Goal: Task Accomplishment & Management: Complete application form

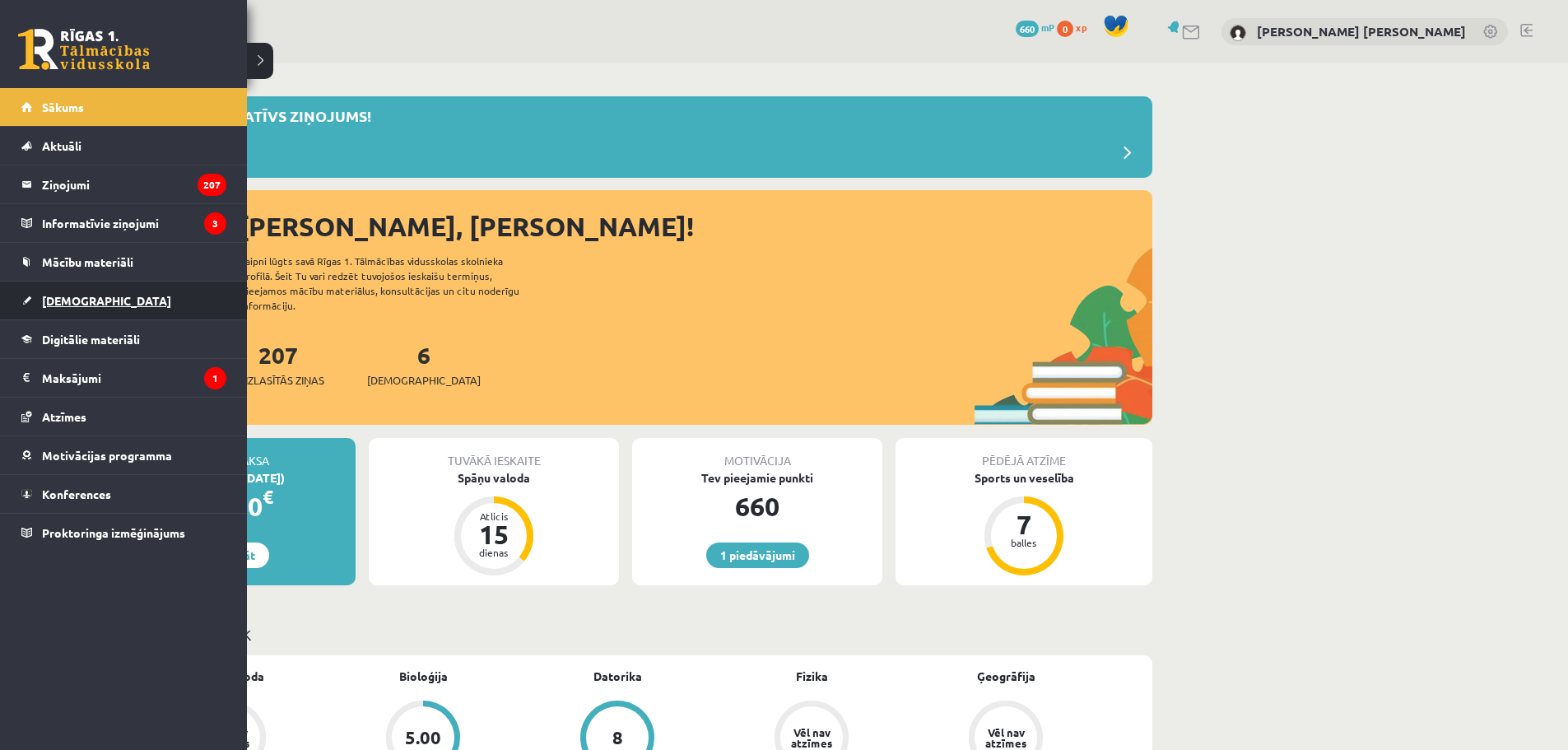
click at [61, 296] on span "[DEMOGRAPHIC_DATA]" at bounding box center [106, 301] width 129 height 15
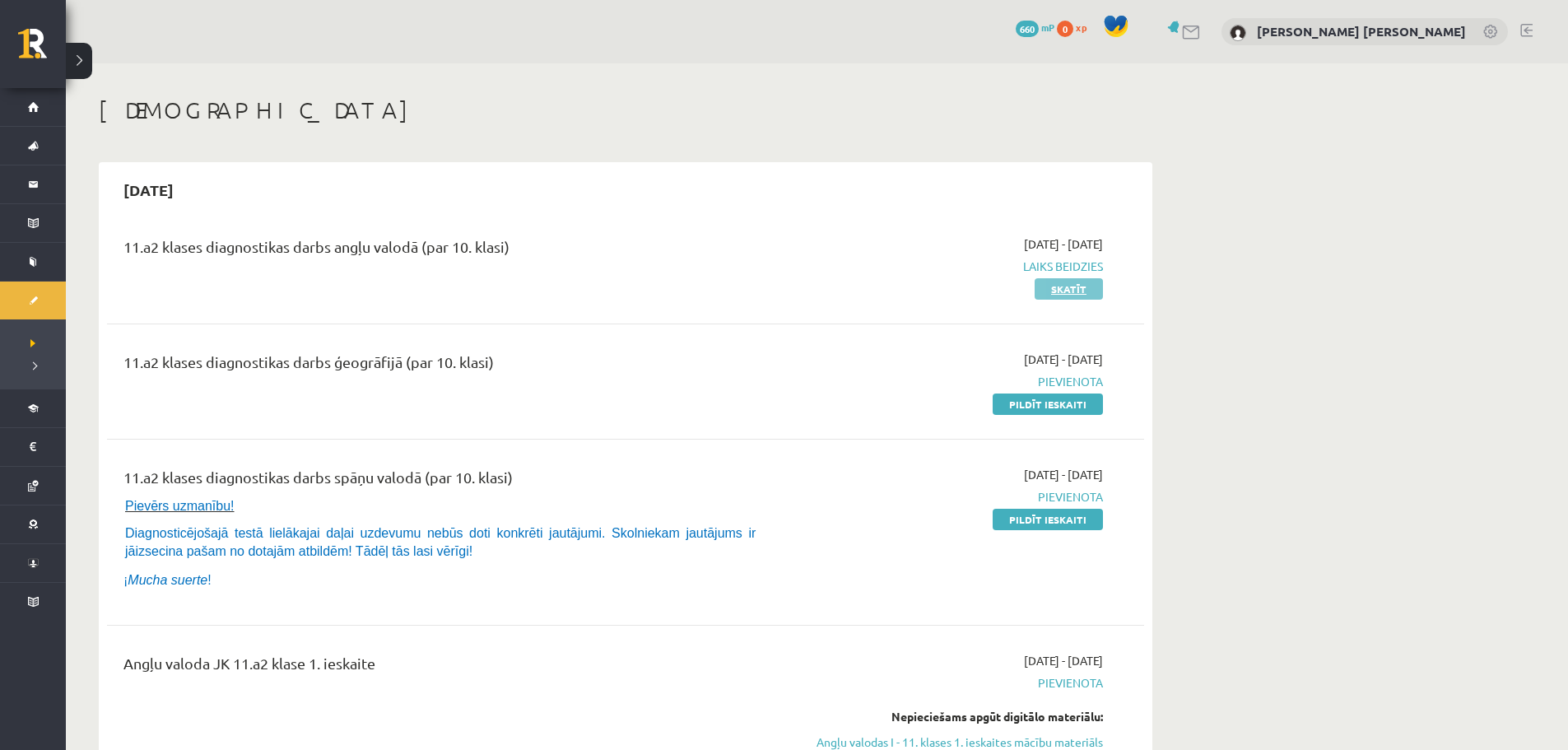
click at [1043, 292] on link "Skatīt" at bounding box center [1068, 289] width 69 height 21
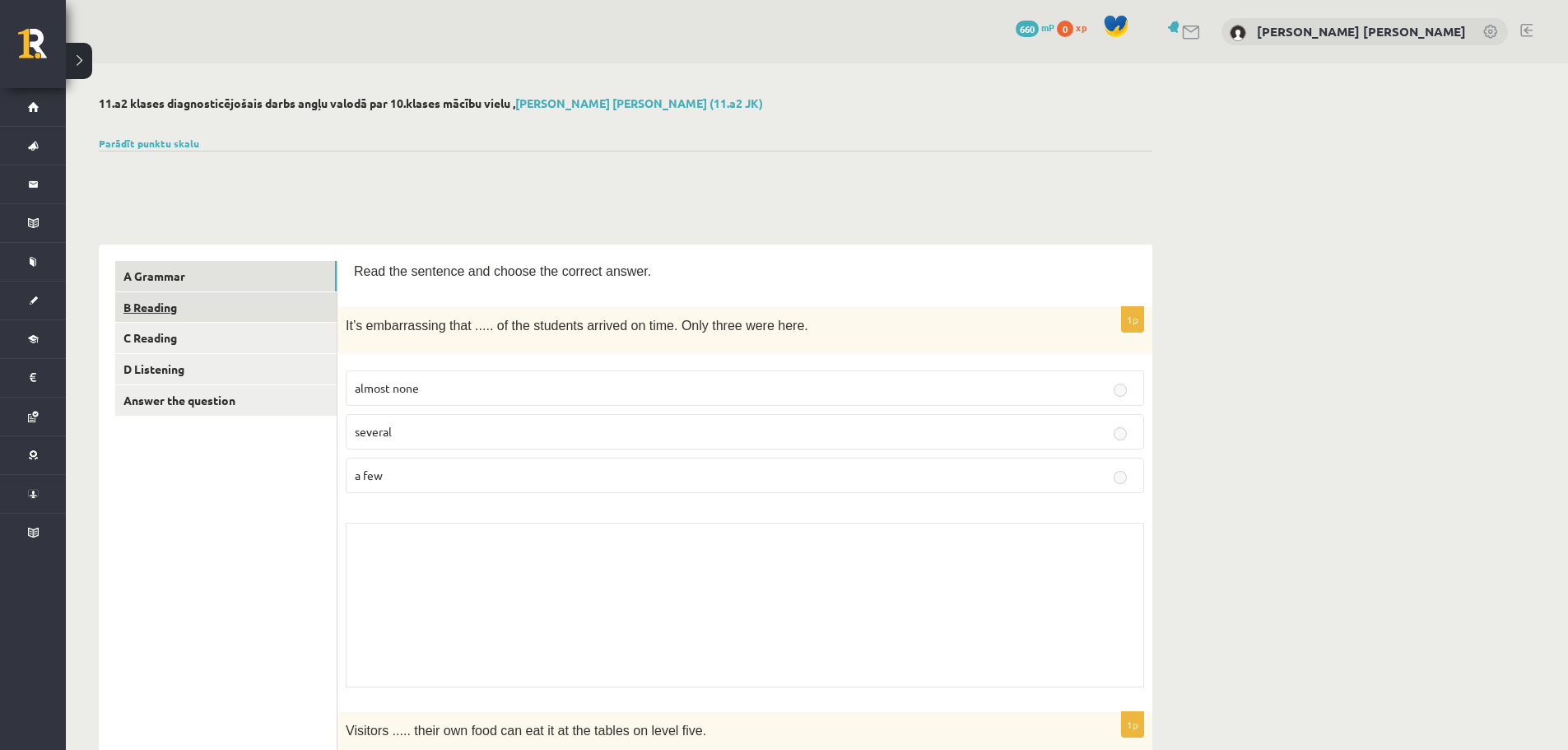
click at [207, 309] on link "B Reading" at bounding box center [226, 308] width 221 height 30
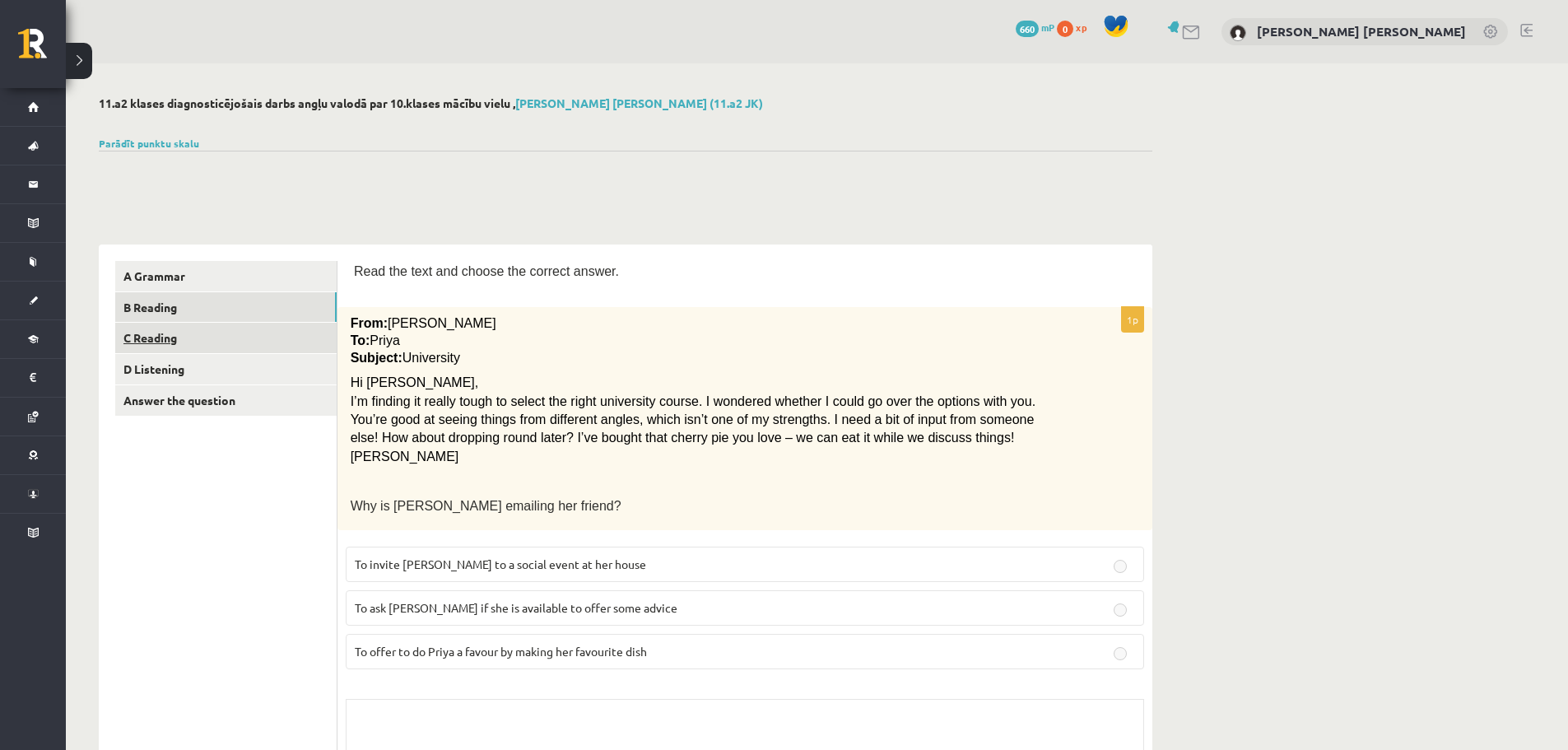
click at [199, 338] on link "C Reading" at bounding box center [226, 338] width 221 height 30
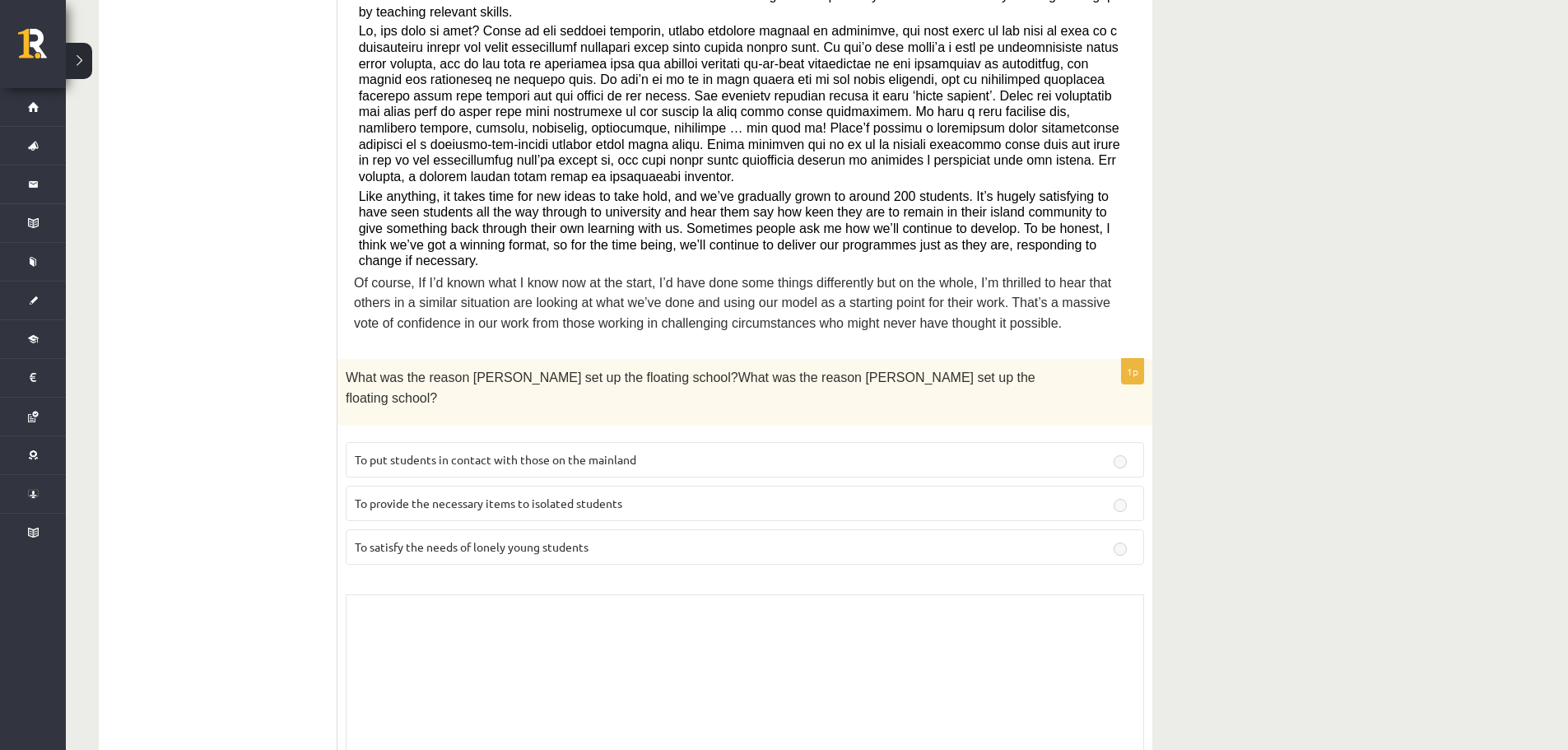
scroll to position [329, 0]
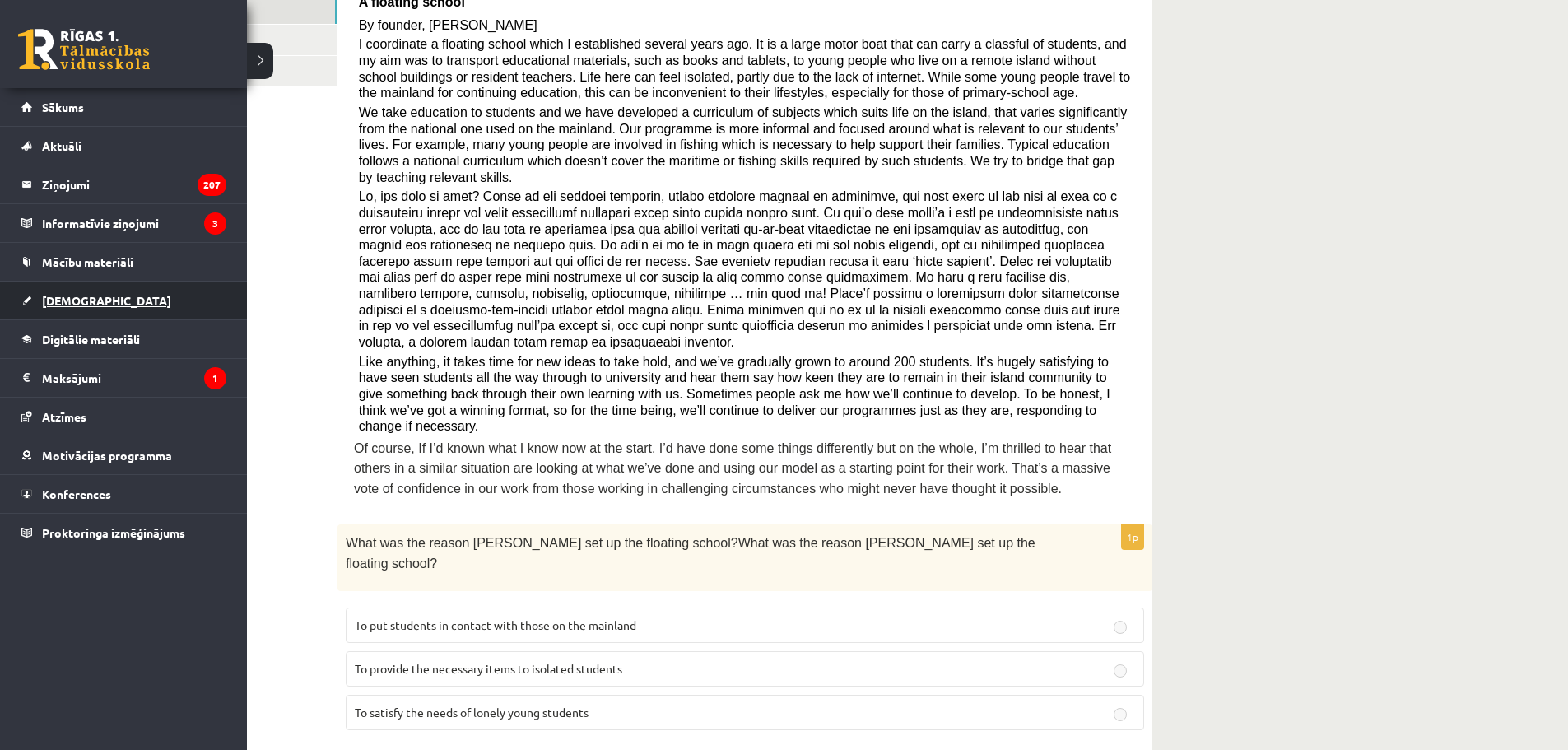
click at [91, 298] on span "[DEMOGRAPHIC_DATA]" at bounding box center [106, 301] width 129 height 15
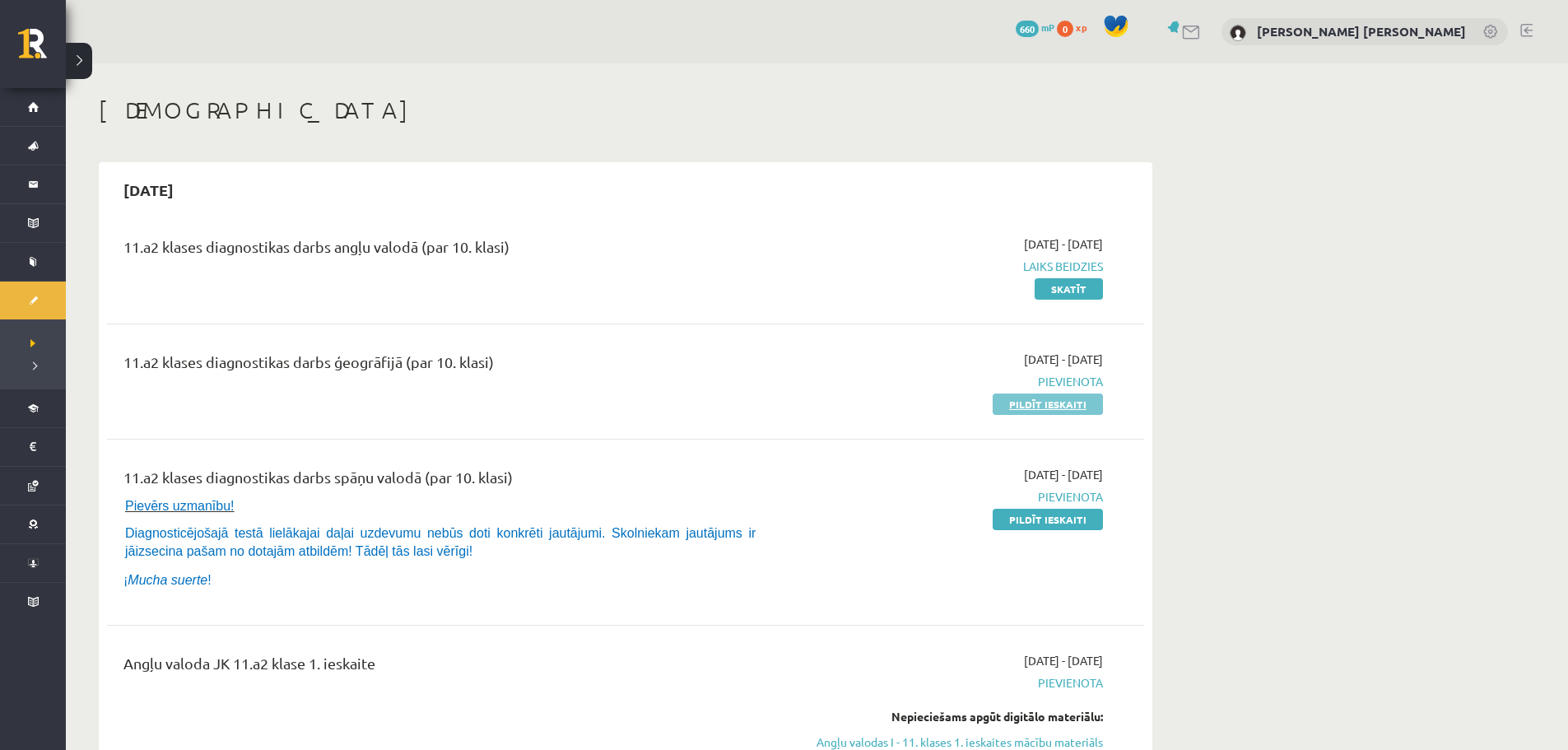
click at [1061, 400] on link "Pildīt ieskaiti" at bounding box center [1047, 404] width 111 height 21
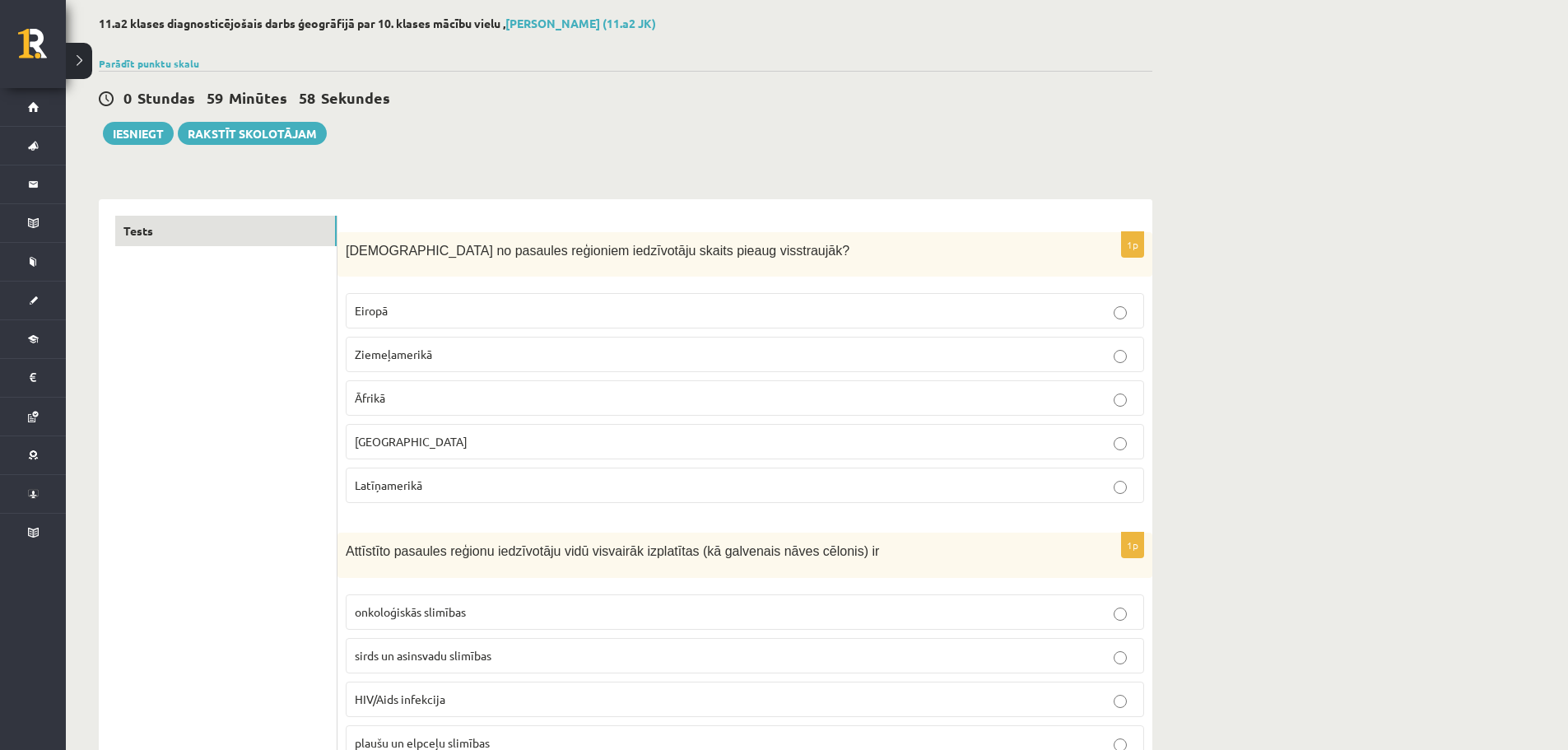
scroll to position [82, 0]
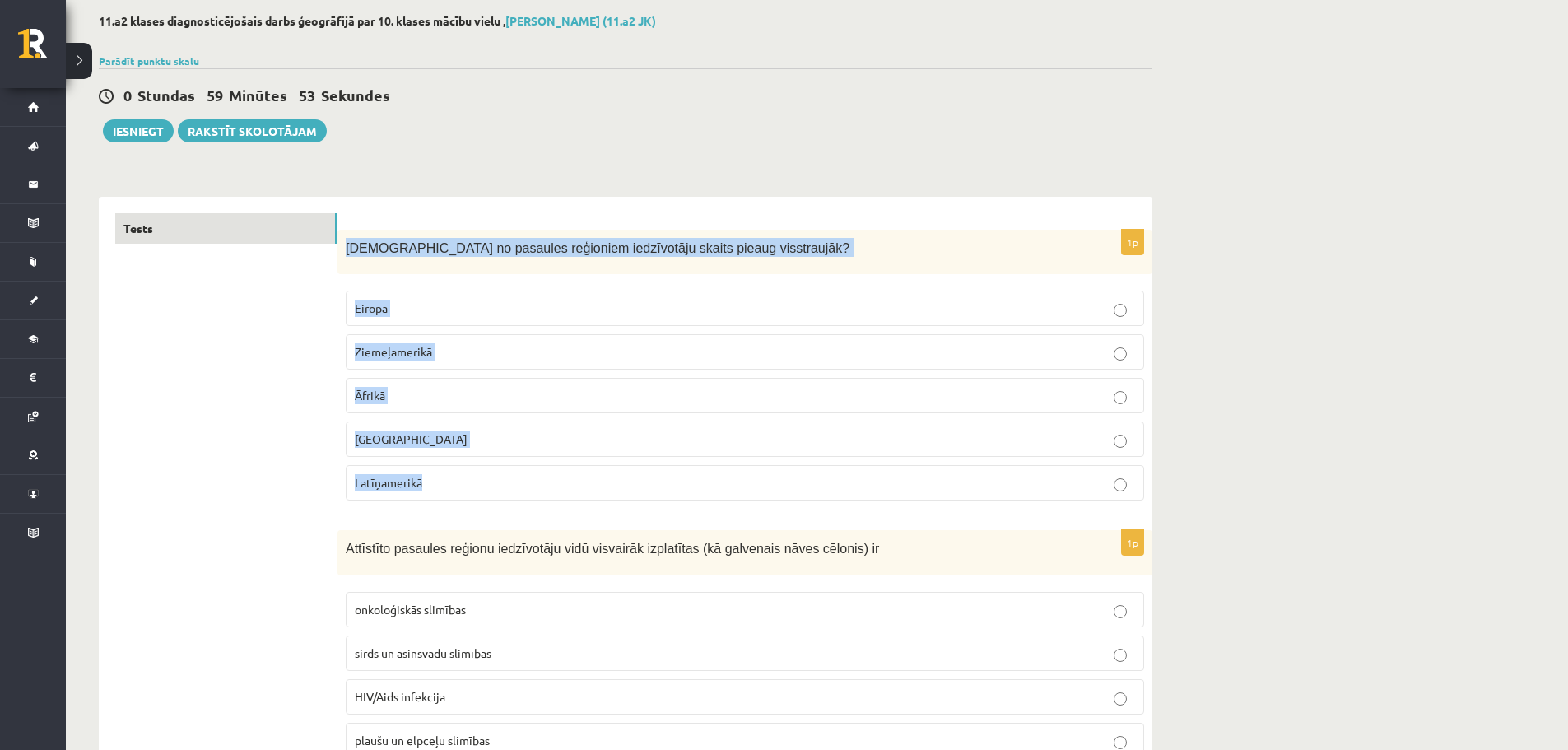
drag, startPoint x: 343, startPoint y: 245, endPoint x: 575, endPoint y: 473, distance: 325.3
click at [575, 473] on div "1p Kurā no pasaules reģioniem iedzīvotāju skaits pieaug visstraujāk? [GEOGRAPHI…" at bounding box center [745, 372] width 815 height 284
copy div "[DEMOGRAPHIC_DATA] no pasaules reģioniem iedzīvotāju skaits pieaug visstraujāk?…"
click at [444, 430] on label "[GEOGRAPHIC_DATA]" at bounding box center [745, 440] width 799 height 36
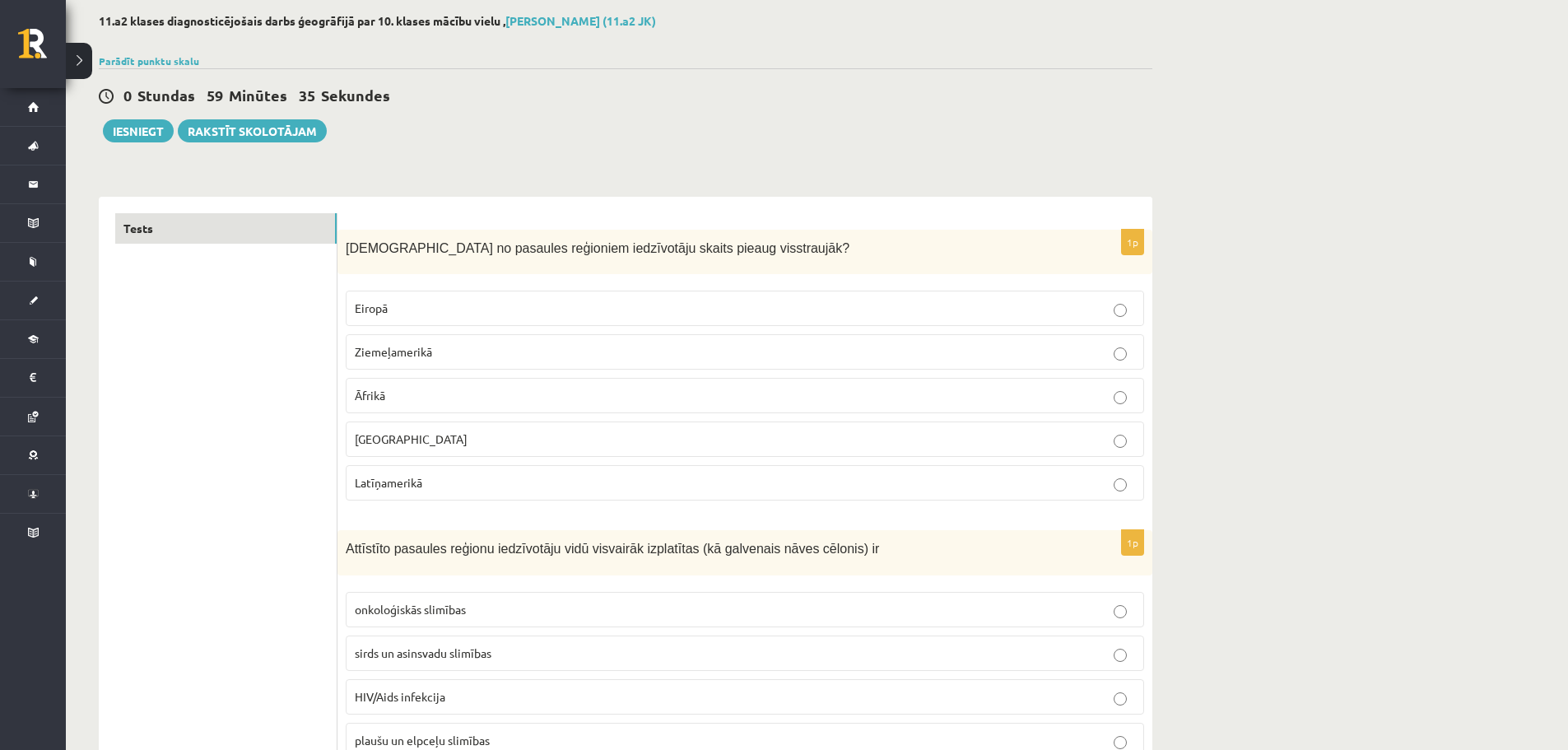
click at [404, 401] on p "Āfrikā" at bounding box center [744, 395] width 780 height 17
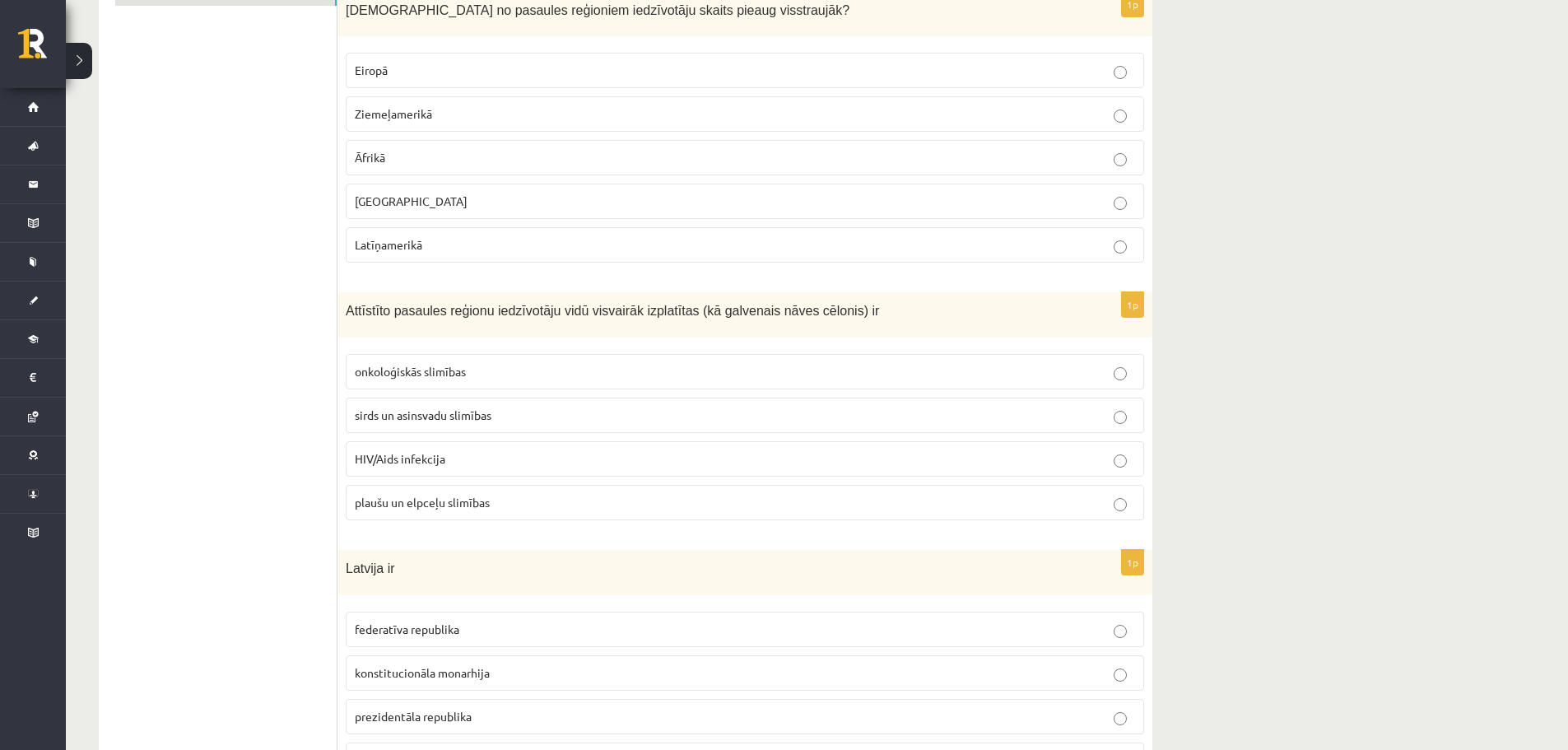
scroll to position [329, 0]
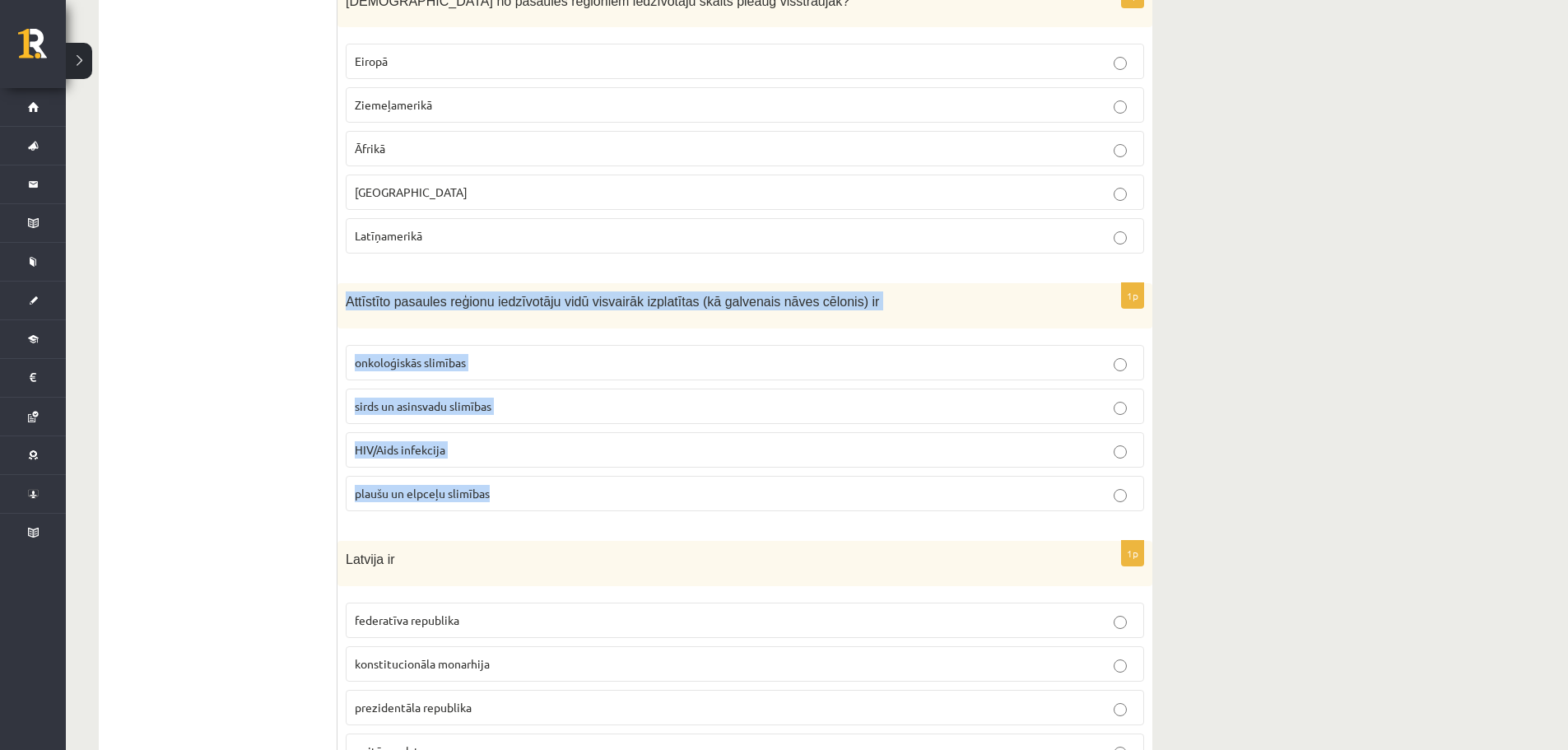
drag, startPoint x: 343, startPoint y: 301, endPoint x: 613, endPoint y: 481, distance: 324.5
click at [613, 481] on div "1p Attīstīto pasaules reģionu iedzīvotāju vidū visvairāk izplatītas (kā galvena…" at bounding box center [745, 404] width 815 height 241
copy div "Attīstīto pasaules reģionu iedzīvotāju vidū visvairāk izplatītas (kā galvenais …"
click at [459, 321] on div "Attīstīto pasaules reģionu iedzīvotāju vidū visvairāk izplatītas (kā galvenais …" at bounding box center [745, 306] width 815 height 45
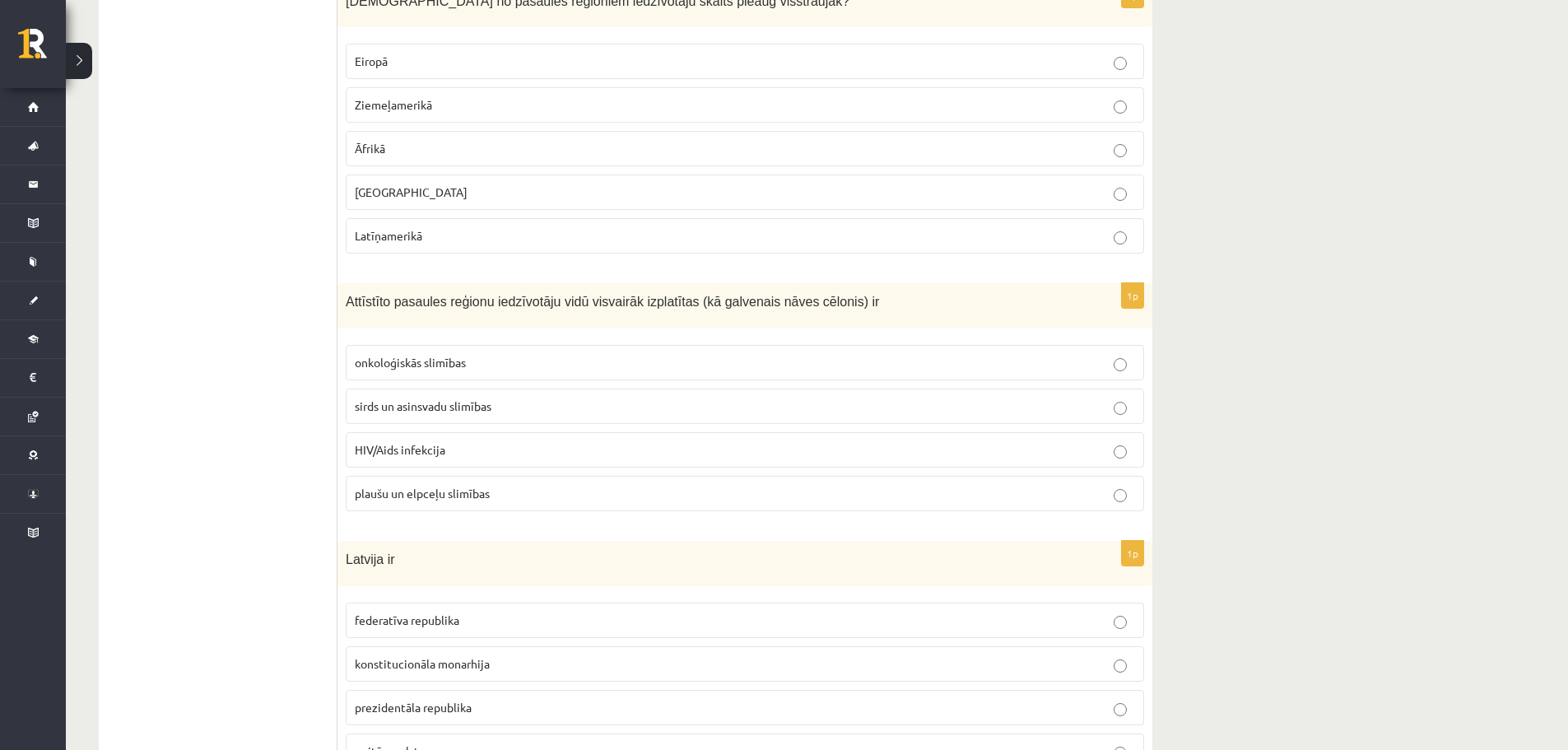
click at [393, 452] on span "HIV/Aids infekcija" at bounding box center [400, 449] width 91 height 15
click at [423, 400] on span "sirds un asinsvadu slimības" at bounding box center [423, 406] width 136 height 15
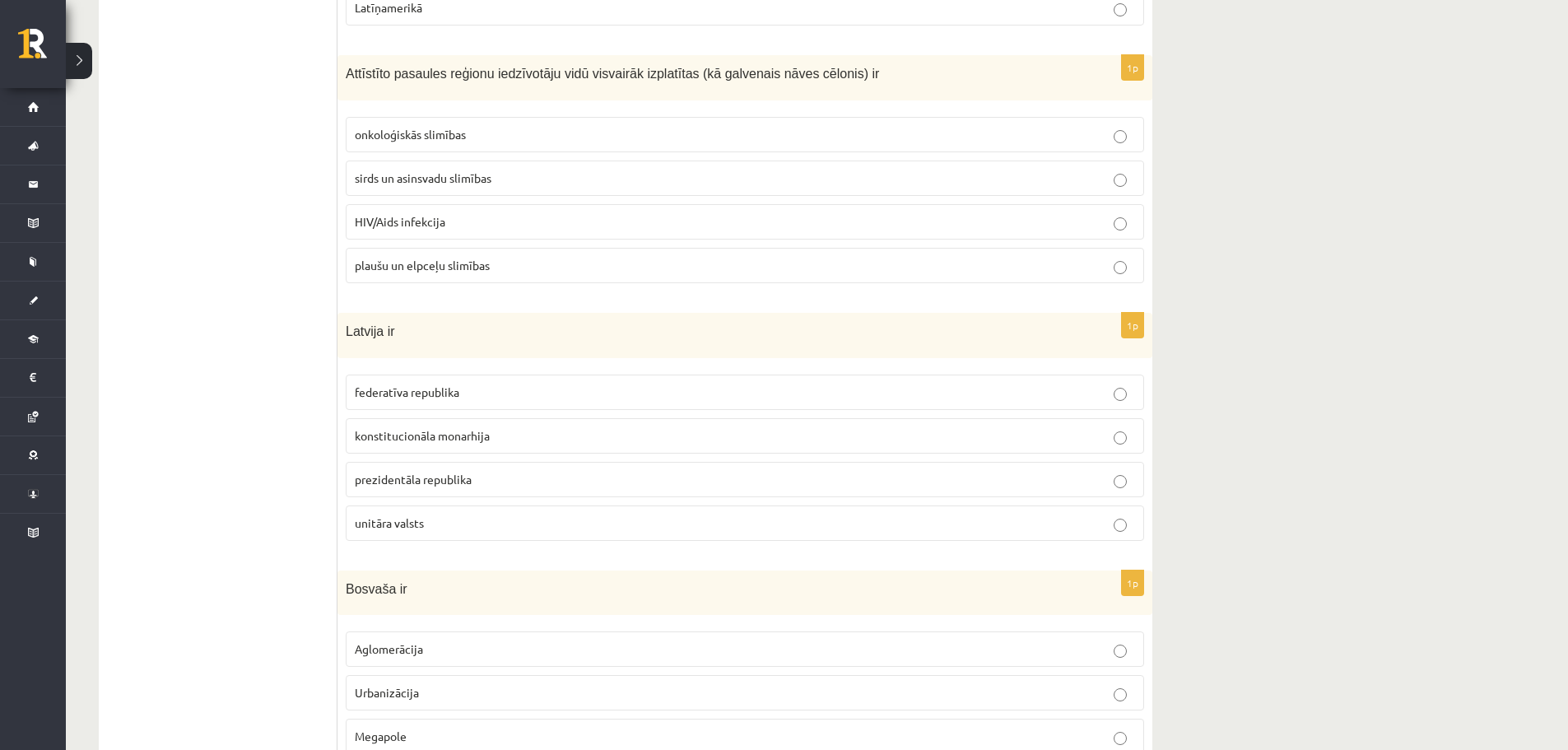
scroll to position [576, 0]
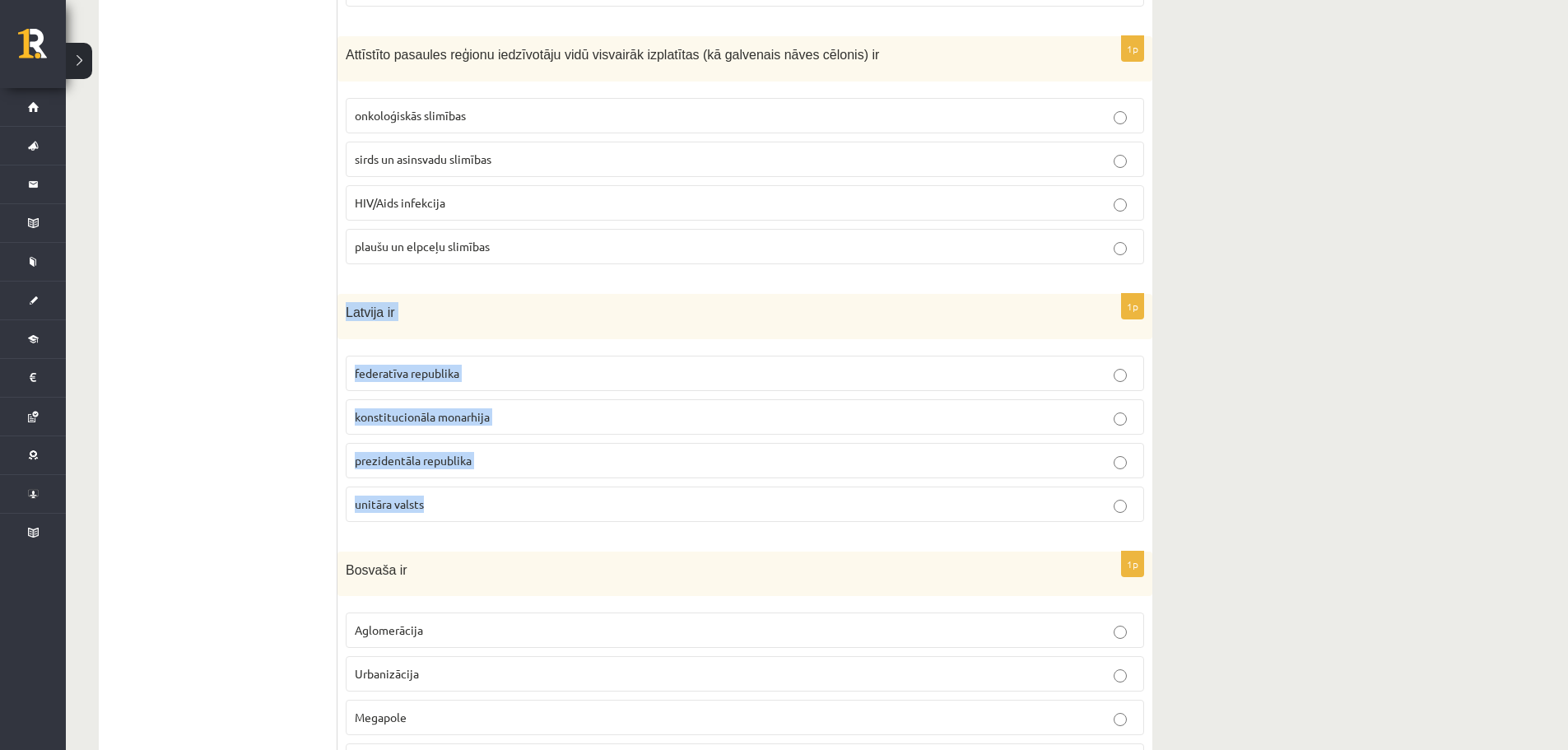
drag, startPoint x: 342, startPoint y: 309, endPoint x: 548, endPoint y: 500, distance: 280.9
click at [548, 500] on div "1p Latvija ir federatīva republika konstitucionāla monarhija prezidentāla repub…" at bounding box center [745, 415] width 815 height 241
copy div "Latvija ir federatīva republika konstitucionāla monarhija prezidentāla republik…"
click at [445, 500] on p "unitāra valsts" at bounding box center [744, 504] width 780 height 17
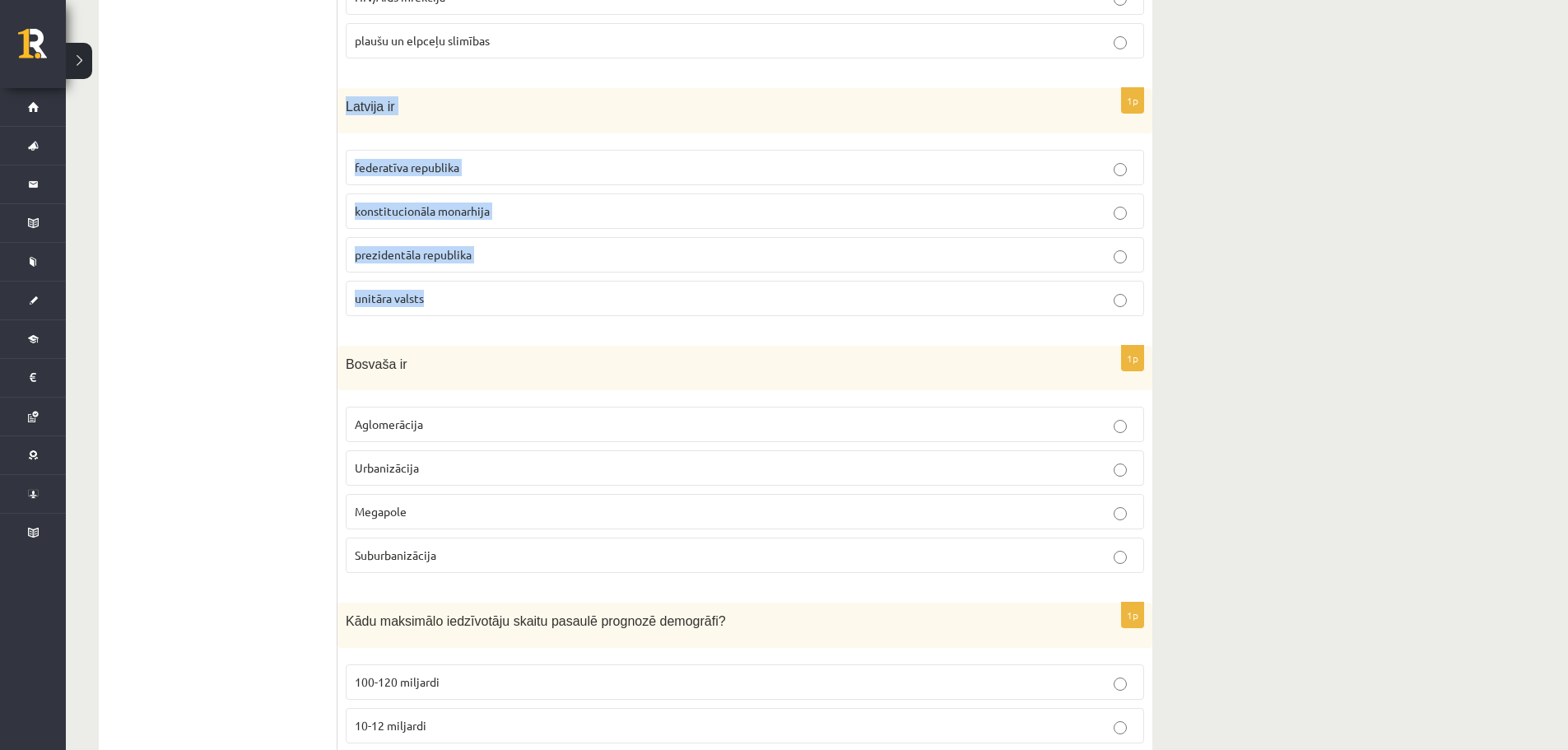
scroll to position [823, 0]
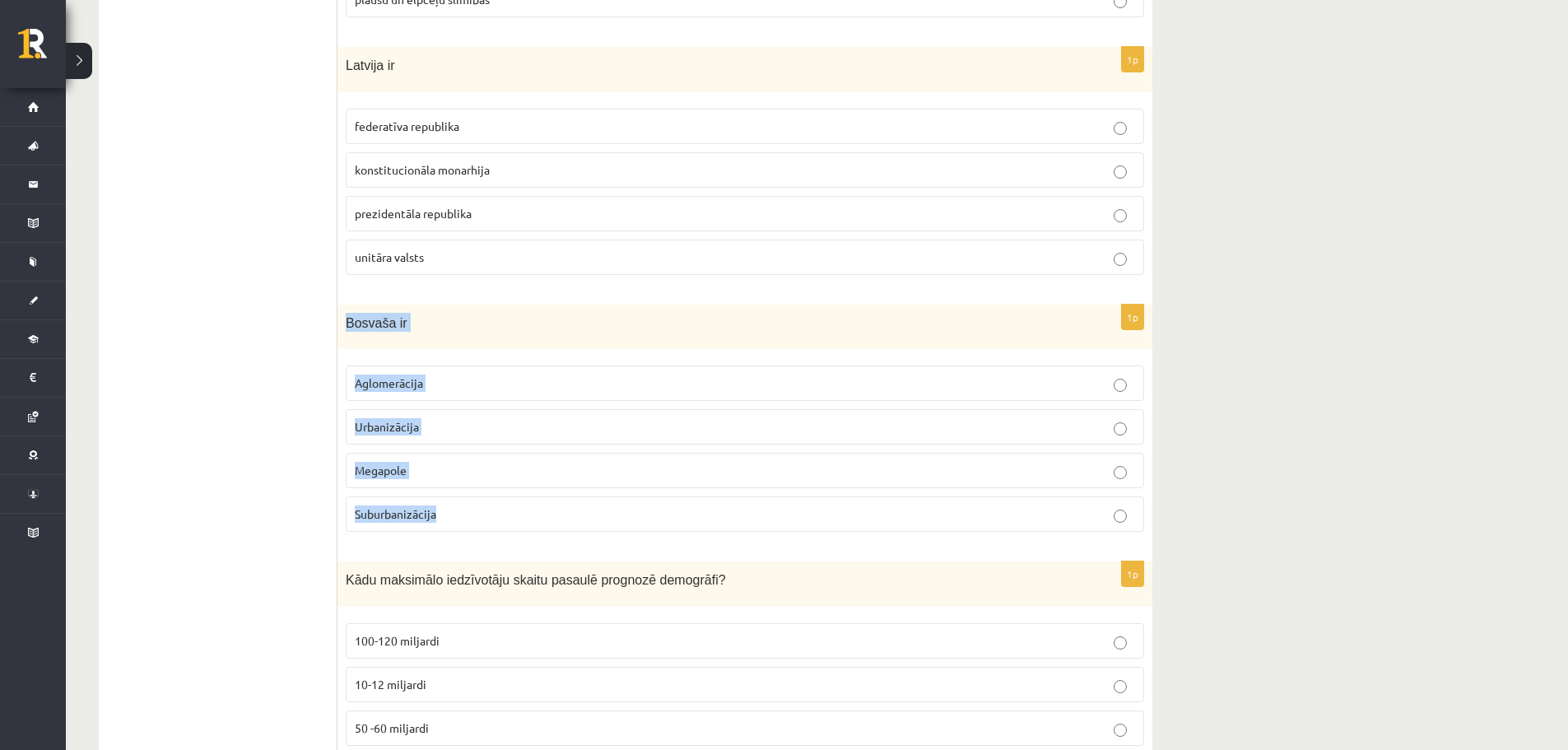
drag, startPoint x: 341, startPoint y: 318, endPoint x: 554, endPoint y: 499, distance: 279.5
click at [552, 500] on div "1p Bosvaša ir Aglomerācija Urbanizācija [GEOGRAPHIC_DATA] Suburbanizācija" at bounding box center [745, 425] width 815 height 241
copy div "Bosvaša ir Aglomerācija Urbanizācija Megapole Suburbanizācija"
click at [408, 373] on label "Aglomerācija" at bounding box center [745, 383] width 799 height 36
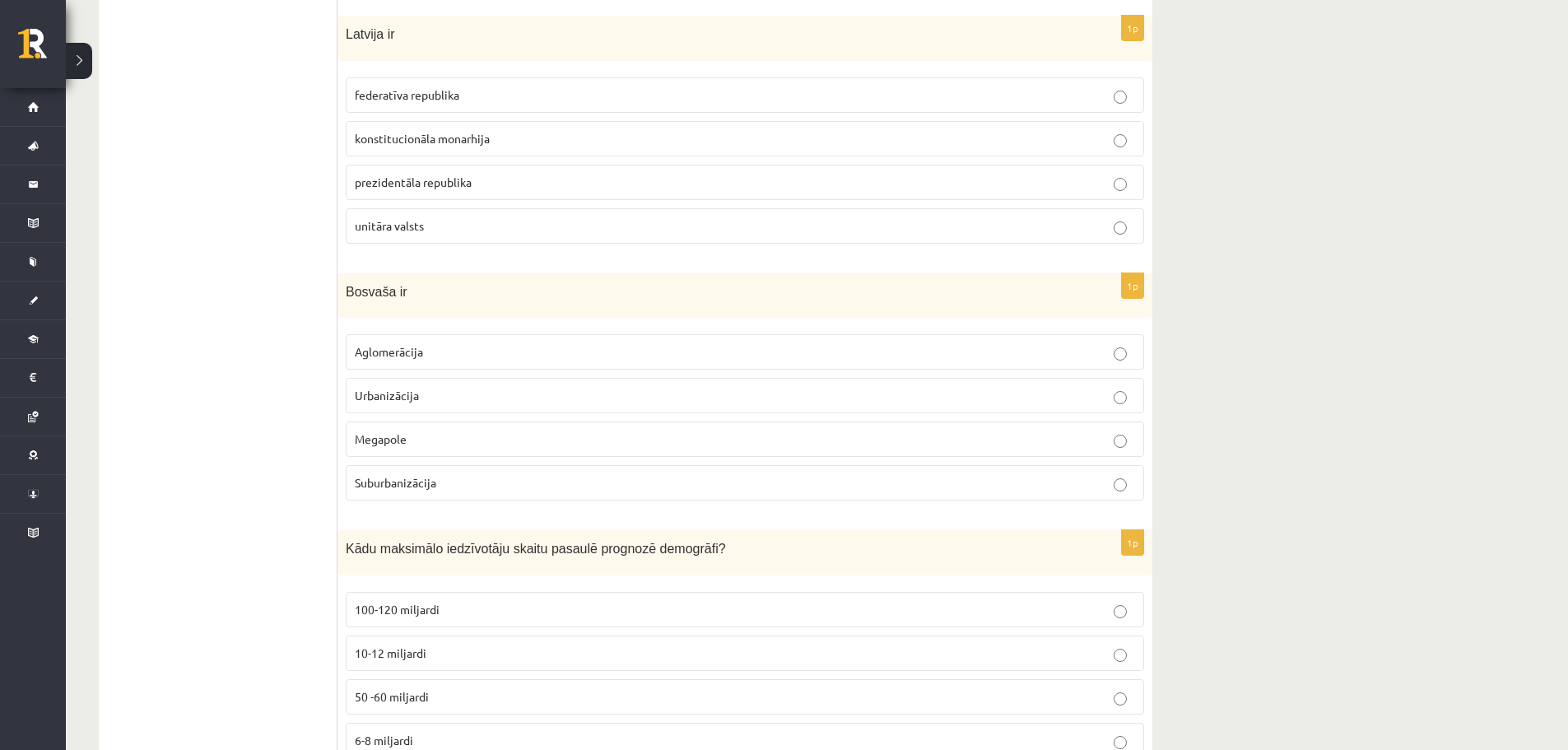
scroll to position [1152, 0]
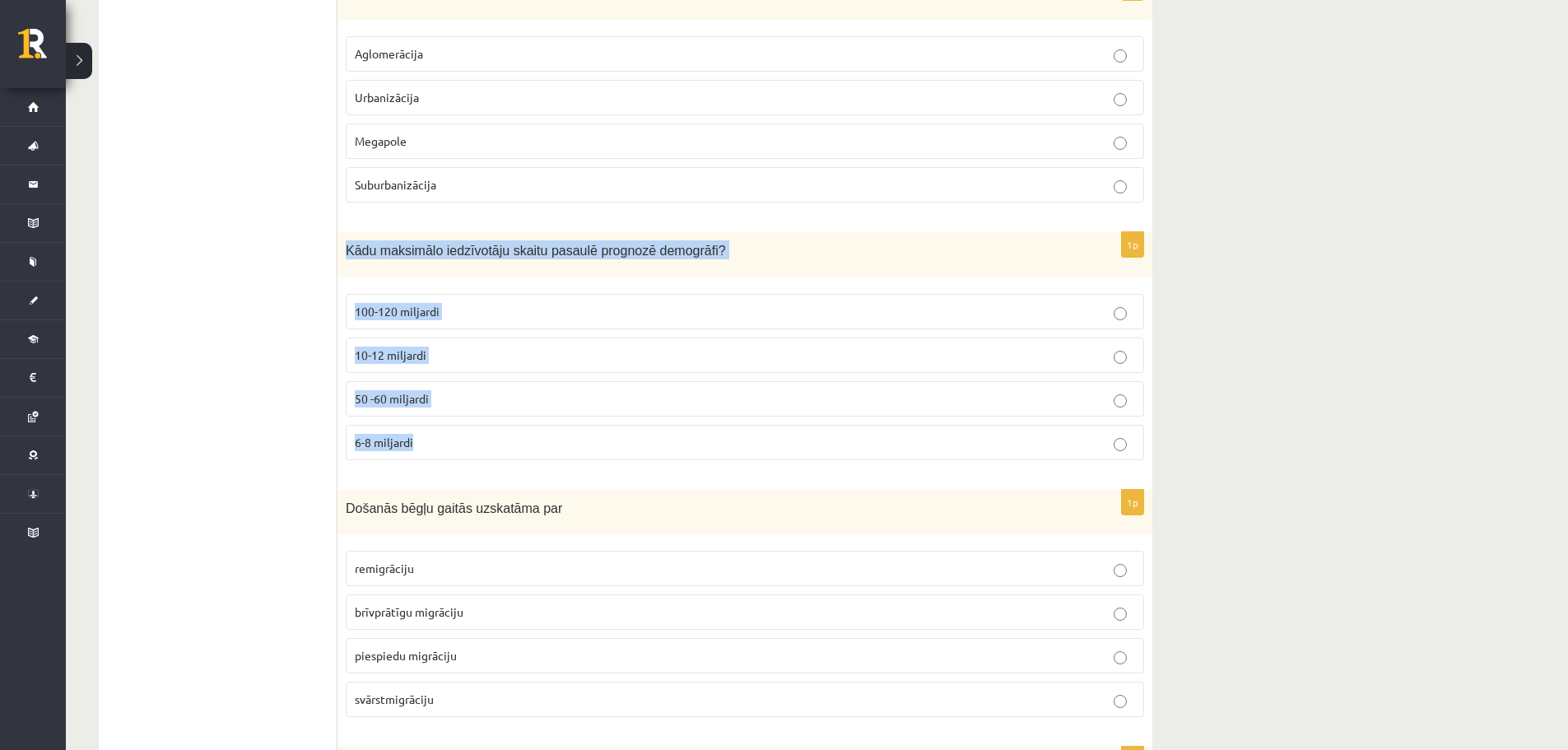
drag, startPoint x: 341, startPoint y: 249, endPoint x: 497, endPoint y: 433, distance: 241.2
click at [497, 433] on div "1p Kādu maksimālo iedzīvotāju skaitu pasaulē prognozē demogrāfi? 100-120 miljar…" at bounding box center [745, 352] width 815 height 241
copy div "Kādu maksimālo iedzīvotāju skaitu pasaulē prognozē demogrāfi? 100-120 miljardi …"
click at [439, 352] on p "10-12 miljardi" at bounding box center [744, 355] width 780 height 17
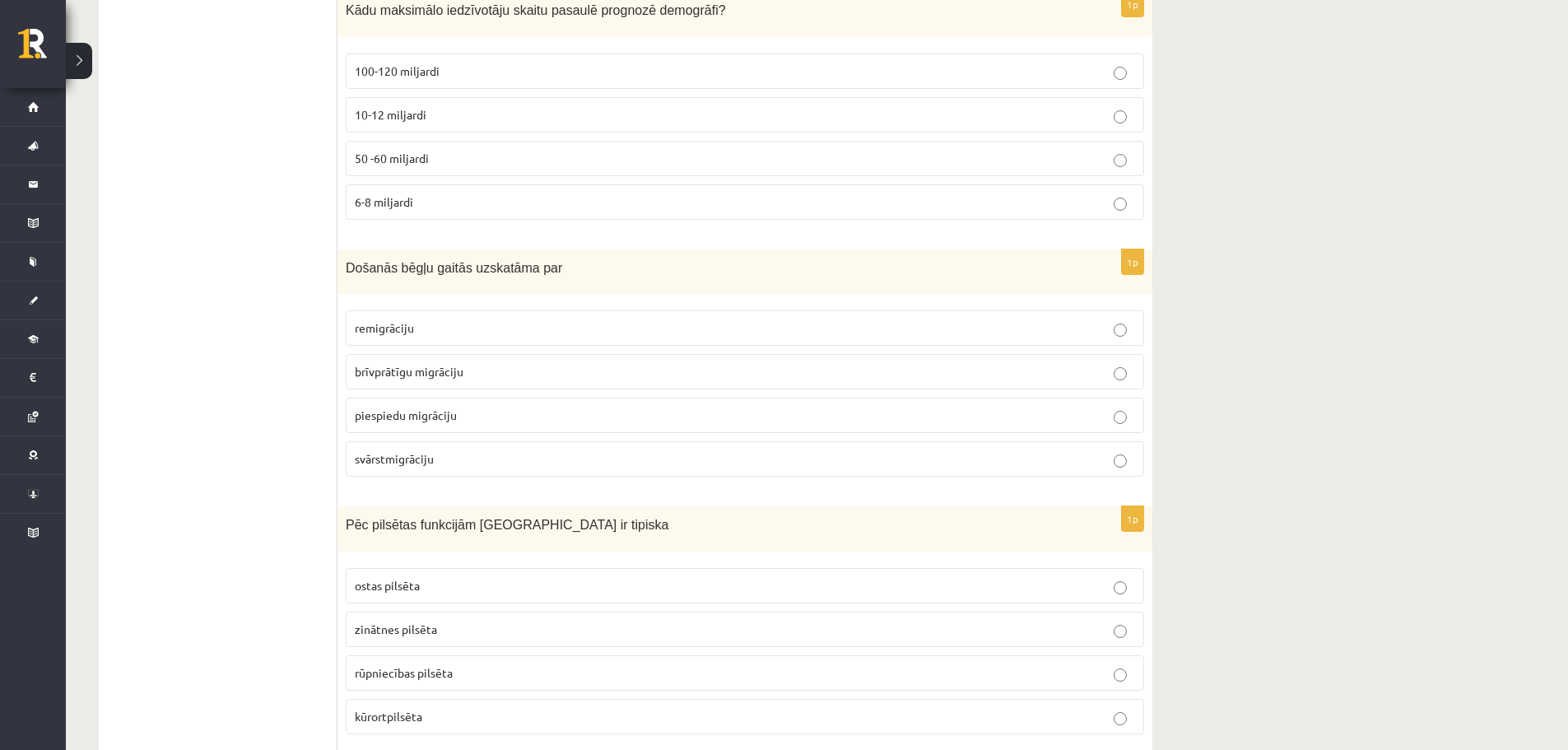
scroll to position [1399, 0]
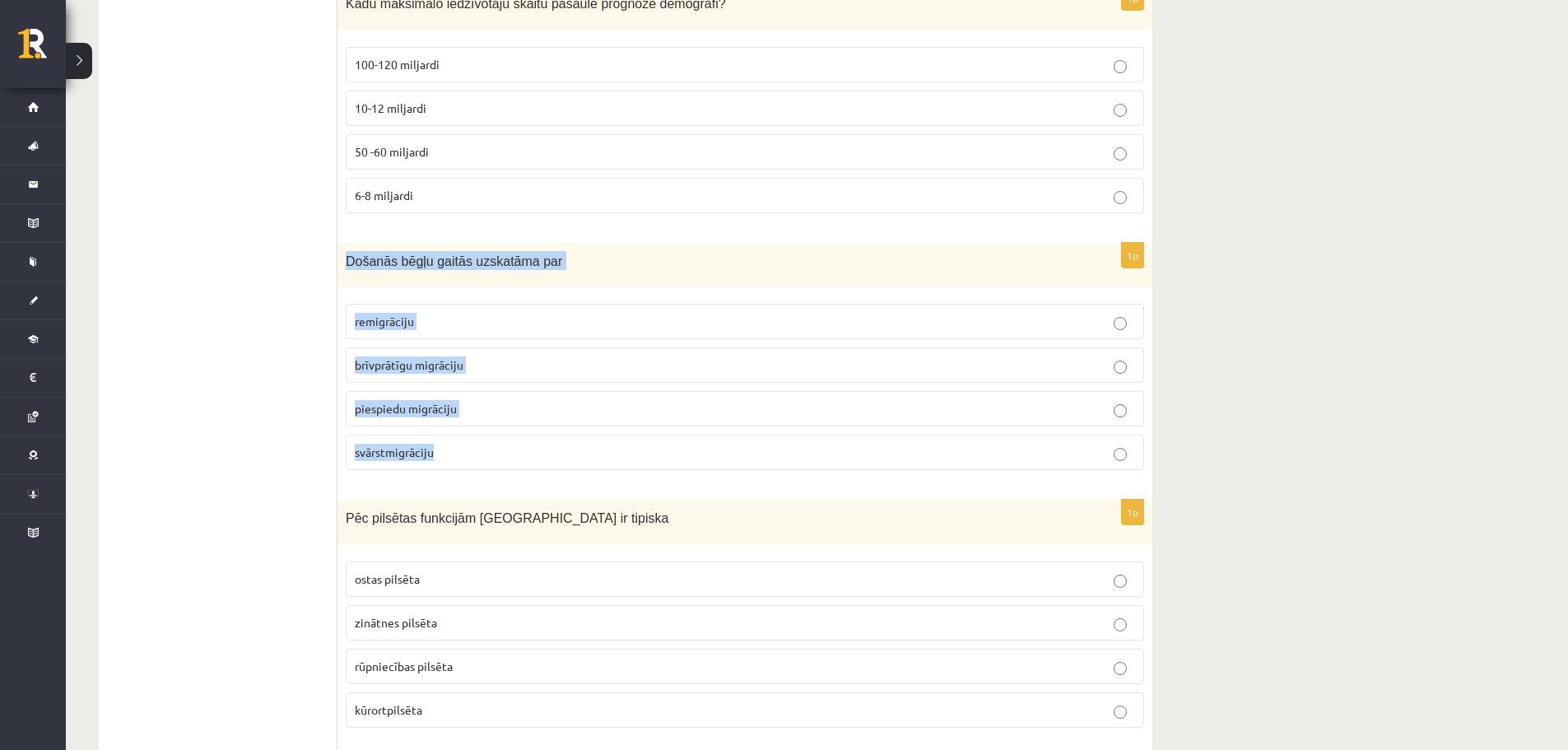
drag, startPoint x: 346, startPoint y: 262, endPoint x: 611, endPoint y: 445, distance: 322.0
click at [611, 445] on div "1p Došanās bēgļu gaitās uzskatāma par remigrāciju brīvprātīgu migrāciju piespie…" at bounding box center [745, 363] width 815 height 241
copy div "Došanās bēgļu gaitās uzskatāma par remigrāciju brīvprātīgu migrāciju piespiedu …"
click at [454, 421] on label "piespiedu migrāciju" at bounding box center [745, 409] width 799 height 36
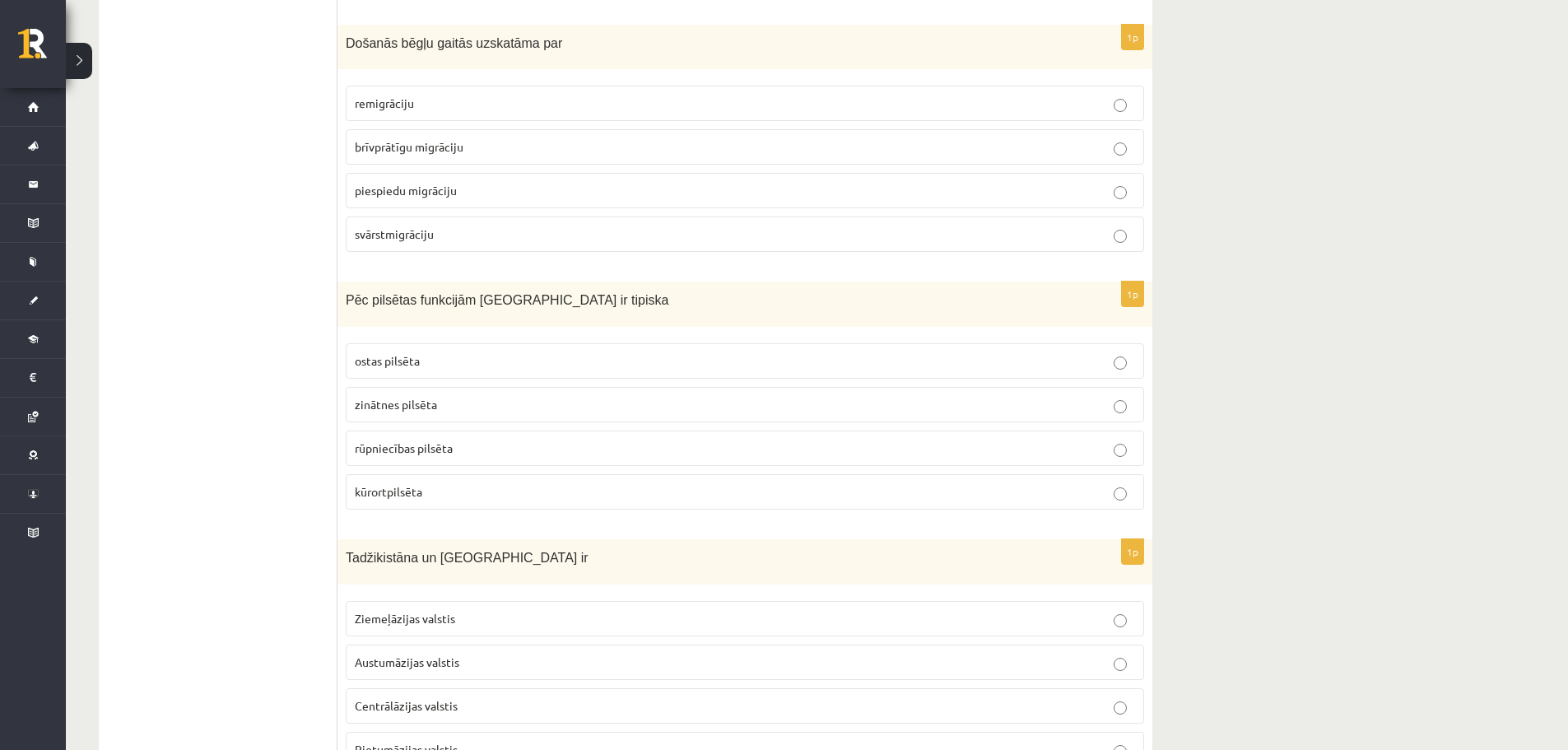
scroll to position [1646, 0]
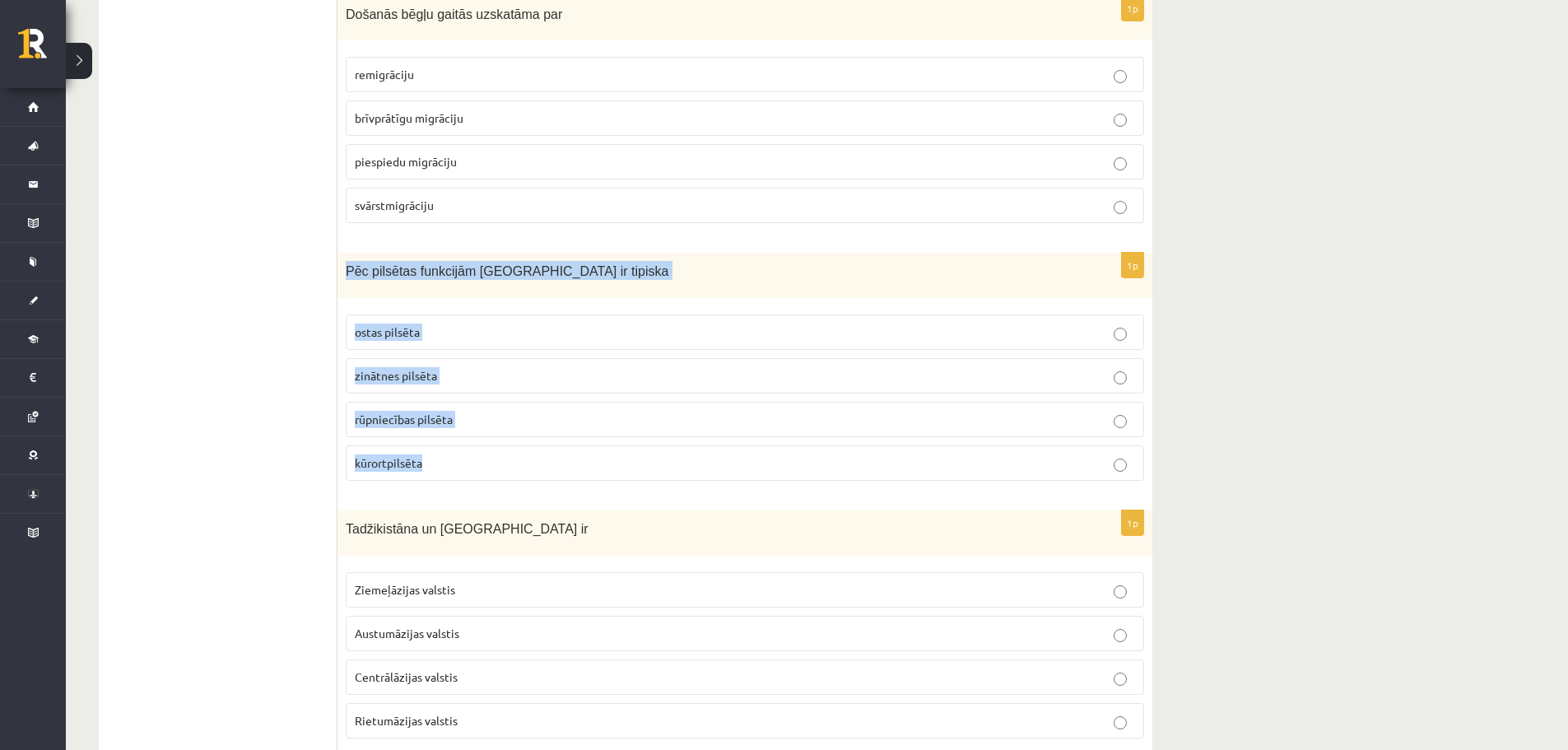
drag, startPoint x: 339, startPoint y: 271, endPoint x: 537, endPoint y: 455, distance: 270.3
click at [537, 455] on div "1p Pēc pilsētas funkcijām [GEOGRAPHIC_DATA] ir tipiska ostas pilsēta zinātnes p…" at bounding box center [745, 373] width 815 height 241
copy div "Pēc pilsētas funkcijām [GEOGRAPHIC_DATA] ir tipiska ostas pilsēta zinātnes pils…"
click at [430, 456] on p "kūrortpilsēta" at bounding box center [744, 463] width 780 height 17
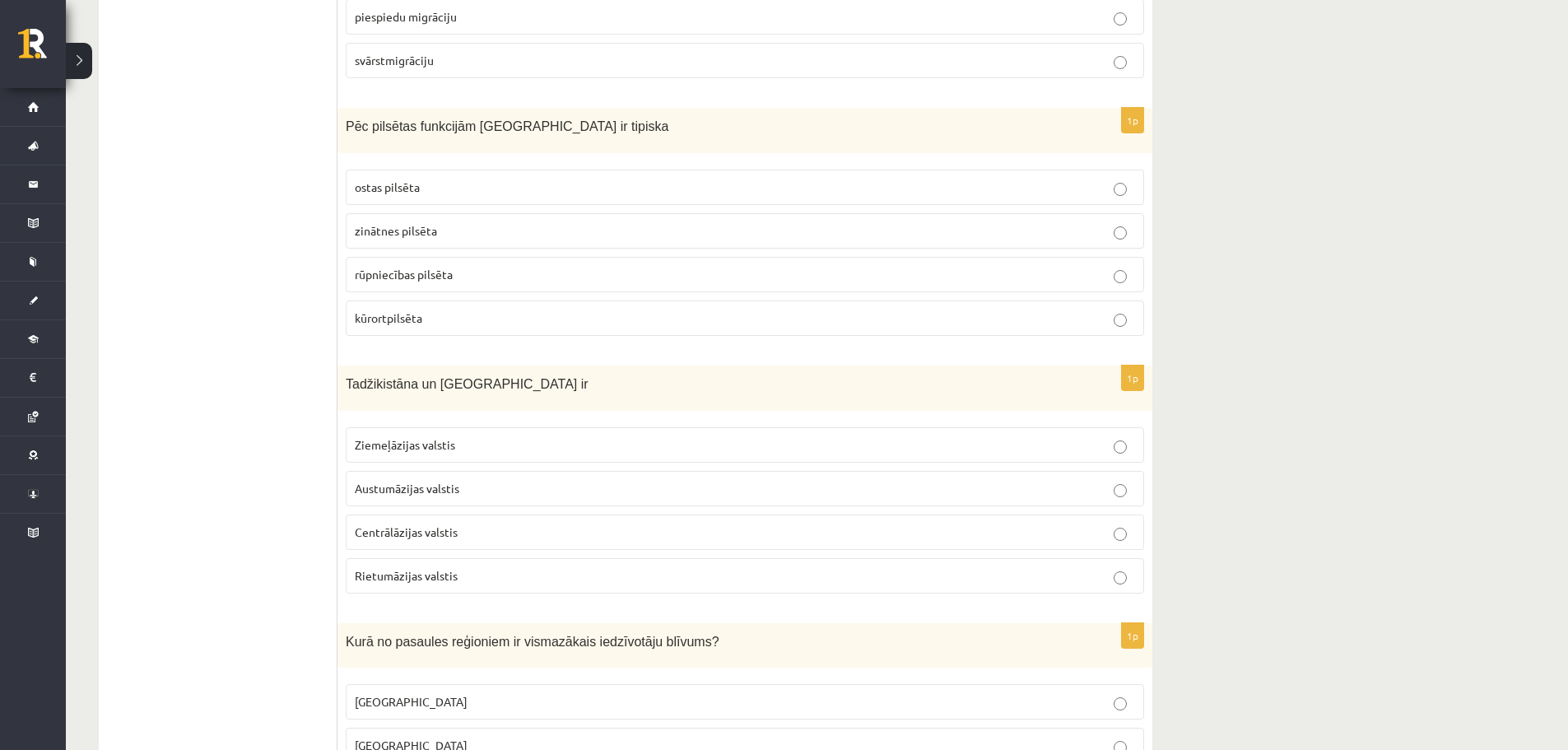
scroll to position [1811, 0]
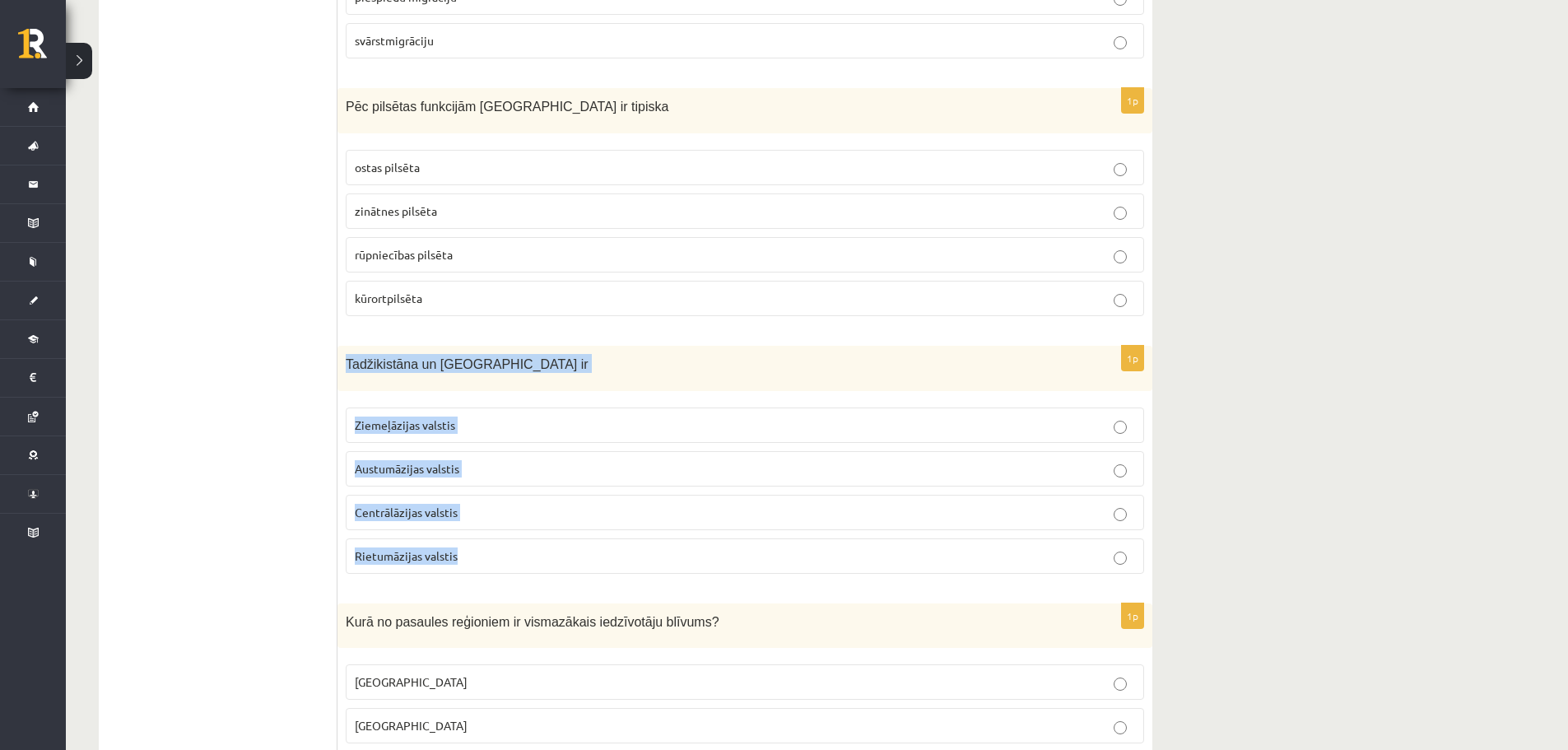
drag, startPoint x: 346, startPoint y: 364, endPoint x: 528, endPoint y: 540, distance: 253.2
click at [528, 540] on div "1p Tadžikistāna un [GEOGRAPHIC_DATA] ir Ziemeļāzijas valstis Austumāzijas valst…" at bounding box center [745, 466] width 815 height 241
copy div "Tadžikistāna un [GEOGRAPHIC_DATA] ir Ziemeļāzijas valstis Austumāzijas valstis …"
click at [397, 511] on span "Centrālāzijas valstis" at bounding box center [406, 512] width 103 height 15
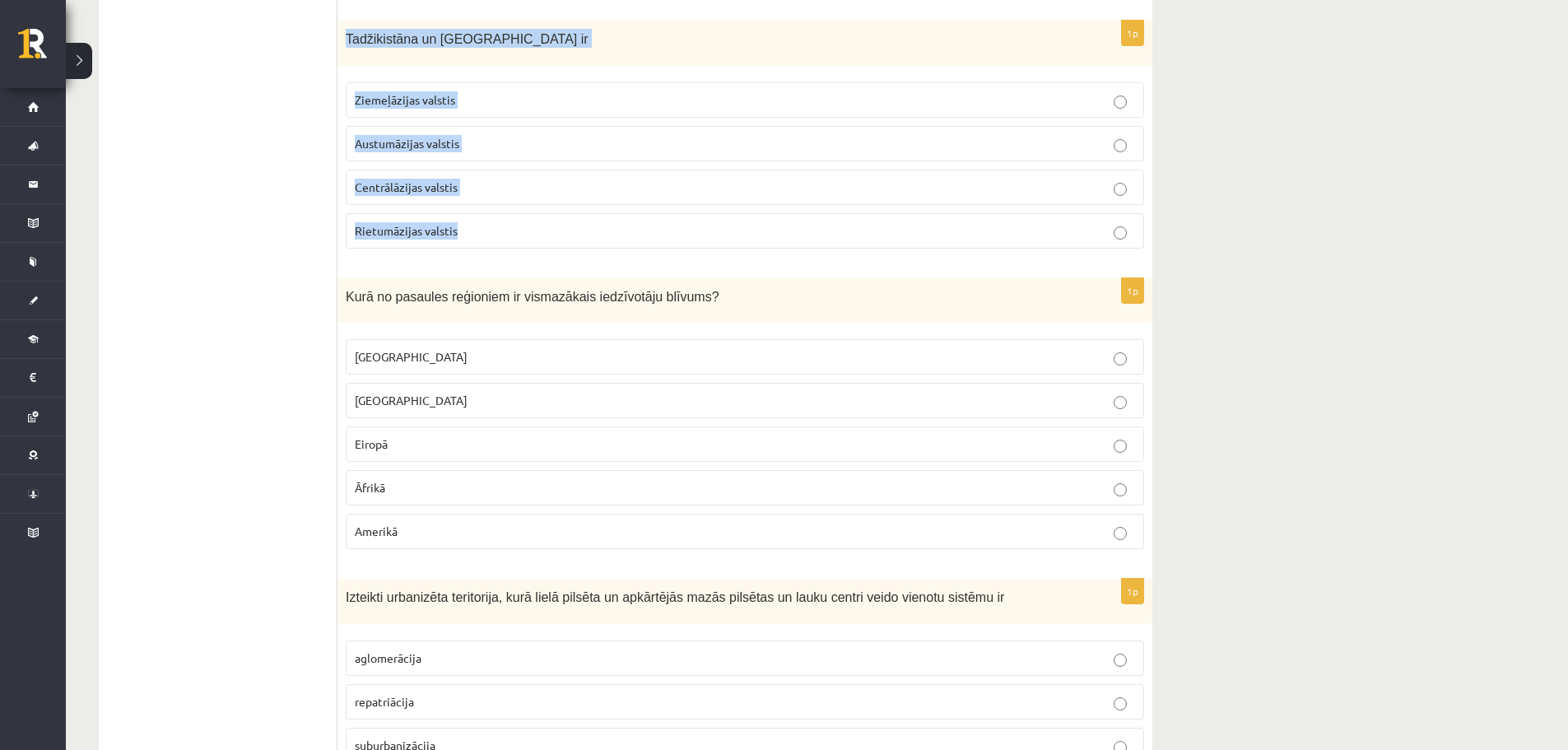
scroll to position [2140, 0]
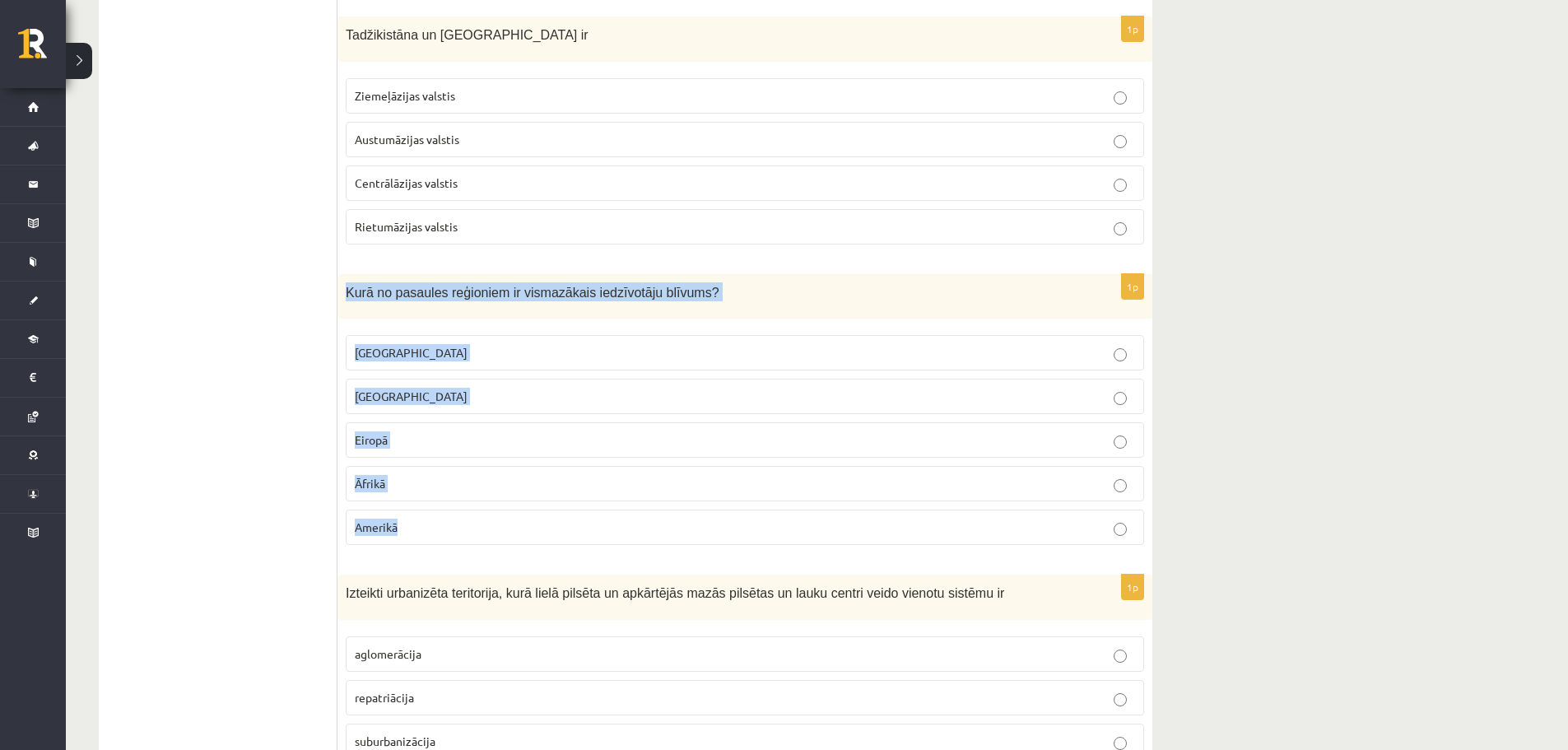
drag, startPoint x: 338, startPoint y: 293, endPoint x: 505, endPoint y: 503, distance: 268.3
click at [505, 503] on div "1p Kurā no pasaules reģioniem ir vismazākais iedzīvotāju blīvums? [GEOGRAPHIC_D…" at bounding box center [745, 416] width 815 height 284
copy div "Kurā no pasaules reģioniem ir vismazākais iedzīvotāju blīvums? [GEOGRAPHIC_DATA…"
click at [424, 350] on p "[GEOGRAPHIC_DATA]" at bounding box center [744, 352] width 780 height 17
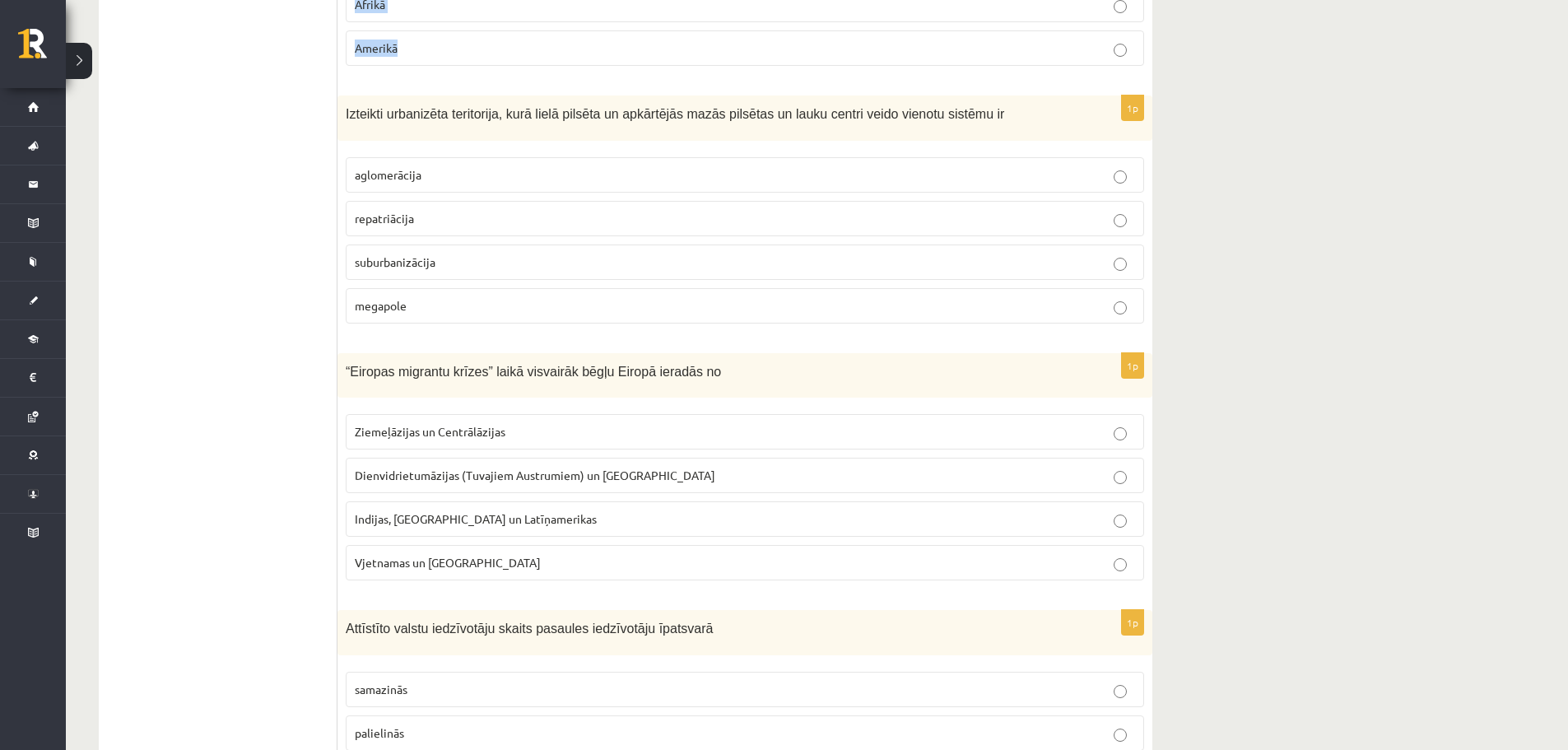
scroll to position [2634, 0]
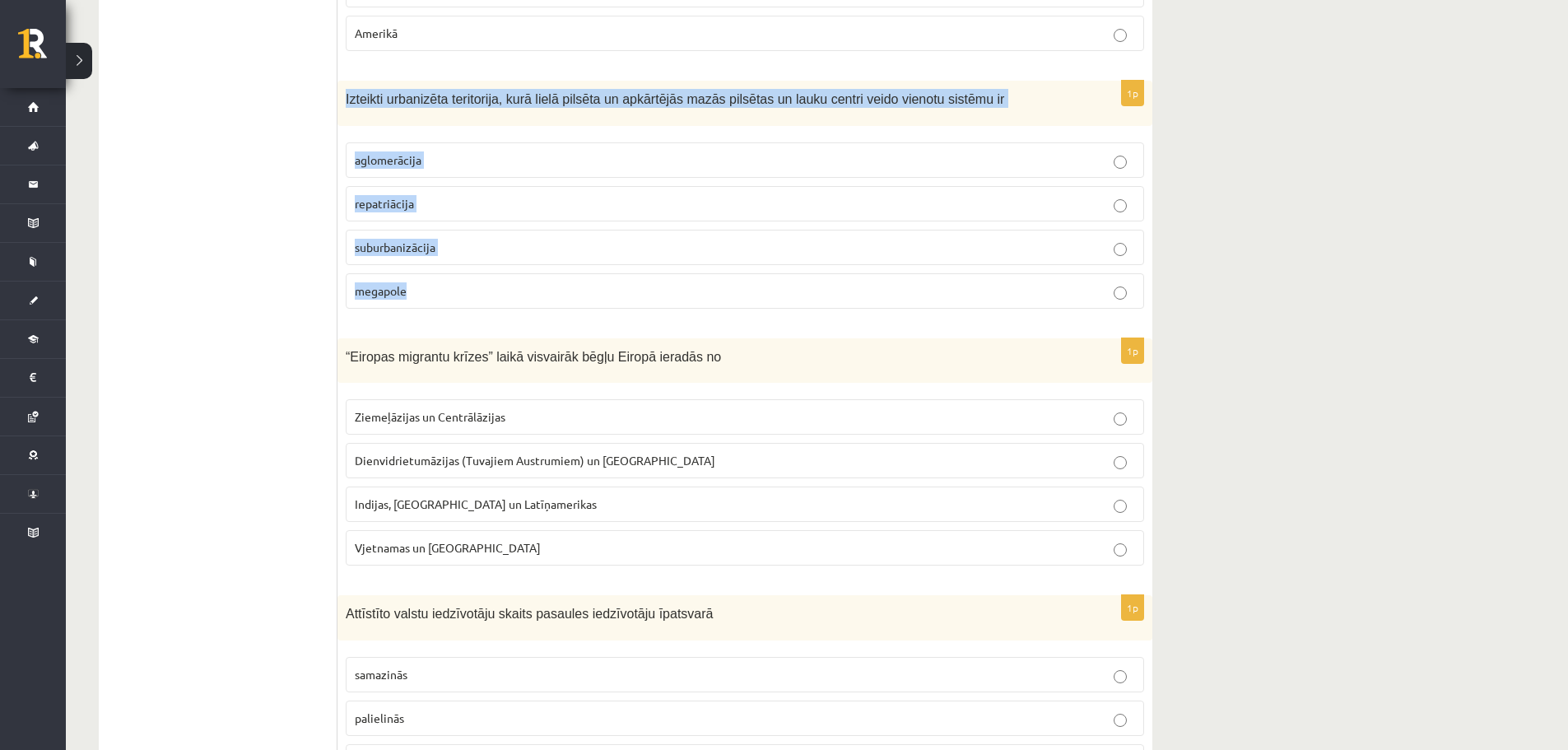
drag, startPoint x: 343, startPoint y: 97, endPoint x: 554, endPoint y: 307, distance: 297.7
click at [554, 307] on div "1p Izteikti urbanizēta teritorija, kurā lielā pilsēta un apkārtējās mazās pilsē…" at bounding box center [745, 201] width 815 height 241
copy div "Izteikti urbanizēta teritorija, kurā lielā pilsēta un apkārtējās mazās pilsētas…"
click at [433, 164] on p "aglomerācija" at bounding box center [744, 160] width 780 height 17
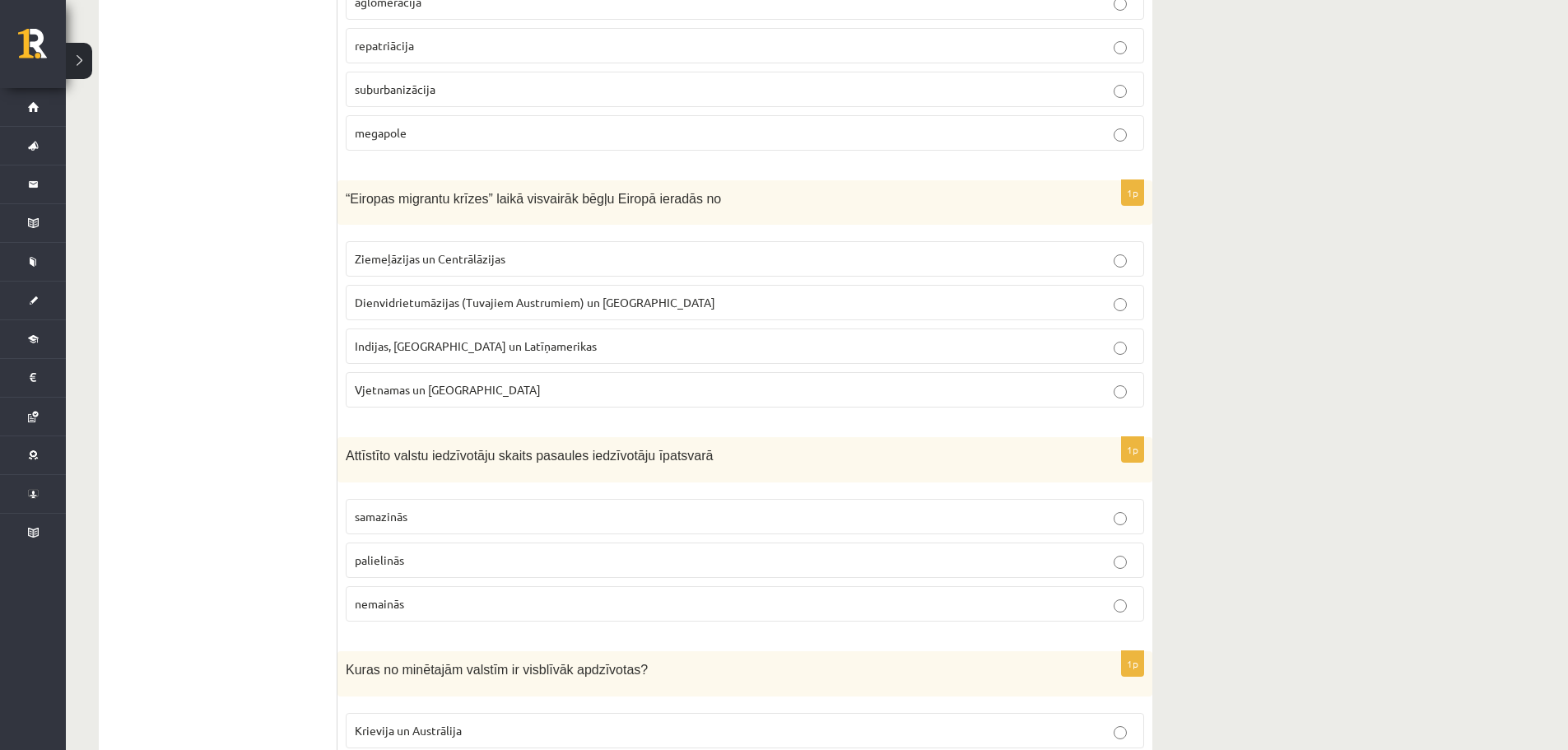
scroll to position [2799, 0]
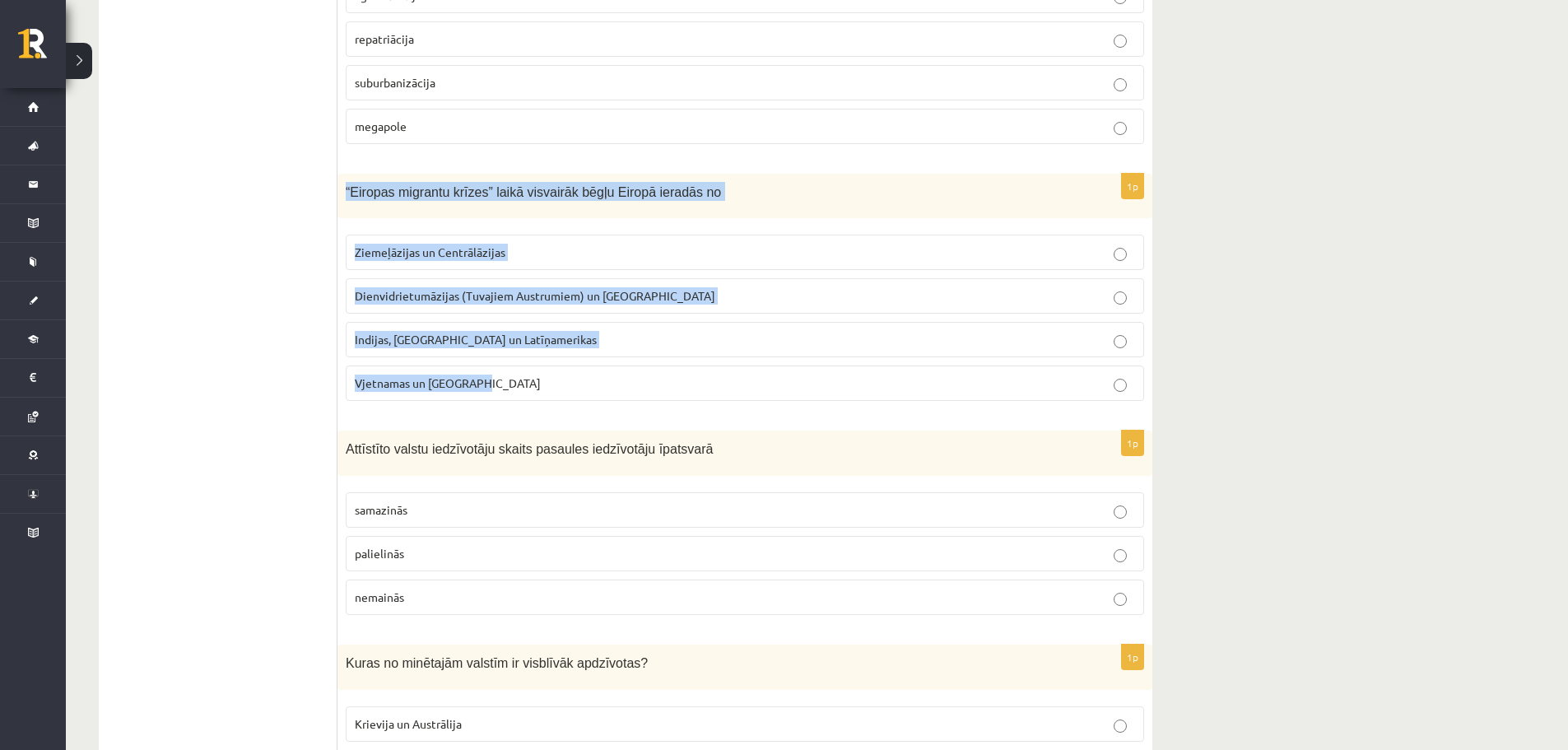
drag, startPoint x: 342, startPoint y: 190, endPoint x: 514, endPoint y: 381, distance: 257.0
click at [514, 381] on div "1p “Eiropas migrantu krīzes” laikā visvairāk bēgļu [GEOGRAPHIC_DATA] ieradās no…" at bounding box center [745, 294] width 815 height 241
click at [450, 306] on label "Dienvidrietumāzijas (Tuvajiem Austrumiem) un [GEOGRAPHIC_DATA]" at bounding box center [745, 296] width 799 height 36
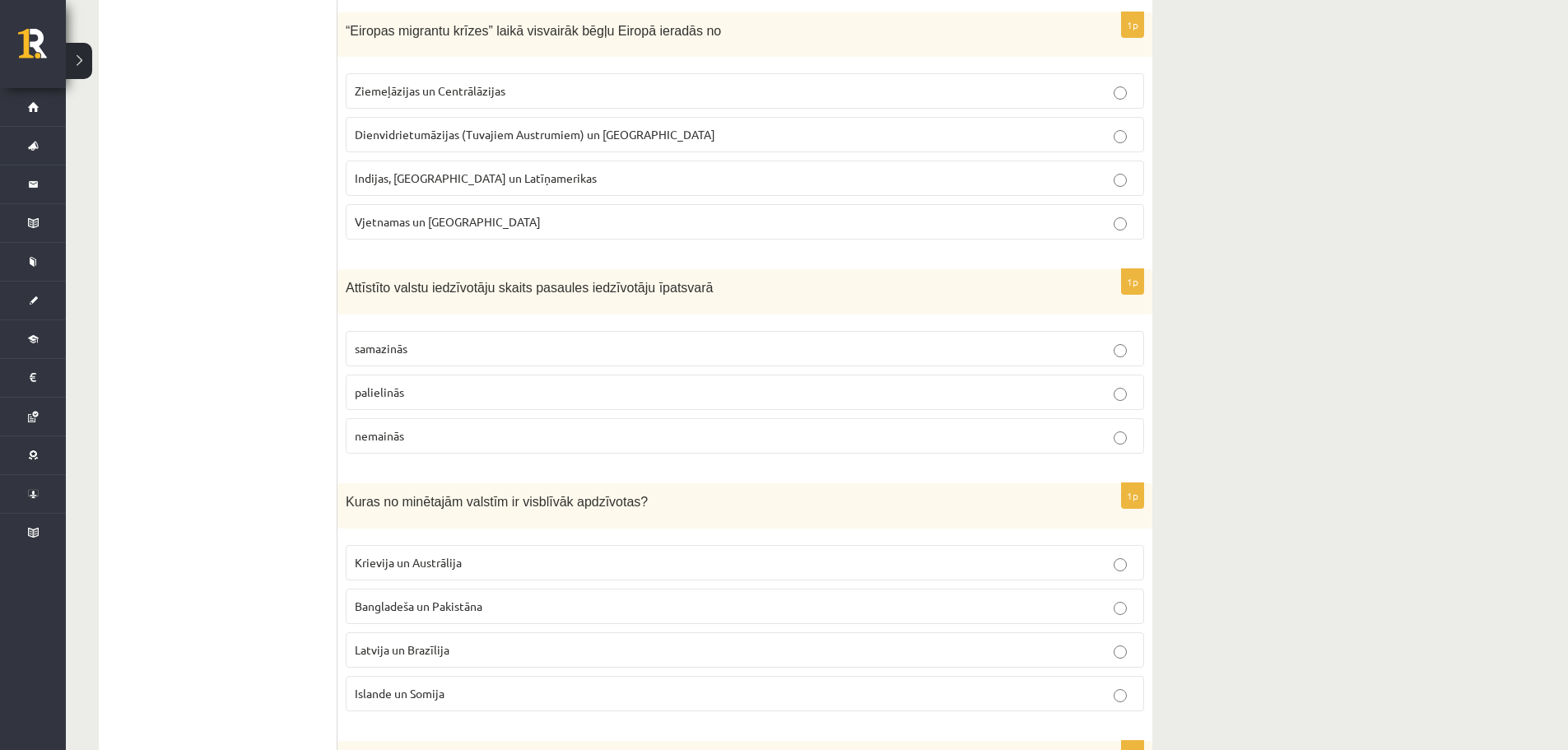
scroll to position [2964, 0]
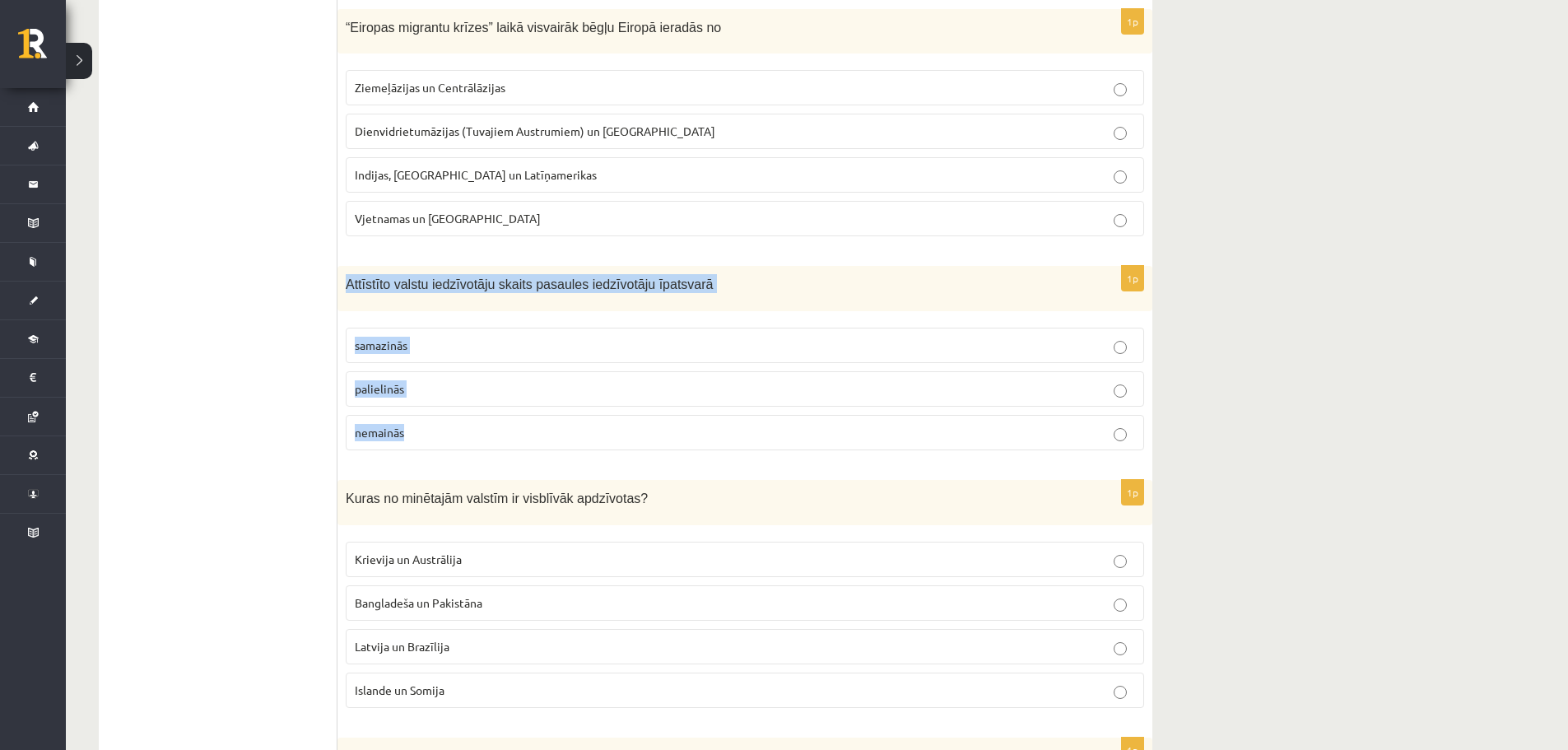
drag, startPoint x: 345, startPoint y: 284, endPoint x: 506, endPoint y: 431, distance: 218.0
click at [506, 431] on div "1p Attīstīto valstu iedzīvotāju skaits pasaules iedzīvotāju īpatsvarā [DEMOGRAP…" at bounding box center [745, 365] width 815 height 198
click at [416, 344] on p "samazinās" at bounding box center [744, 345] width 780 height 17
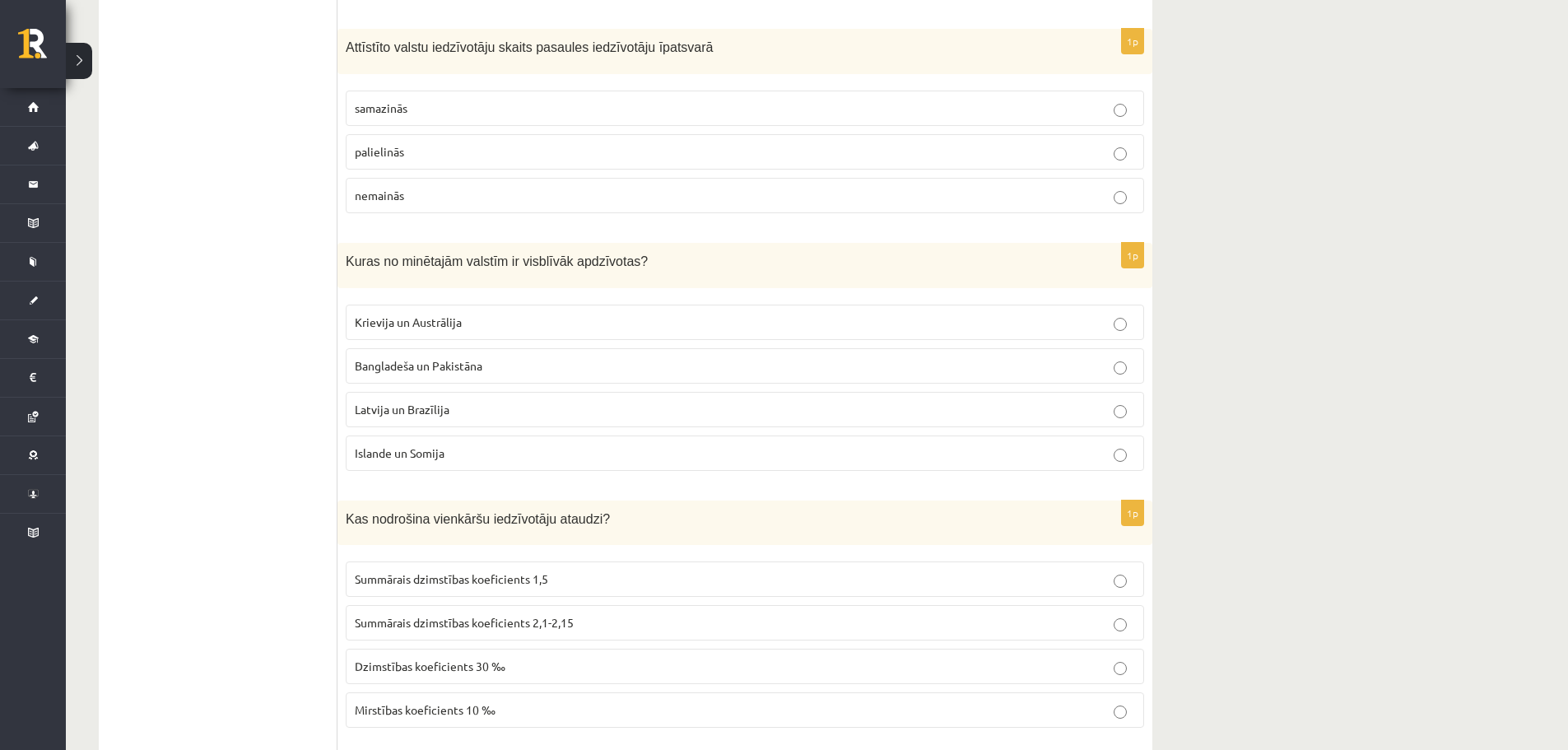
scroll to position [3210, 0]
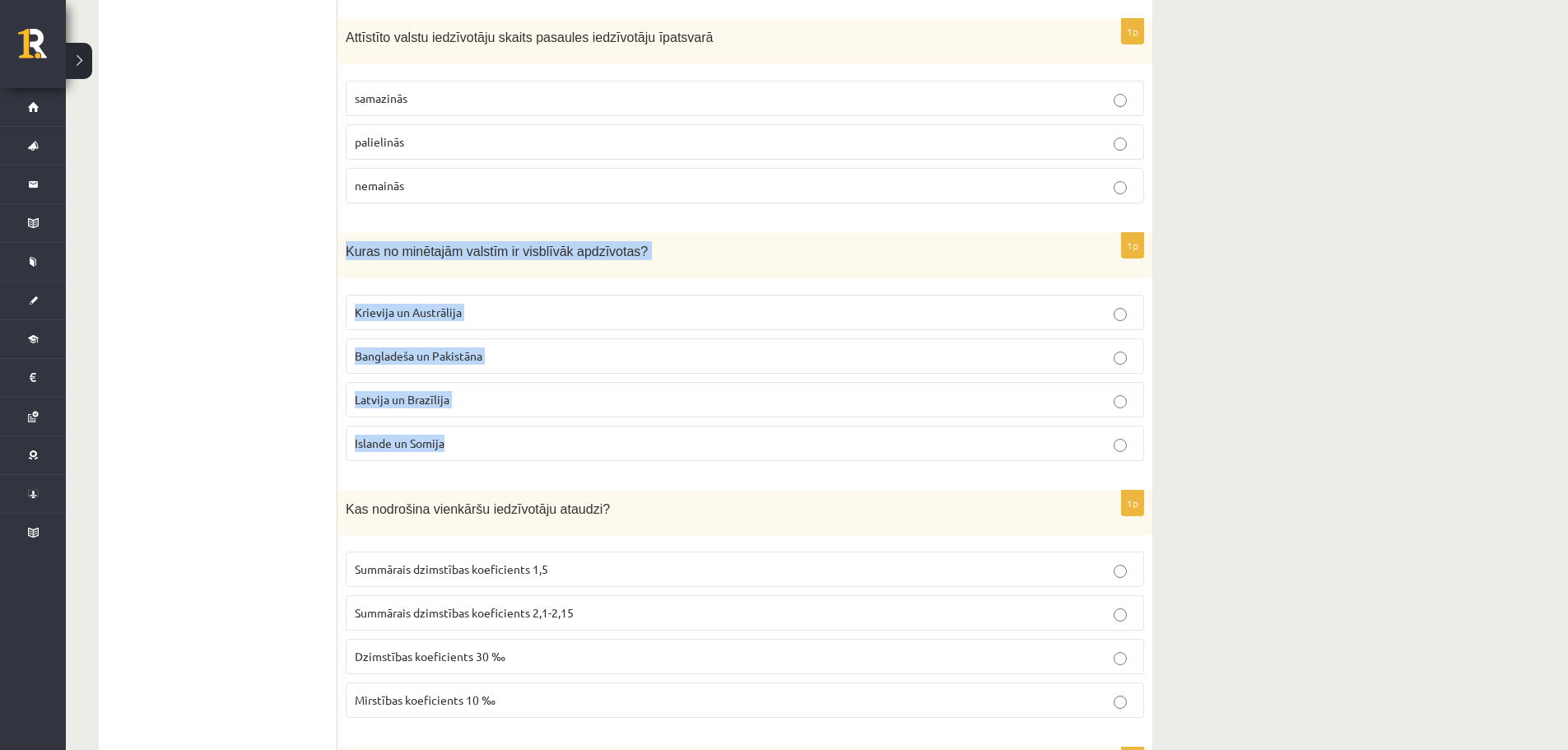
drag, startPoint x: 372, startPoint y: 253, endPoint x: 571, endPoint y: 424, distance: 262.4
click at [571, 424] on div "1p Kuras no minētajām valstīm ir visblīvāk apdzīvotas? Krievija un [GEOGRAPHIC_…" at bounding box center [745, 353] width 815 height 241
click at [470, 354] on span "Bangladeša un Pakistāna" at bounding box center [418, 356] width 127 height 15
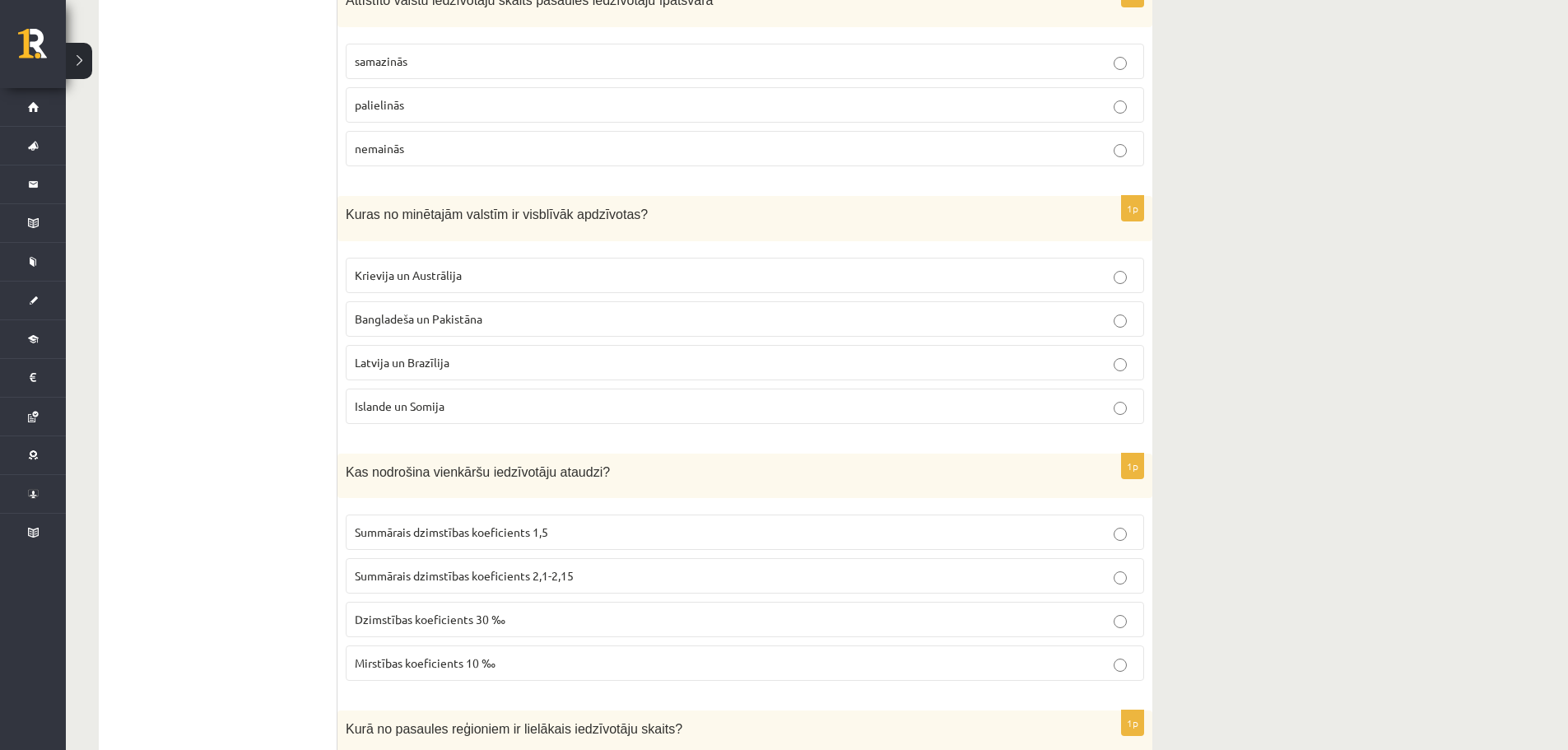
scroll to position [3375, 0]
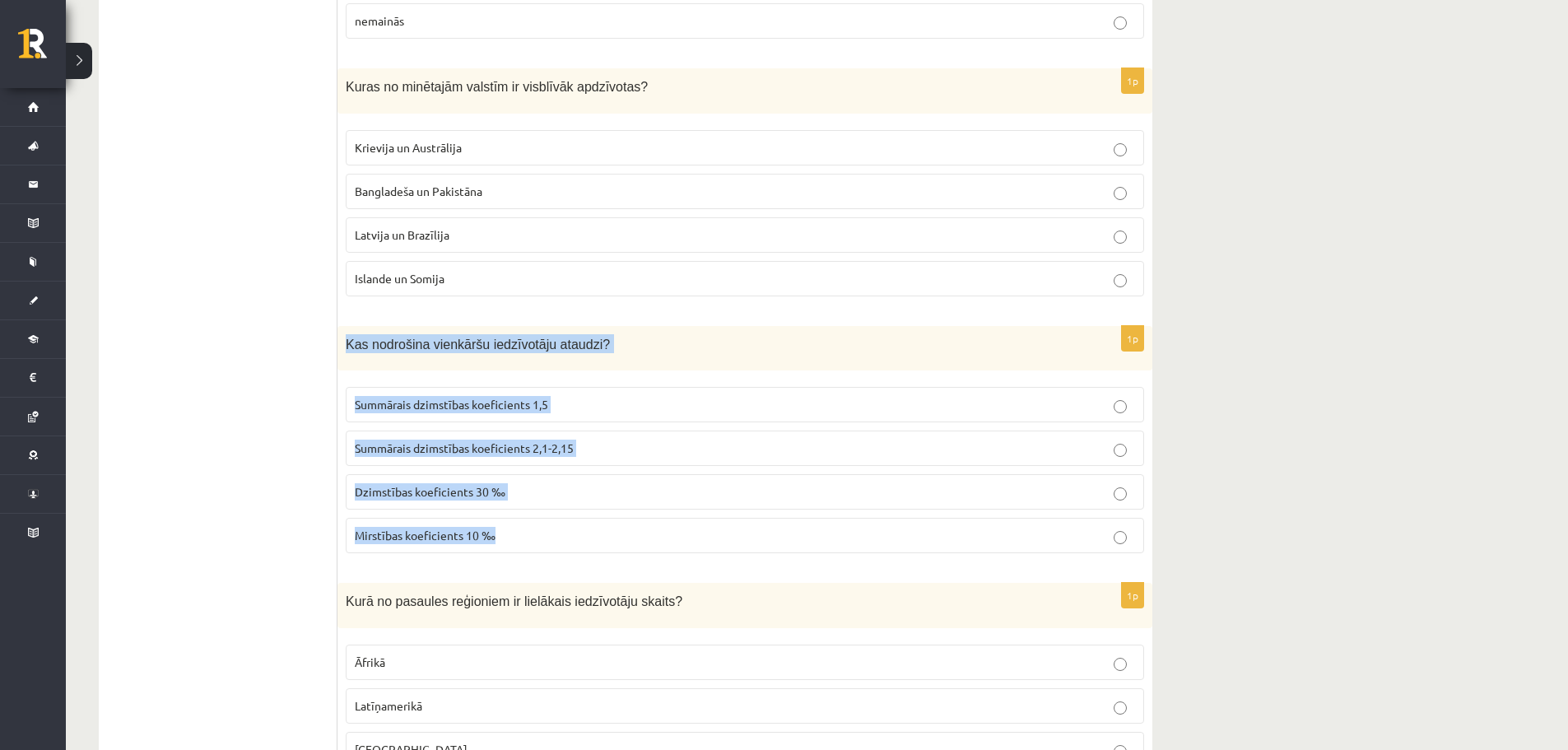
drag, startPoint x: 341, startPoint y: 343, endPoint x: 585, endPoint y: 533, distance: 309.3
click at [585, 533] on div "1p Kas nodrošina vienkāršu iedzīvotāju ataudzi? Summārais dzimstības koeficient…" at bounding box center [745, 447] width 815 height 241
click at [527, 451] on span "Summārais dzimstības koeficients 2,1-2,15" at bounding box center [464, 448] width 219 height 15
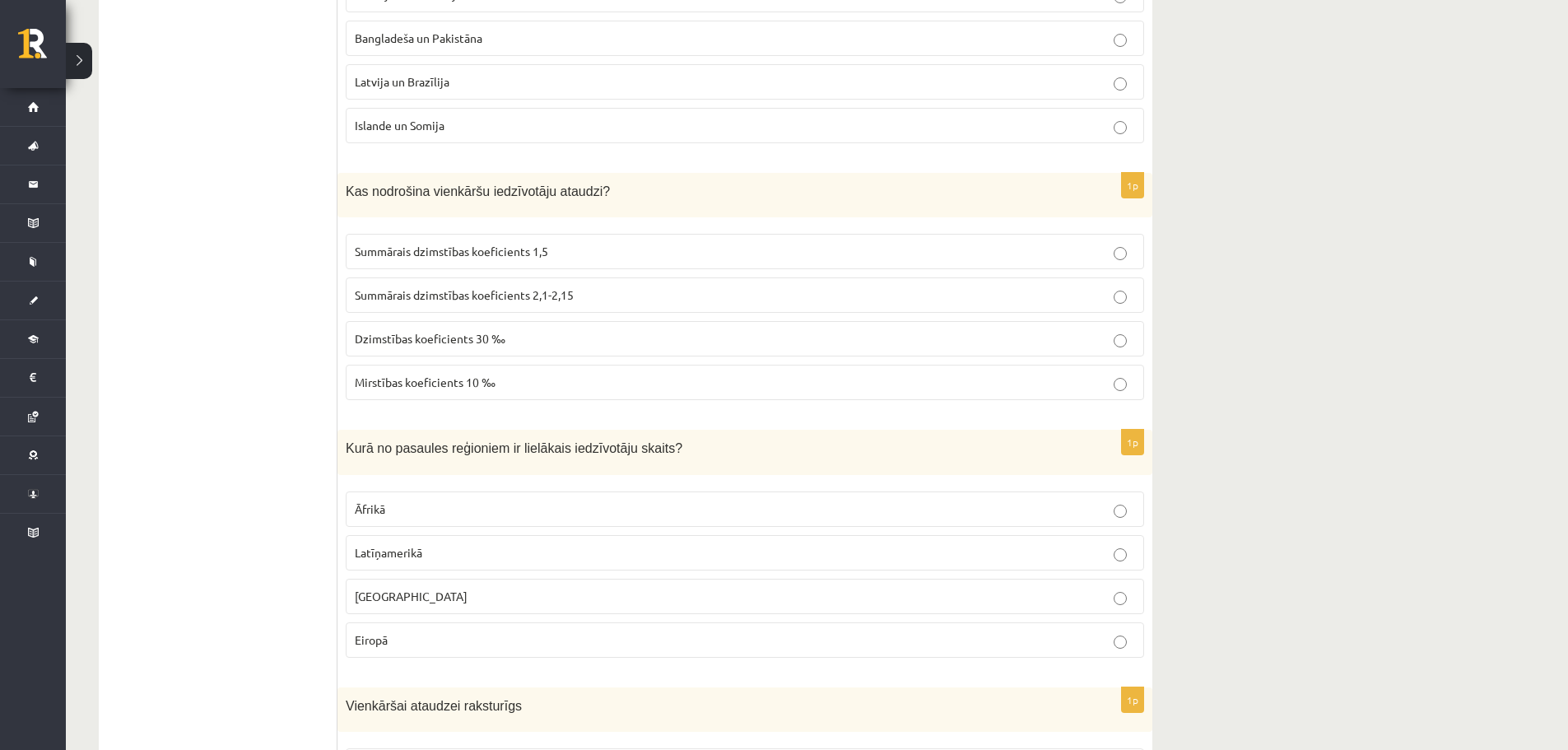
scroll to position [3540, 0]
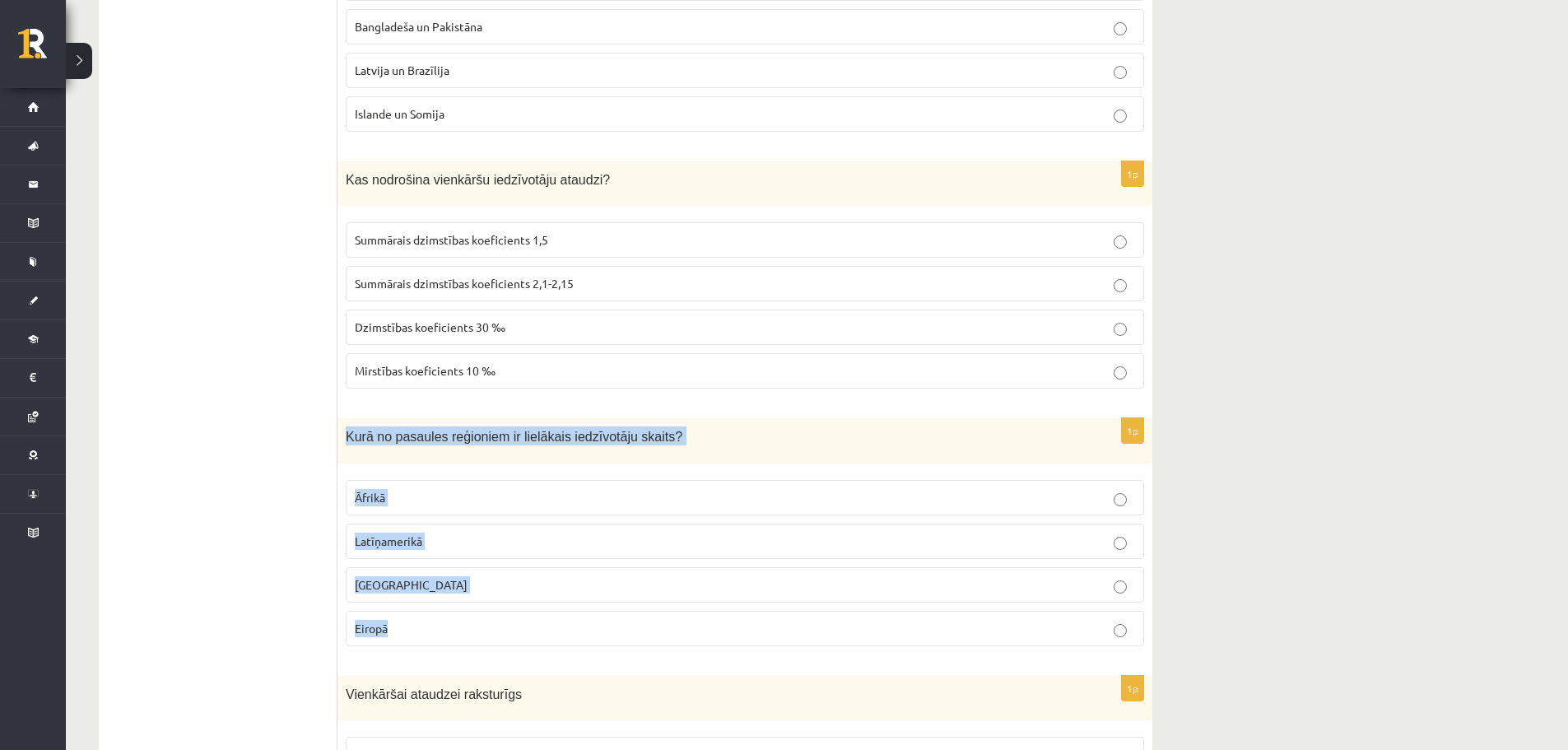
drag, startPoint x: 345, startPoint y: 437, endPoint x: 532, endPoint y: 615, distance: 258.2
click at [532, 615] on div "1p Kurā no pasaules reģioniem ir lielākais iedzīvotāju skaits? [GEOGRAPHIC_DATA…" at bounding box center [745, 539] width 815 height 241
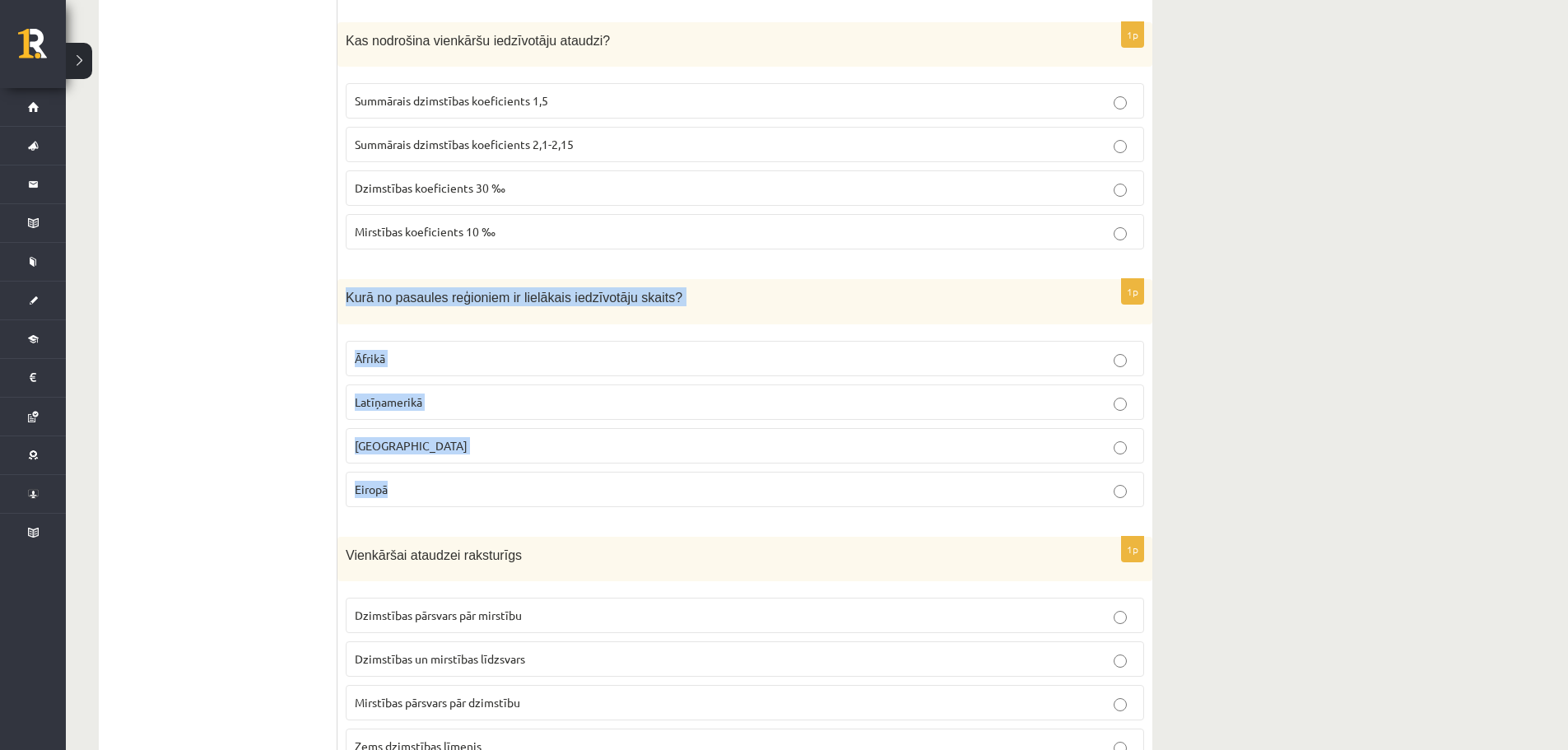
scroll to position [3787, 0]
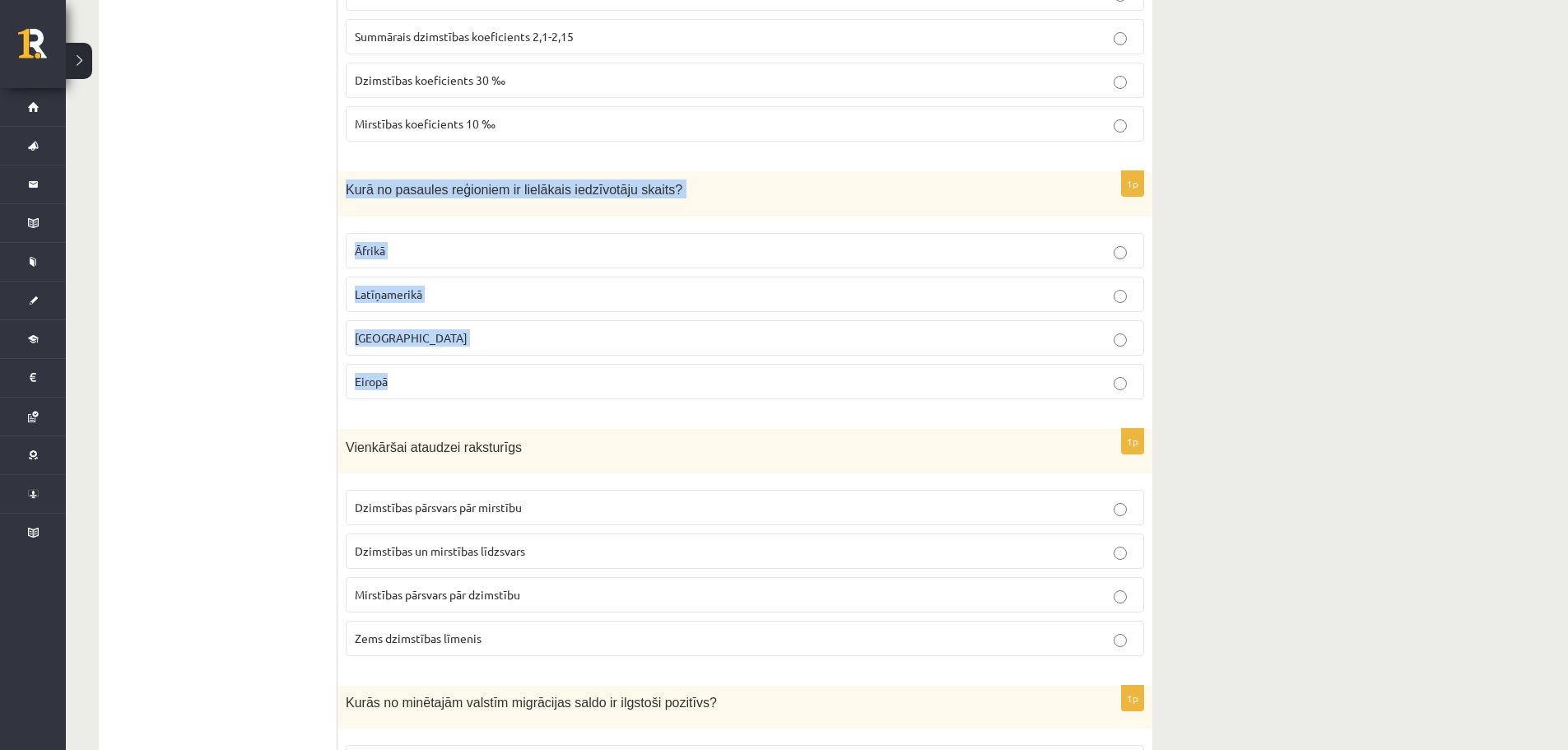
click at [403, 324] on label "[GEOGRAPHIC_DATA]" at bounding box center [745, 338] width 799 height 36
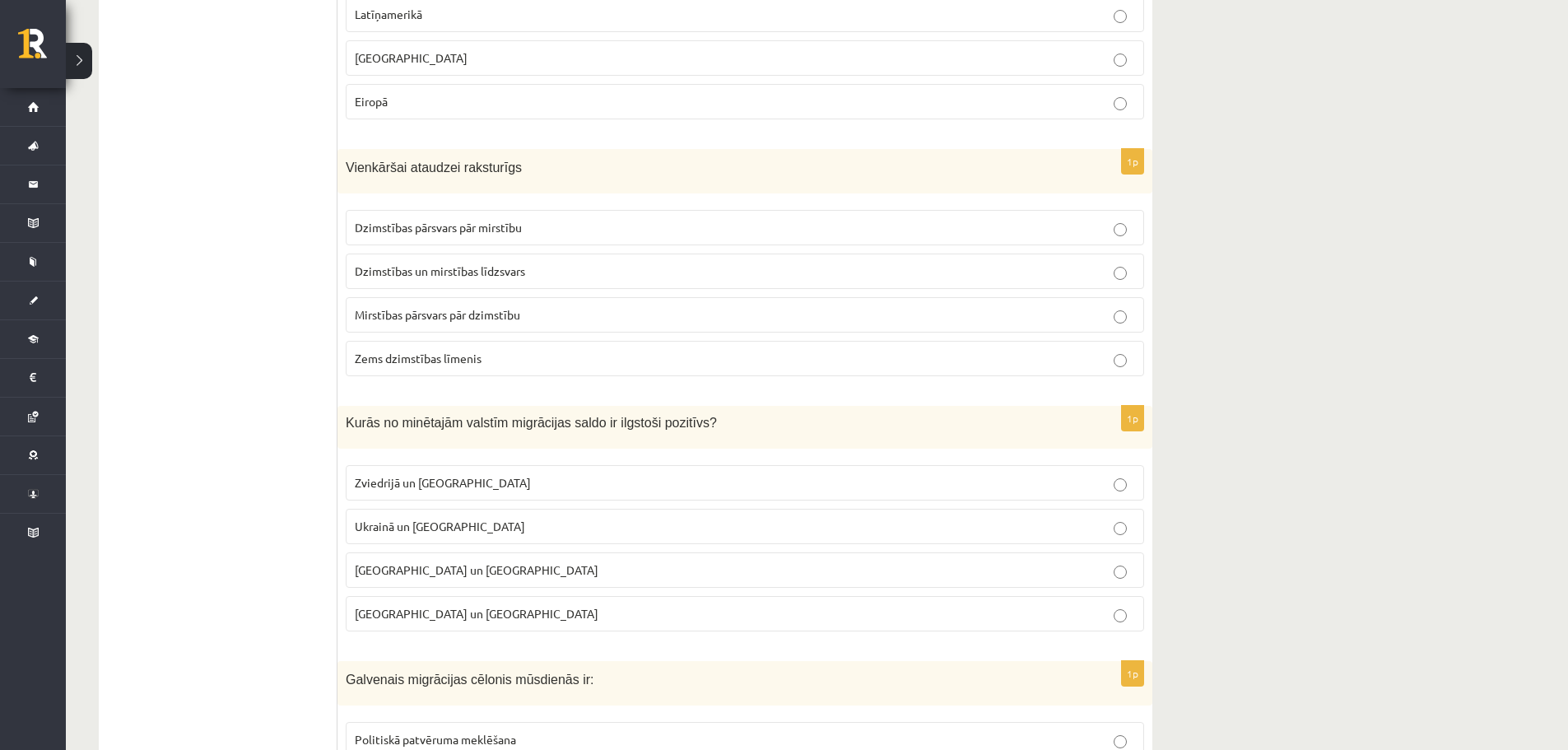
scroll to position [4034, 0]
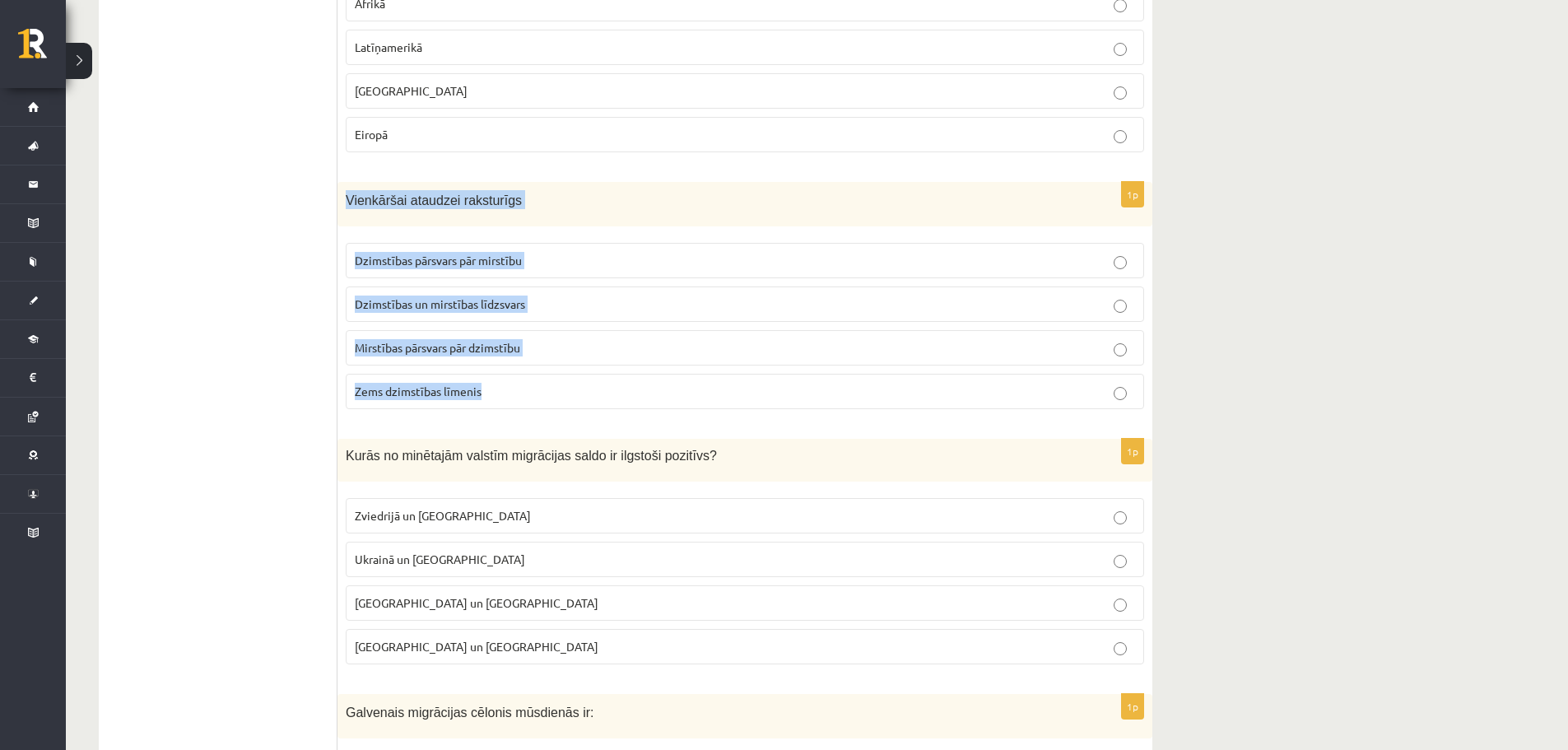
drag, startPoint x: 341, startPoint y: 197, endPoint x: 574, endPoint y: 397, distance: 307.1
click at [574, 397] on div "1p Vienkāršai ataudzei raksturīgs Dzimstības pārsvars pār mirstību Dzimstības u…" at bounding box center [745, 302] width 815 height 241
click at [413, 310] on span "Dzimstības un mirstības līdzsvars" at bounding box center [439, 303] width 170 height 15
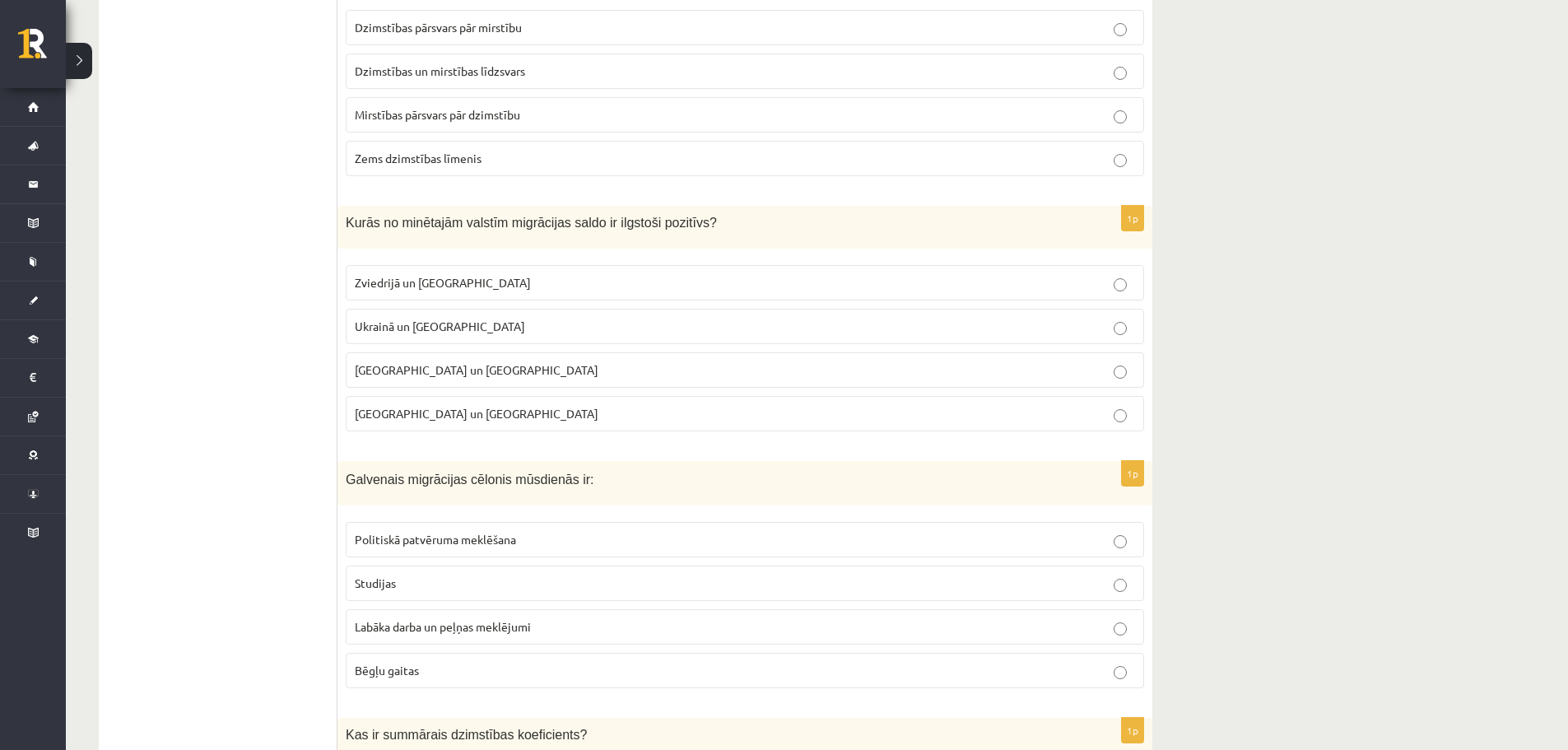
scroll to position [4282, 0]
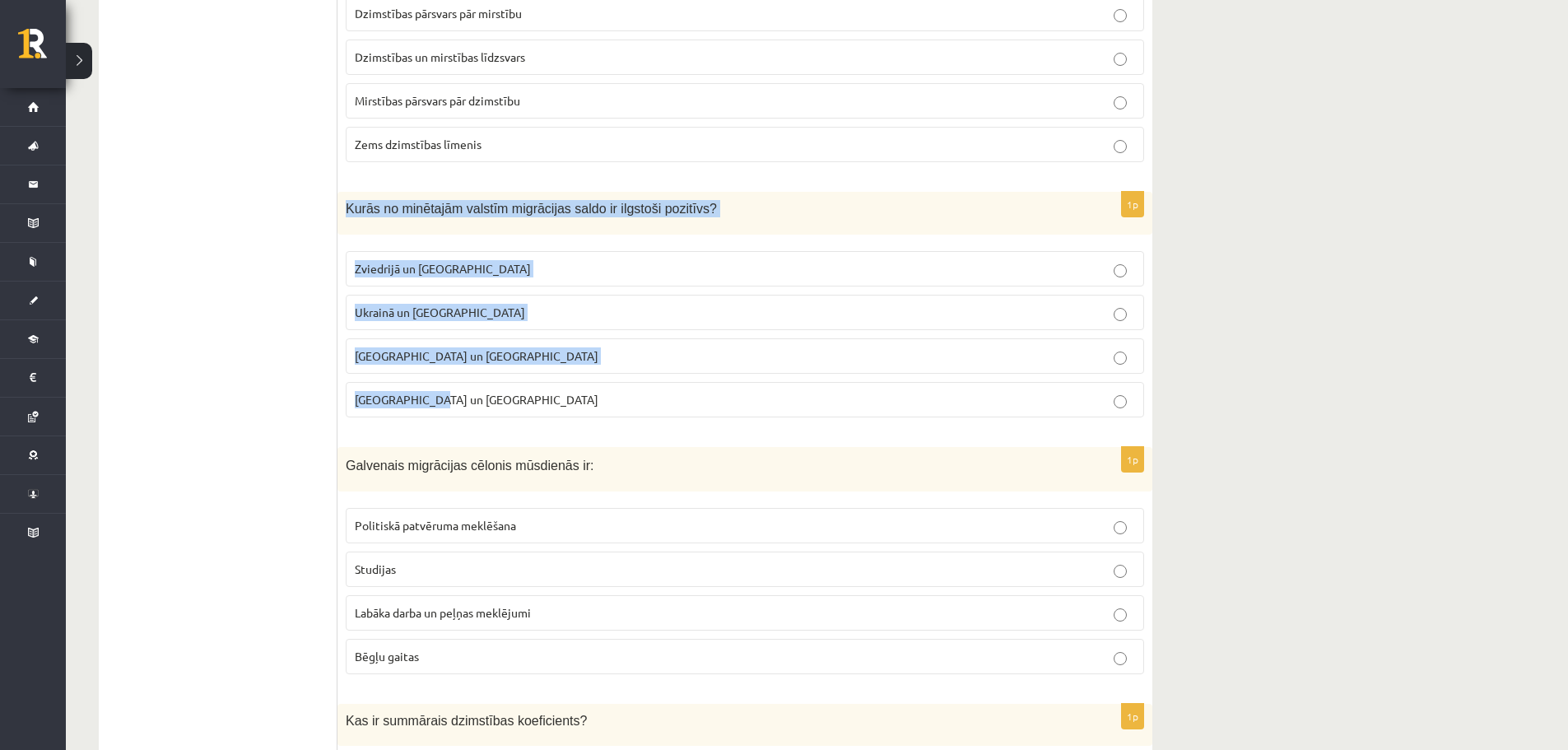
drag, startPoint x: 341, startPoint y: 204, endPoint x: 518, endPoint y: 399, distance: 263.4
click at [518, 399] on div "1p Kurās no minētajām valstīm migrācijas saldo ir ilgstoši pozitīvs? [GEOGRAPHI…" at bounding box center [745, 310] width 815 height 238
click at [539, 262] on p "Zviedrijā un [GEOGRAPHIC_DATA]" at bounding box center [744, 268] width 780 height 17
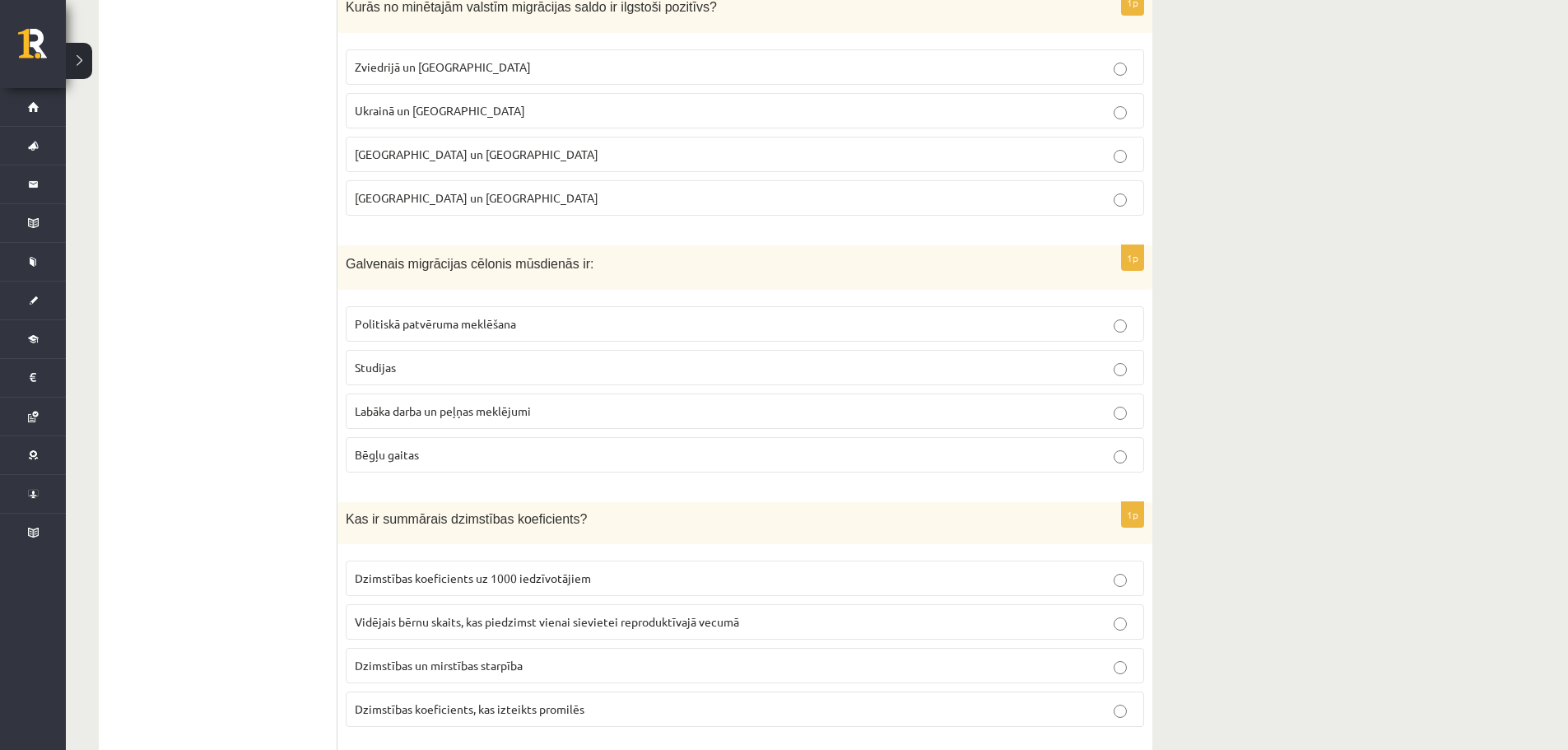
scroll to position [4529, 0]
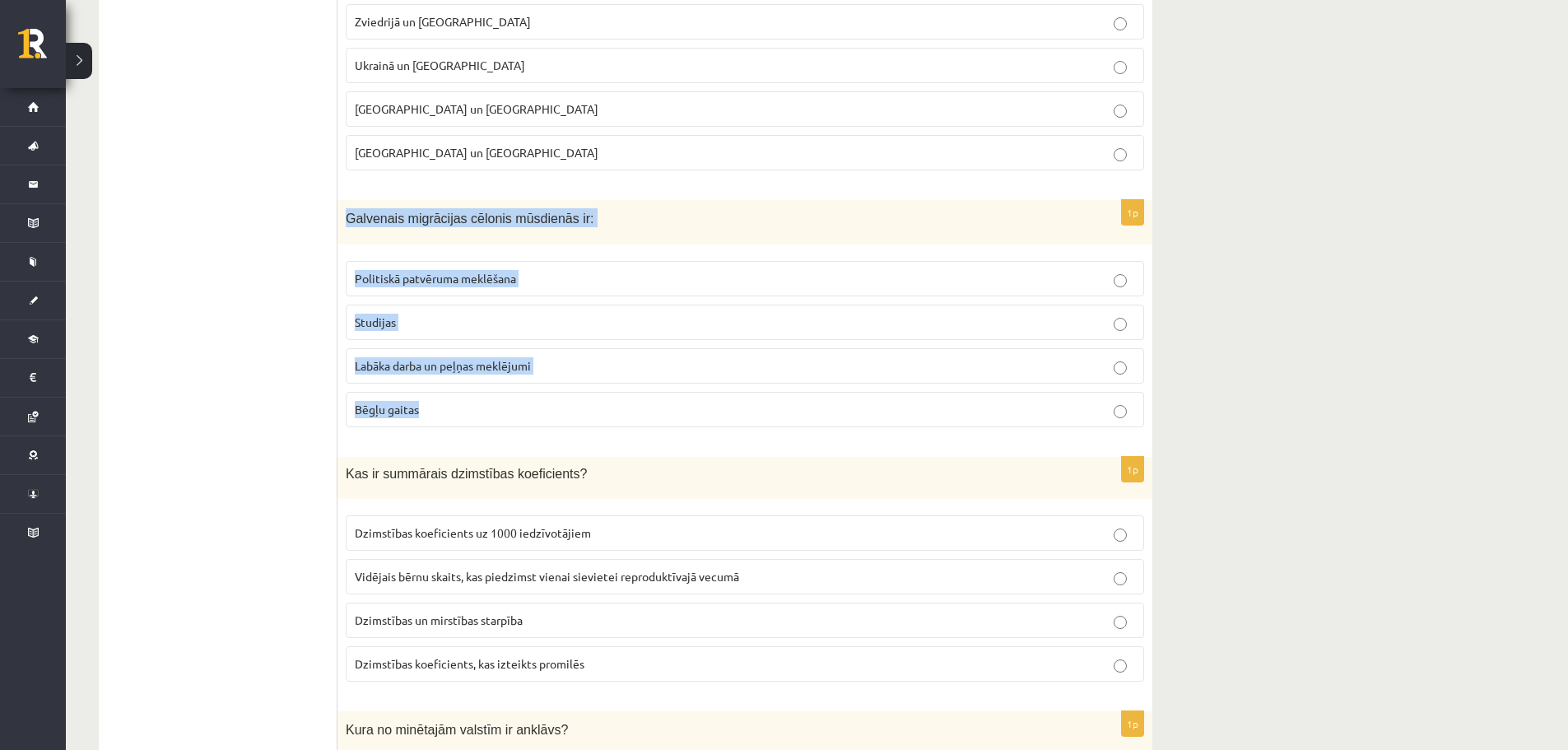
drag, startPoint x: 402, startPoint y: 243, endPoint x: 596, endPoint y: 408, distance: 254.7
click at [596, 408] on div "1p Galvenais migrācijas cēlonis mūsdienās ir: Politiskā patvēruma meklēšana Stu…" at bounding box center [745, 320] width 815 height 241
click at [447, 365] on span "Labāka darba un peļņas meklējumi" at bounding box center [443, 366] width 177 height 15
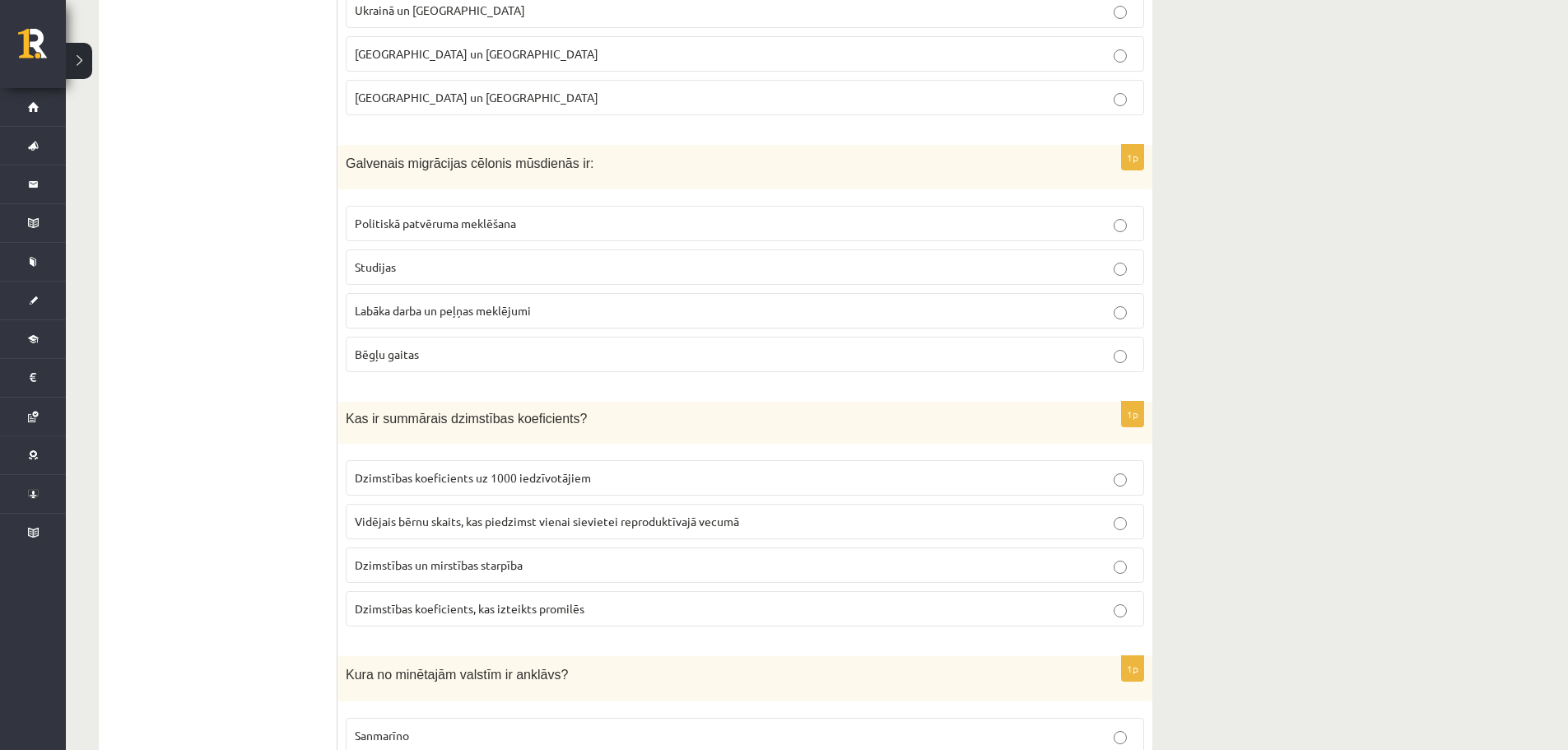
scroll to position [4693, 0]
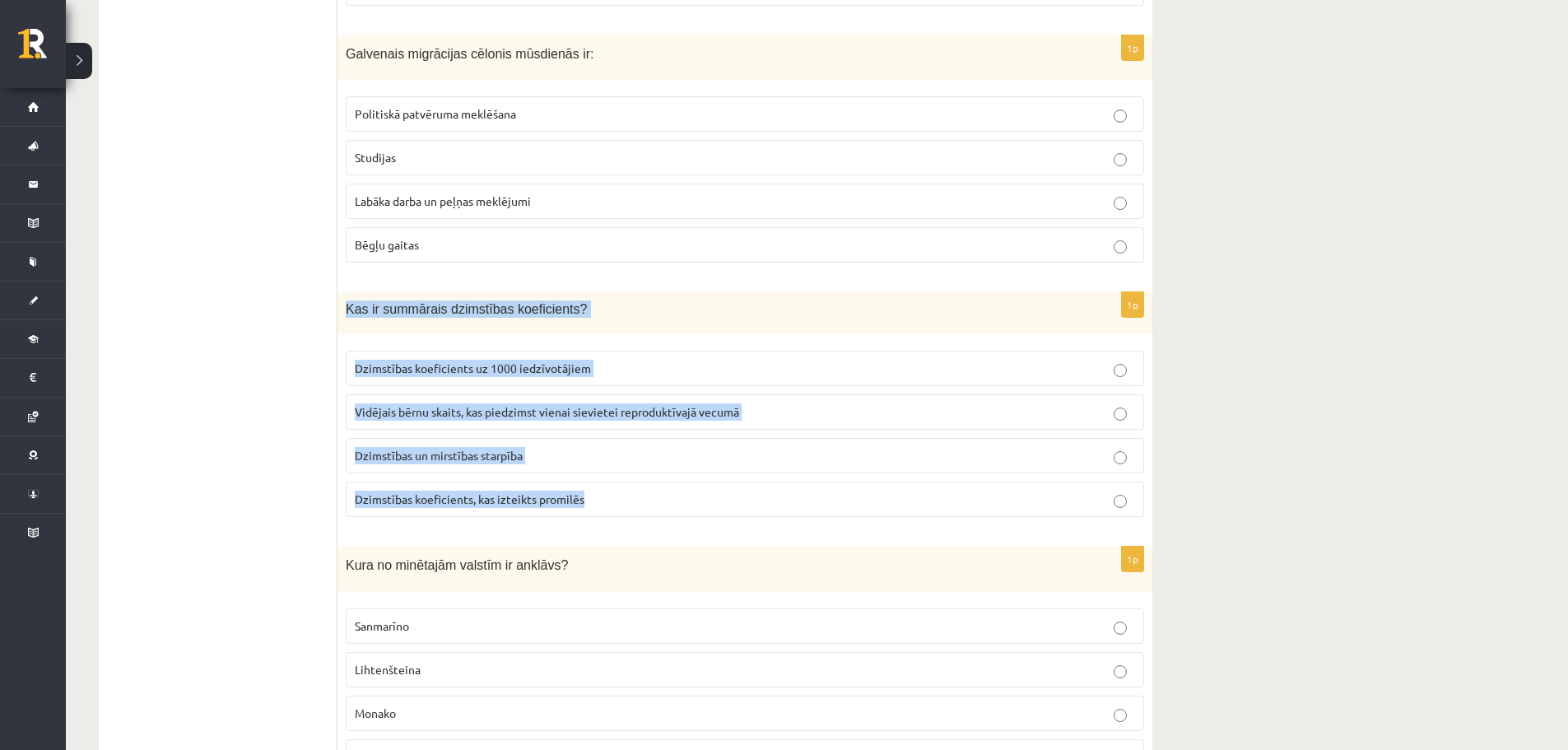
drag, startPoint x: 340, startPoint y: 307, endPoint x: 673, endPoint y: 488, distance: 379.0
click at [673, 488] on div "1p Kas ir summārais dzimstības koeficients? Dzimstības koeficients uz 1000 iedz…" at bounding box center [745, 411] width 815 height 238
click at [431, 418] on span "Vidējais bērnu skaits, kas piedzimst vienai sievietei reproduktīvajā vecumā" at bounding box center [546, 411] width 384 height 15
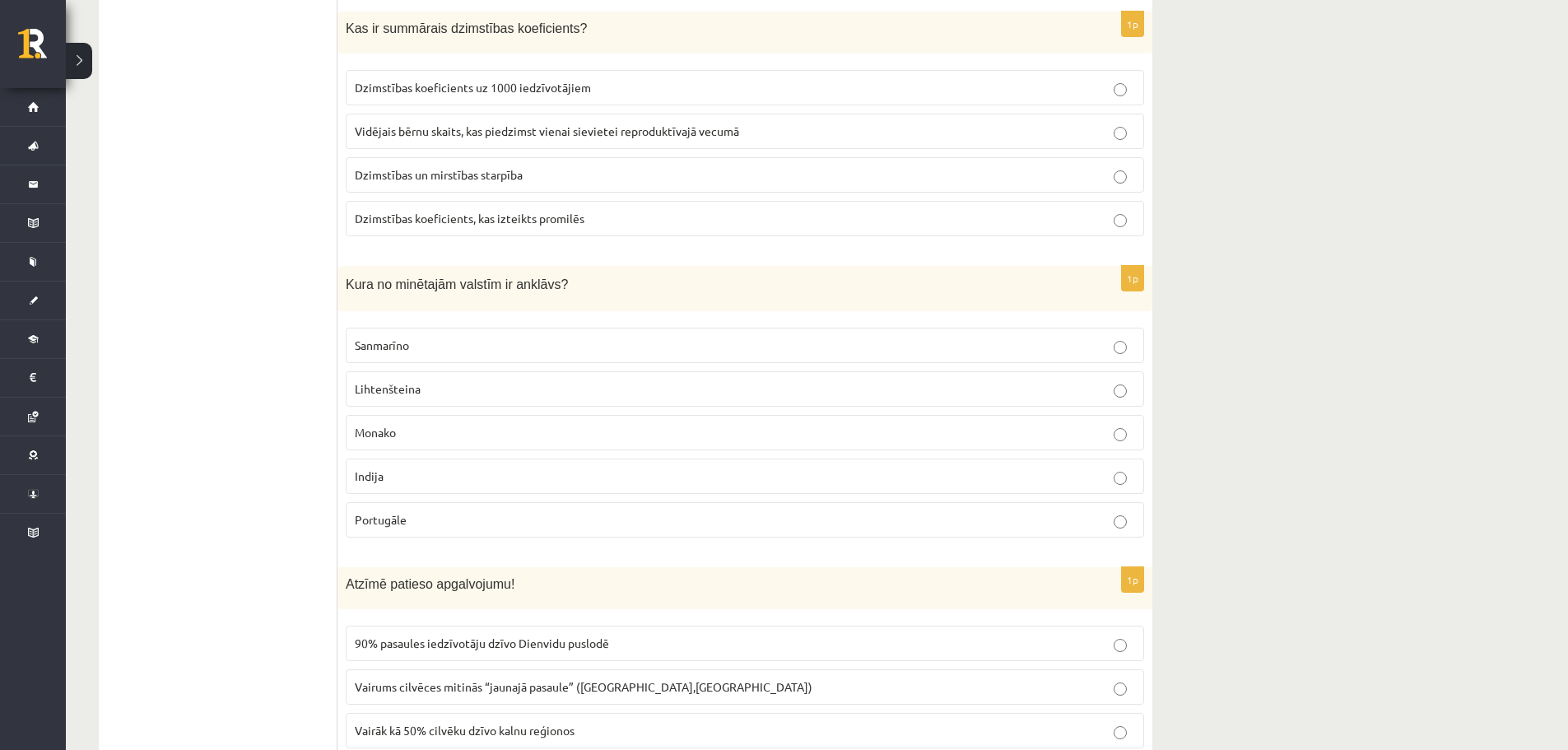
scroll to position [5023, 0]
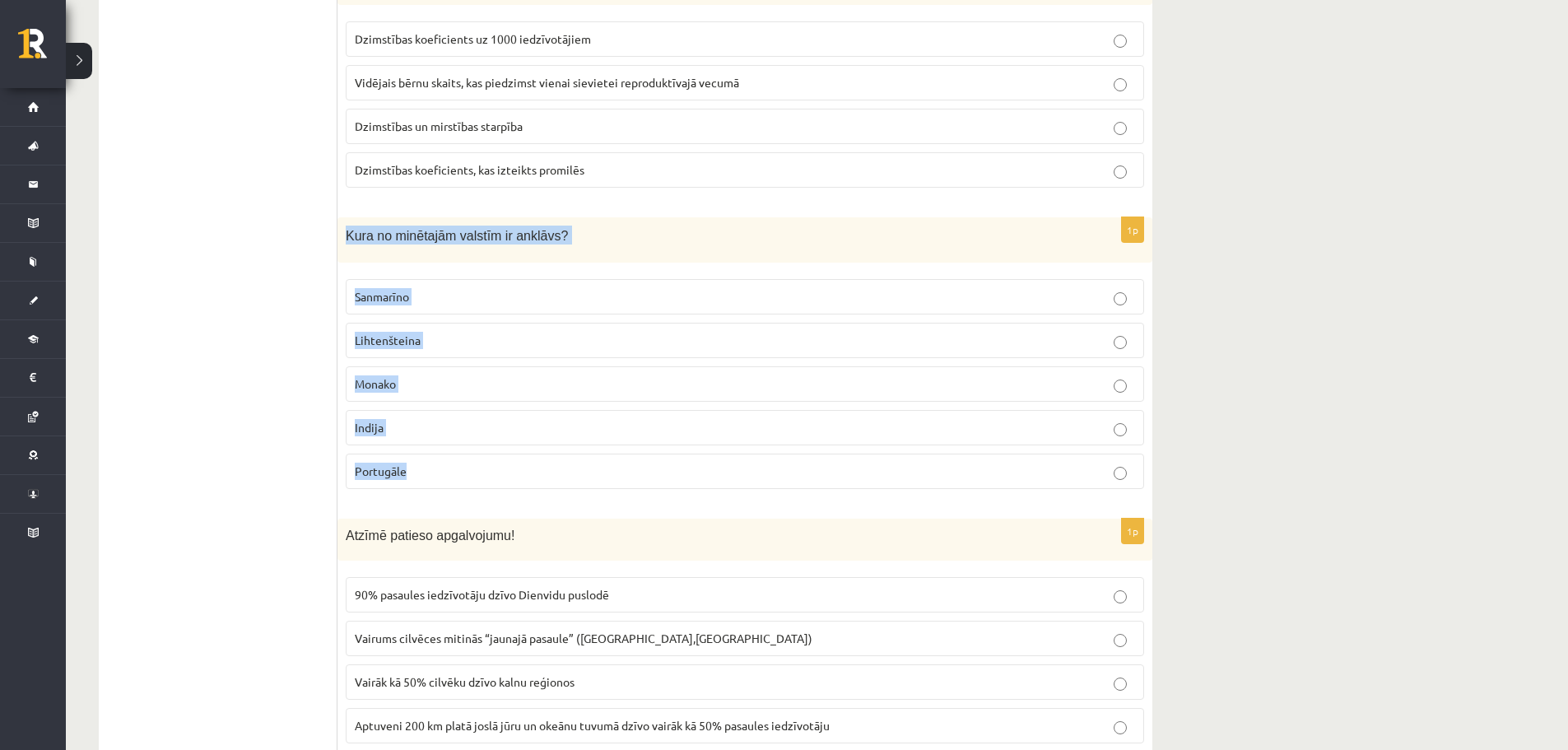
drag, startPoint x: 345, startPoint y: 233, endPoint x: 577, endPoint y: 456, distance: 321.8
click at [577, 456] on div "1p Kura no minētajām valstīm ir anklāvs? [GEOGRAPHIC_DATA] [GEOGRAPHIC_DATA] [G…" at bounding box center [745, 359] width 815 height 284
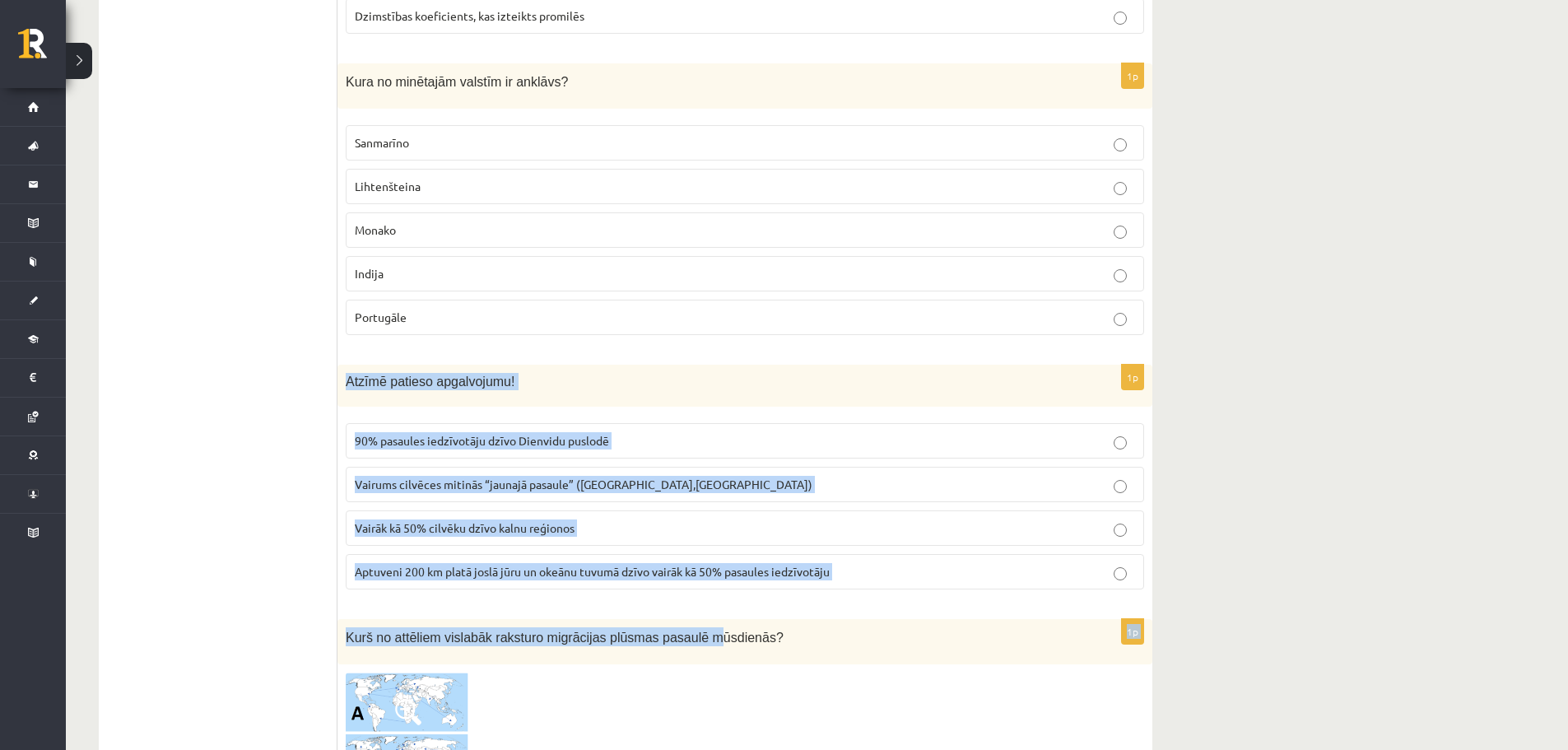
scroll to position [5187, 0]
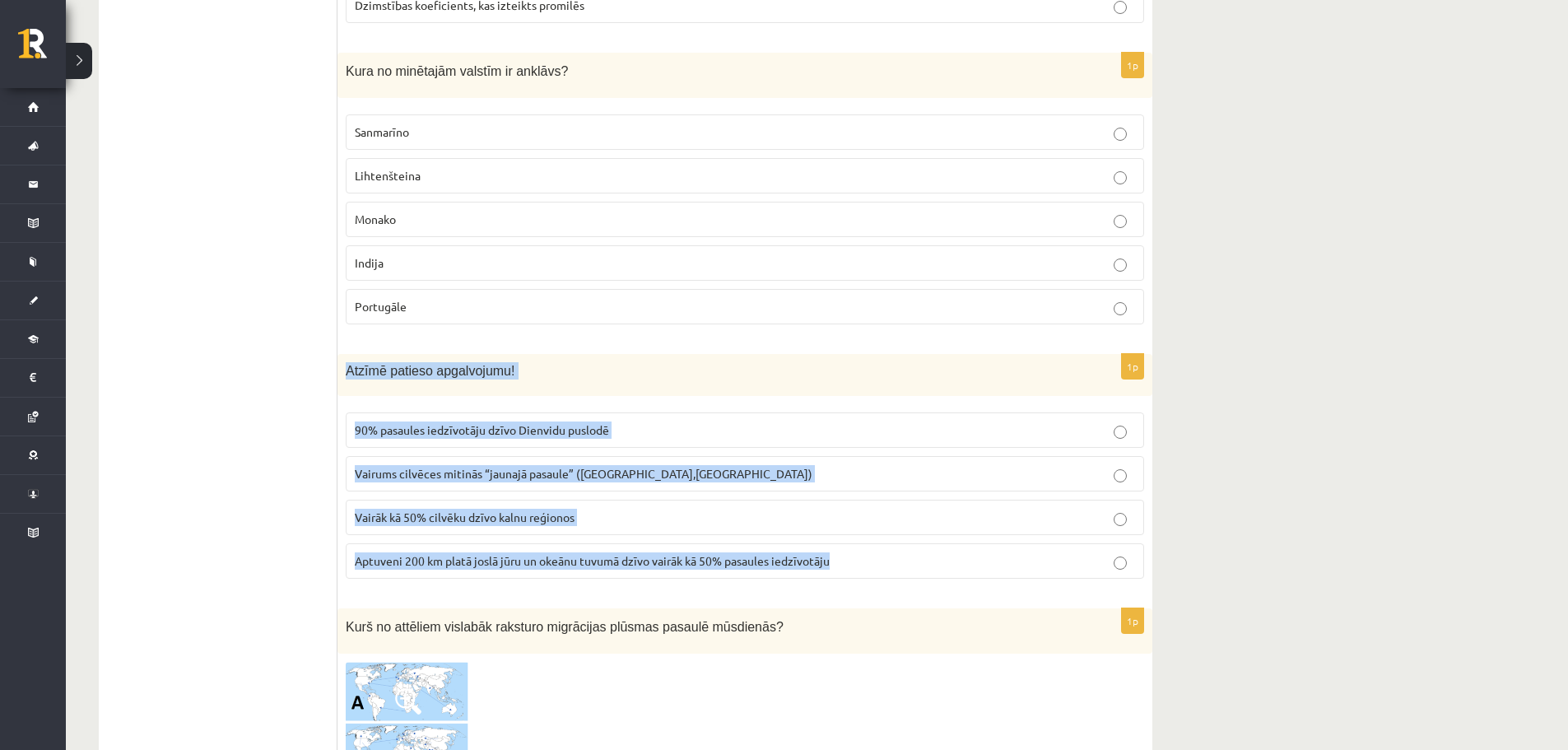
drag, startPoint x: 339, startPoint y: 537, endPoint x: 905, endPoint y: 563, distance: 566.6
click at [905, 563] on div "1p Atzīmē patieso apgalvojumu! 90% pasaules iedzīvotāju dzīvo Dienvidu puslodē …" at bounding box center [745, 473] width 815 height 238
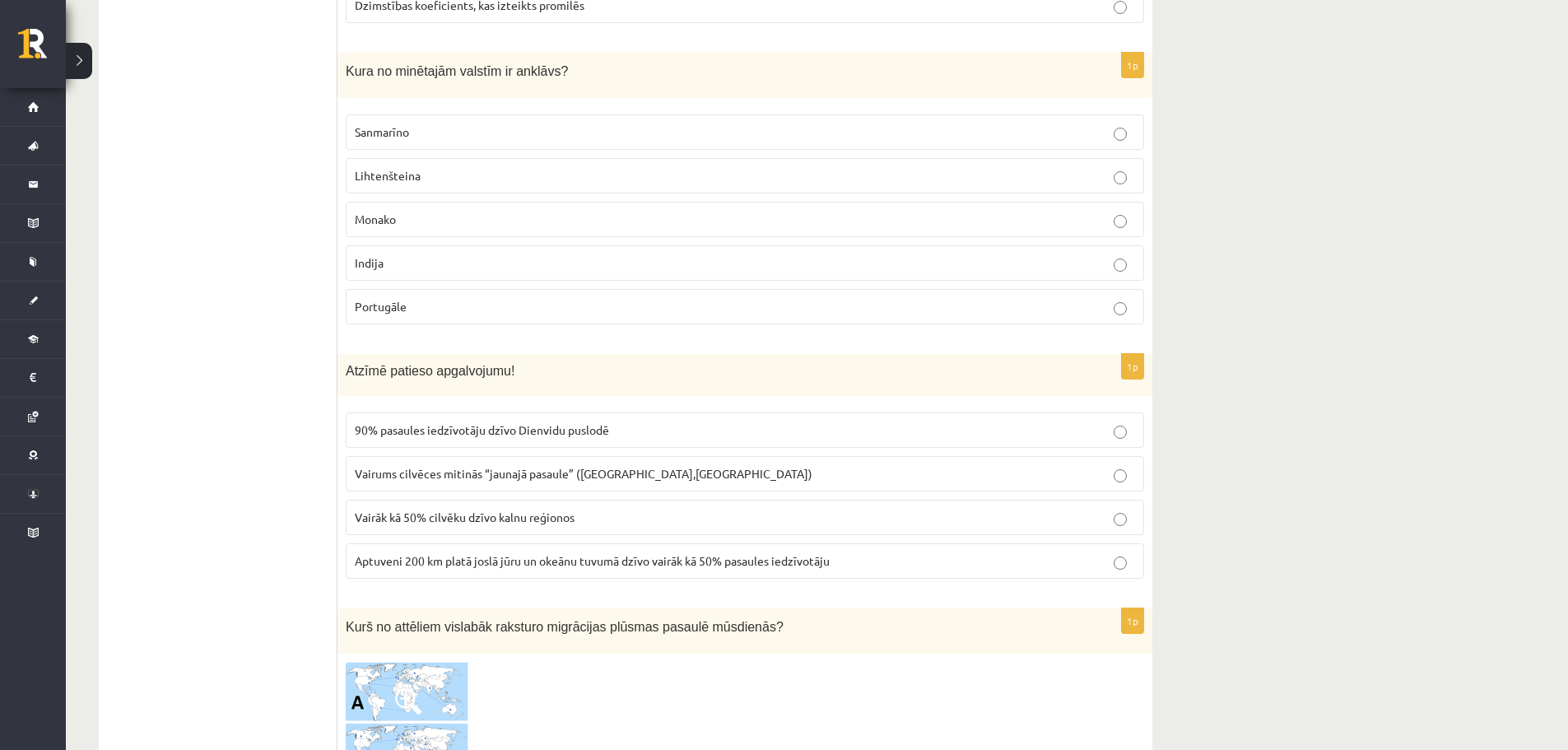
click at [442, 128] on p "Sanmarīno" at bounding box center [744, 131] width 780 height 17
click at [502, 559] on span "Aptuveni 200 km platā joslā jūru un okeānu tuvumā dzīvo vairāk kā 50% pasaules …" at bounding box center [592, 560] width 475 height 15
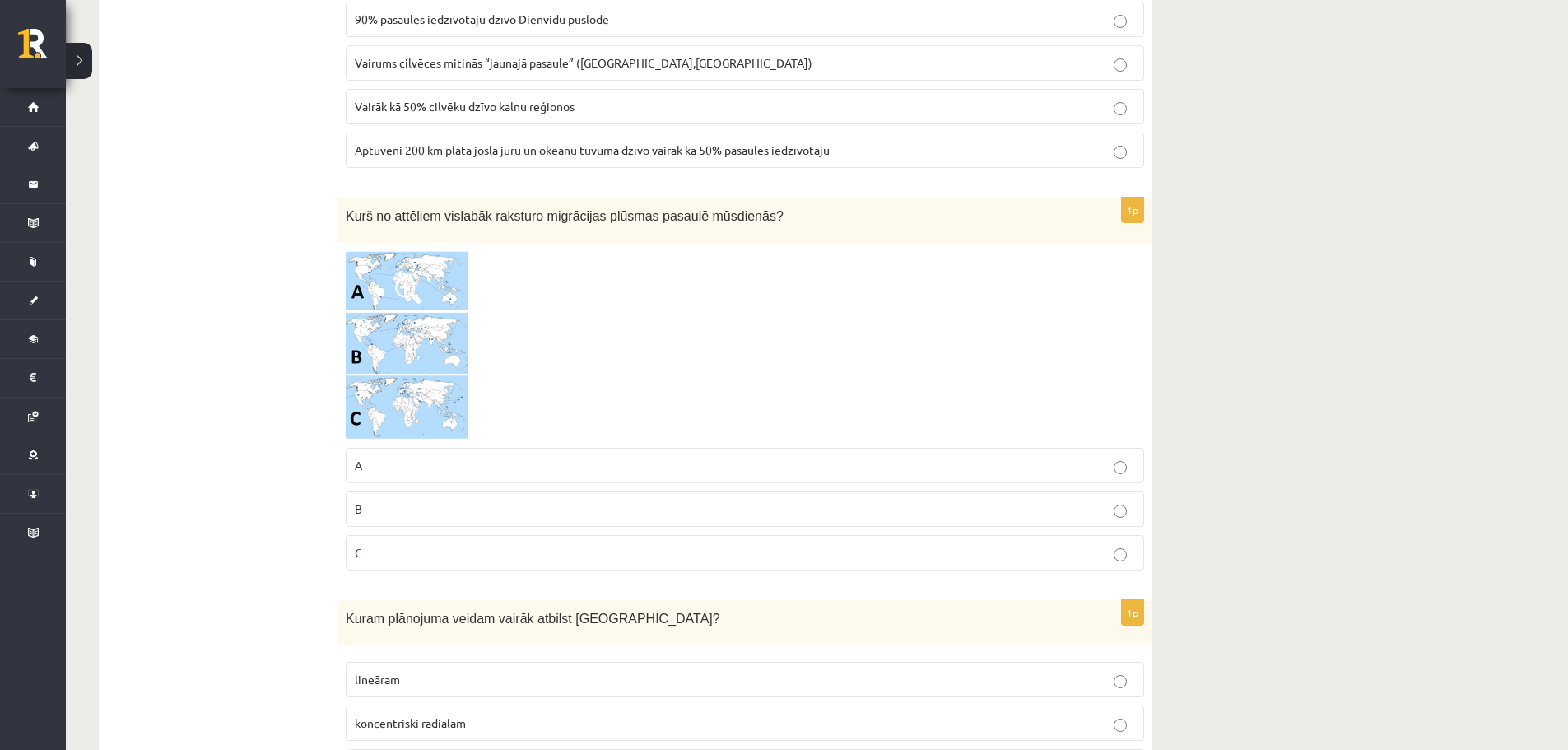
scroll to position [5599, 0]
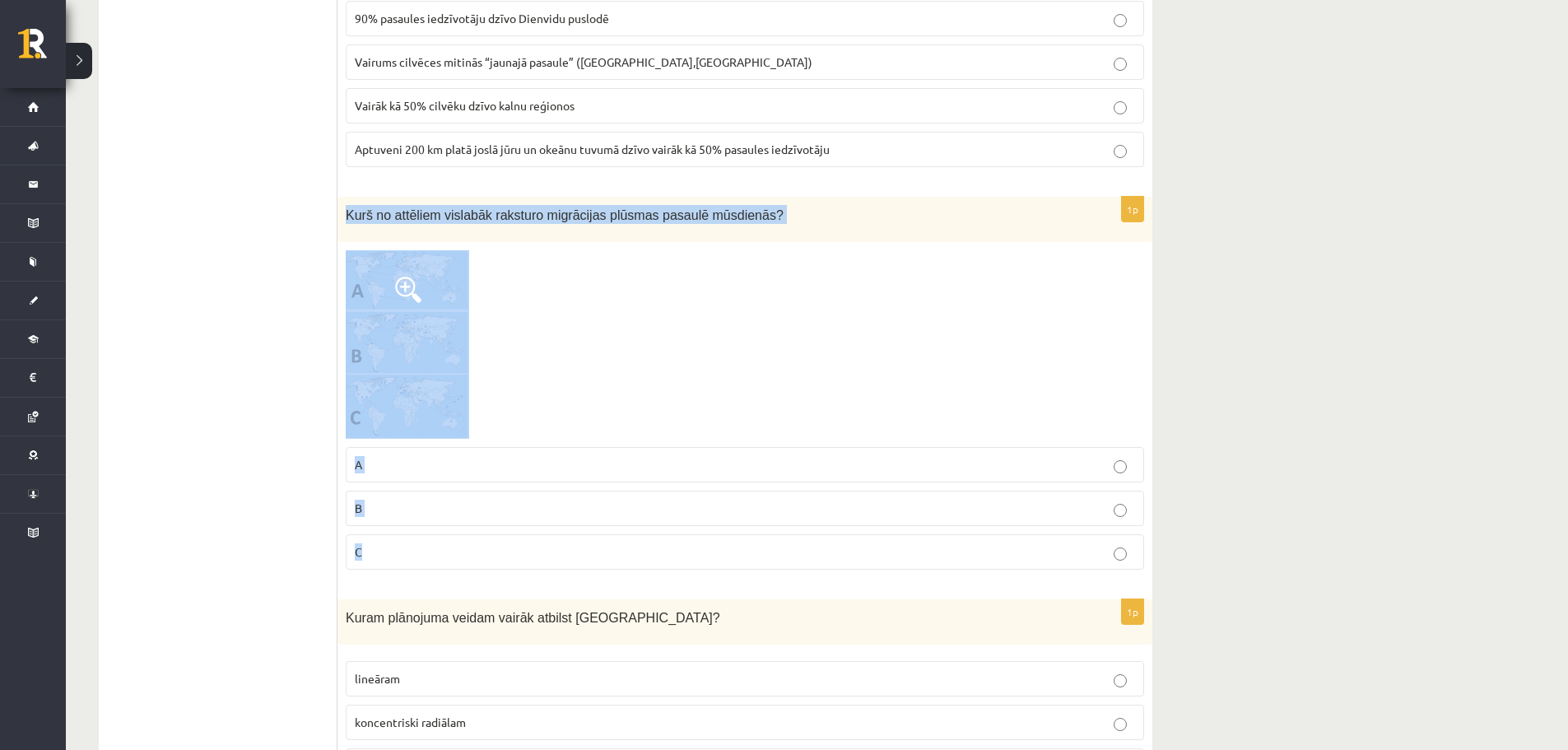
drag, startPoint x: 344, startPoint y: 207, endPoint x: 739, endPoint y: 548, distance: 521.8
click at [739, 548] on div "1p Kurš no attēliem vislabāk raksturo migrācijas plūsmas pasaulē mūsdienās? A B…" at bounding box center [745, 390] width 815 height 386
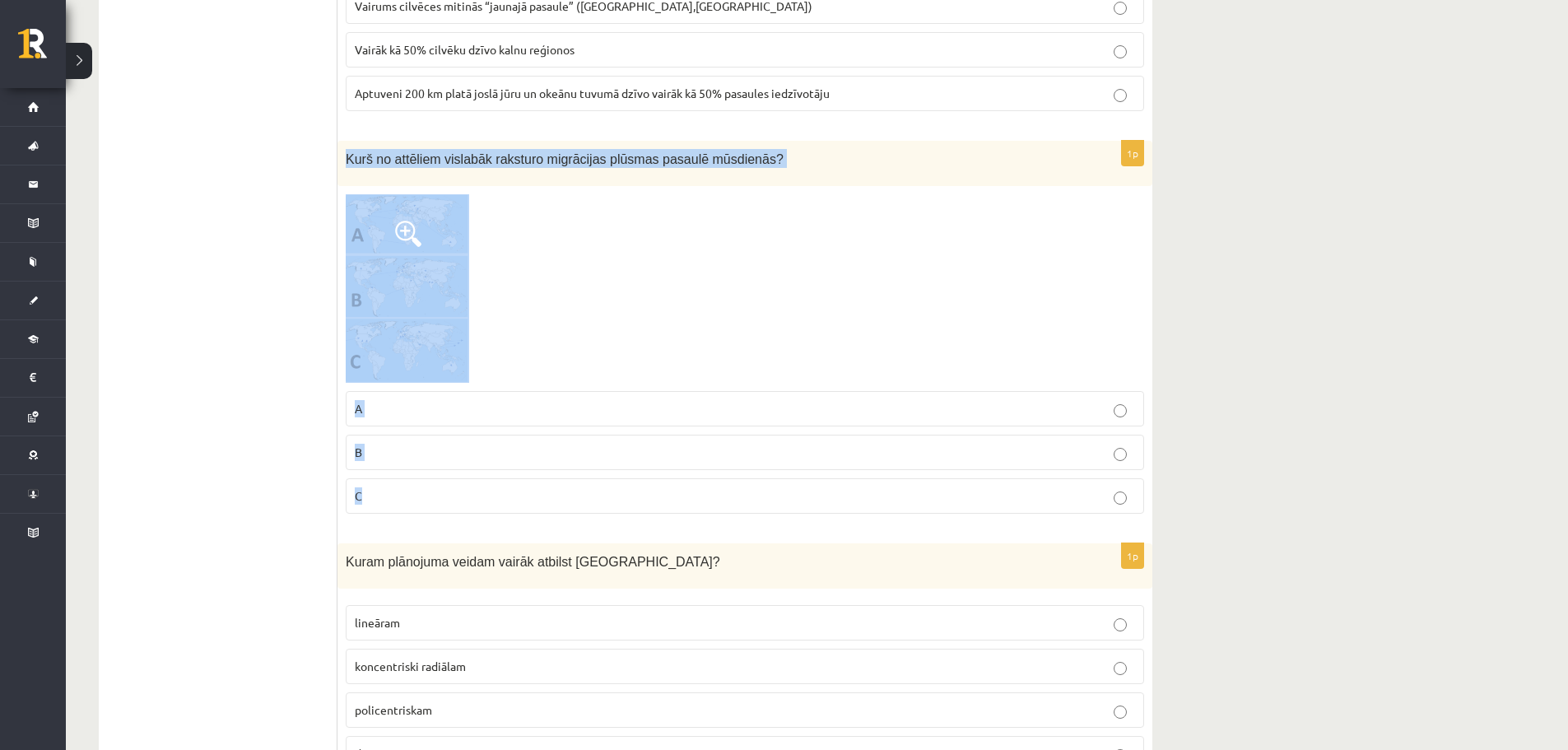
scroll to position [5928, 0]
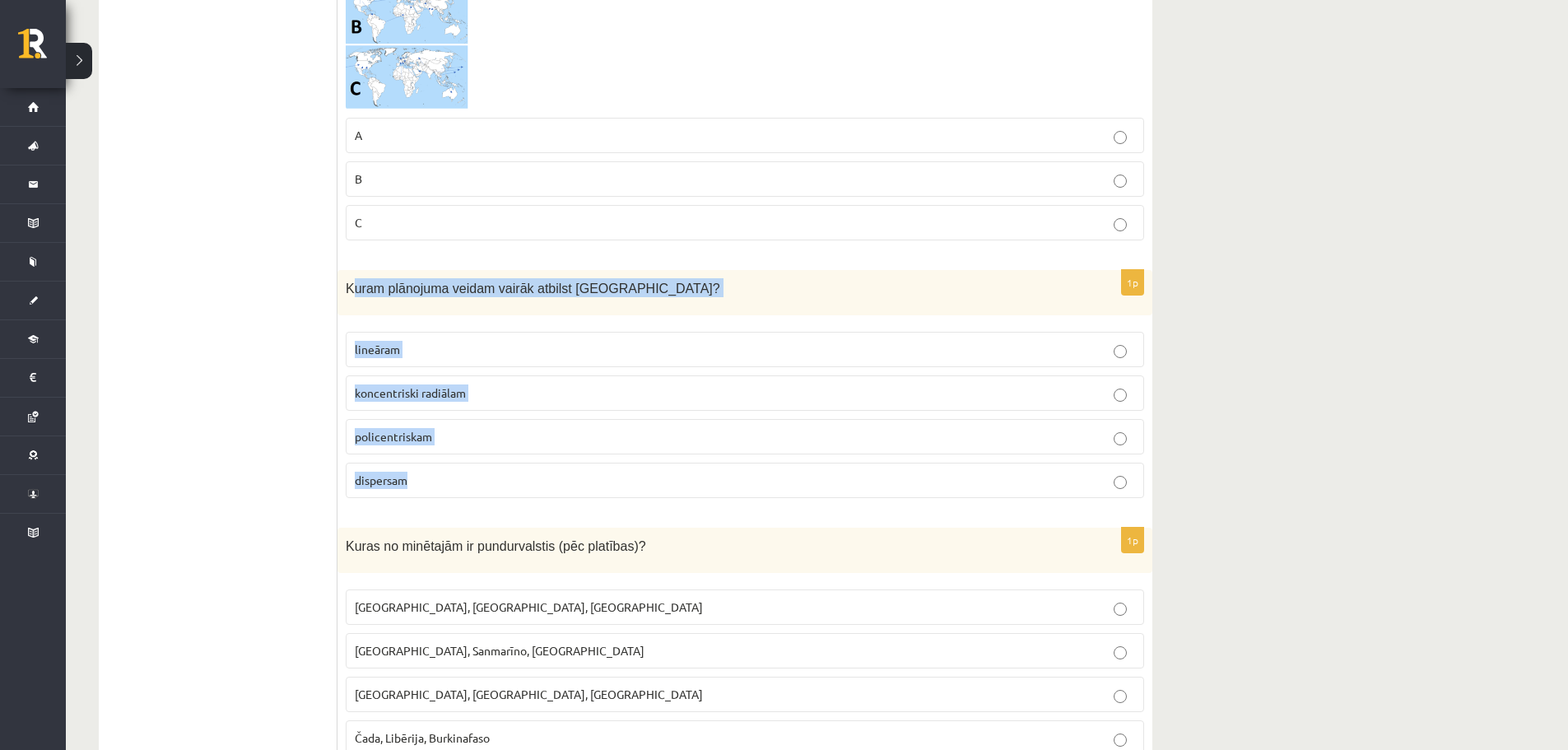
drag, startPoint x: 402, startPoint y: 309, endPoint x: 656, endPoint y: 476, distance: 304.0
click at [656, 477] on div "1p Kuram plānojuma veidam vairāk atbilst [GEOGRAPHIC_DATA]? lineāram koncentris…" at bounding box center [745, 391] width 815 height 241
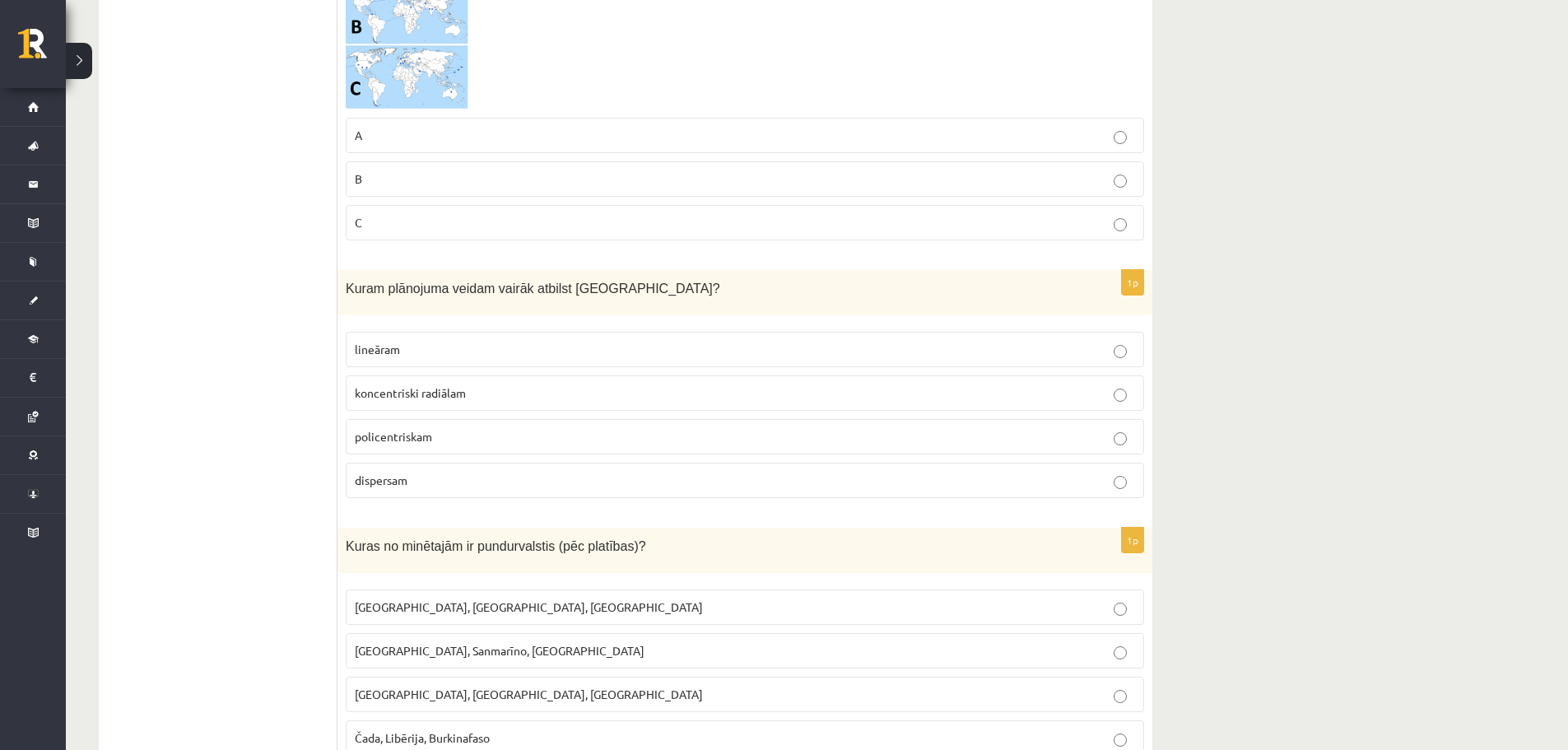
click at [343, 295] on div "Kuram plānojuma veidam vairāk atbilst [GEOGRAPHIC_DATA]?" at bounding box center [745, 293] width 815 height 45
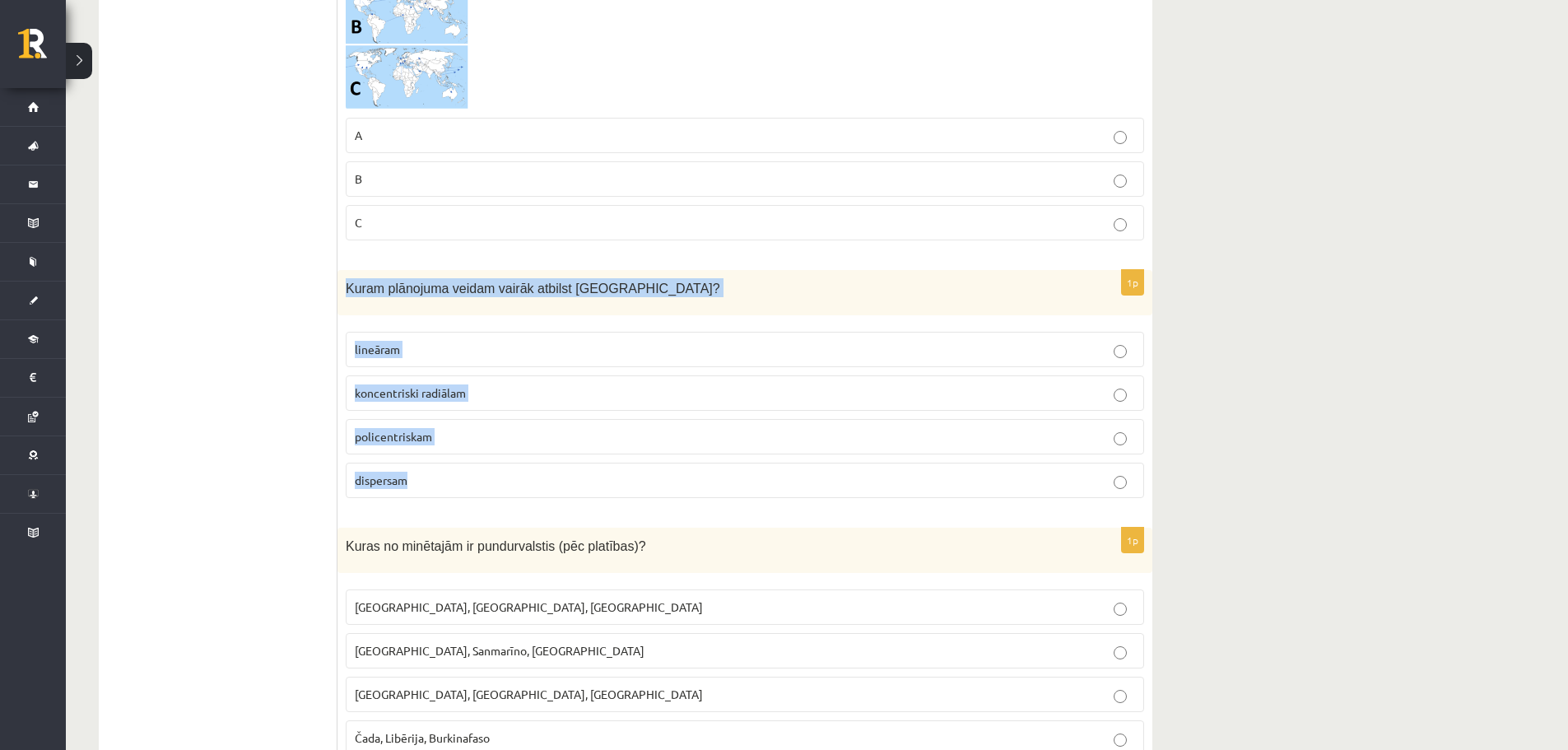
drag, startPoint x: 341, startPoint y: 284, endPoint x: 526, endPoint y: 475, distance: 265.9
click at [526, 475] on div "1p Kuram plānojuma veidam vairāk atbilst [GEOGRAPHIC_DATA]? lineāram koncentris…" at bounding box center [745, 391] width 815 height 241
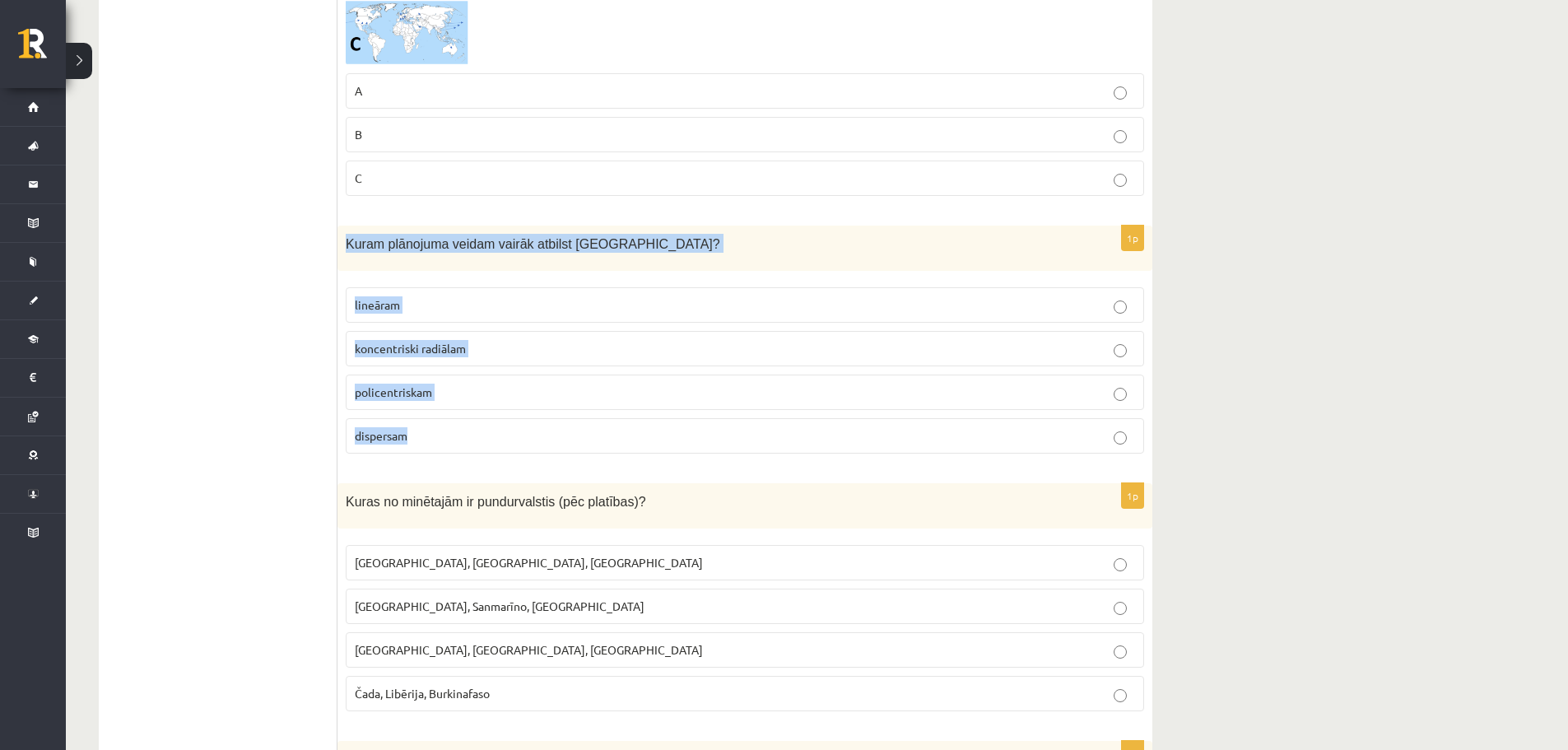
scroll to position [6093, 0]
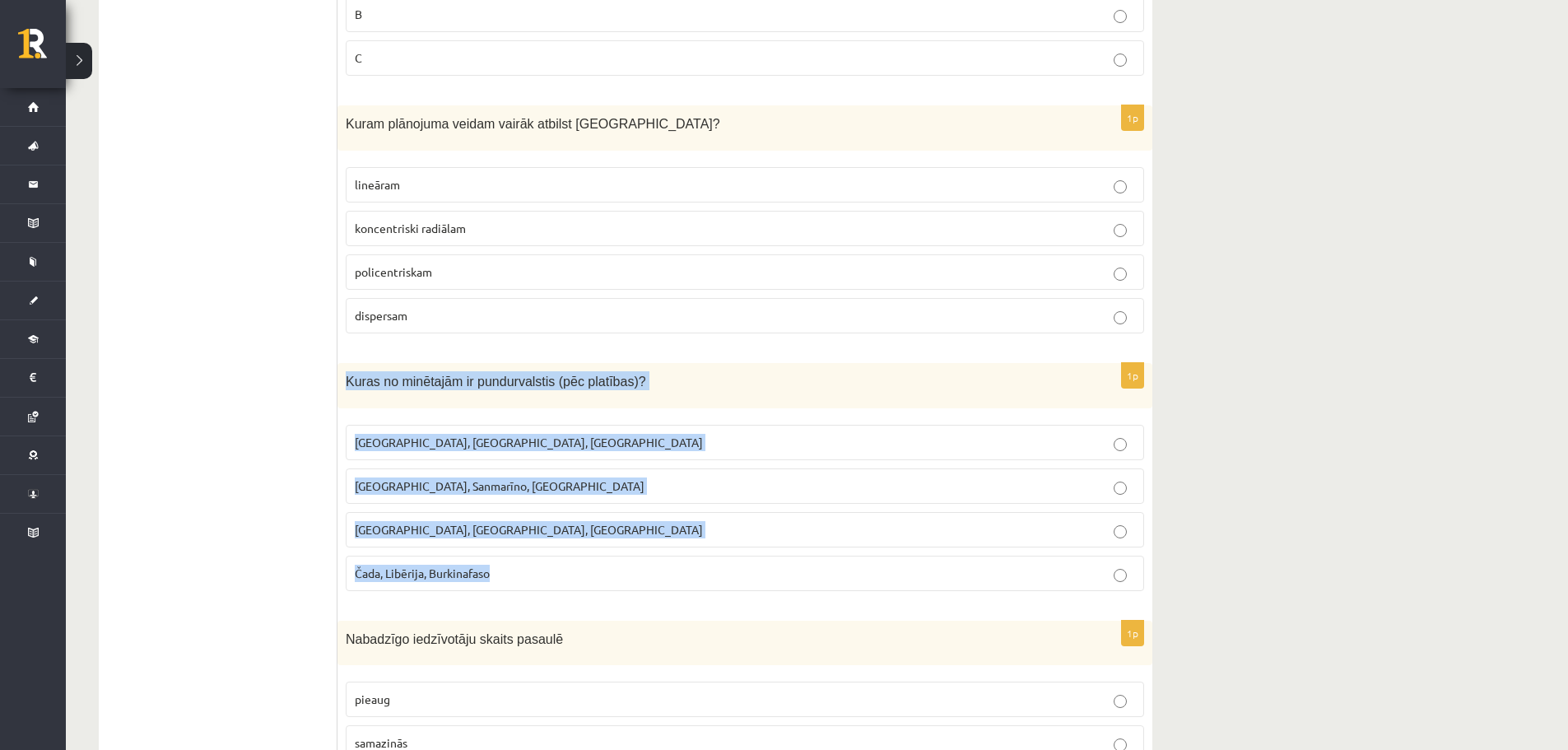
drag, startPoint x: 344, startPoint y: 381, endPoint x: 553, endPoint y: 579, distance: 287.9
click at [553, 579] on div "1p Kuras no minētajām ir pundurvalstis (pēc platības)? [GEOGRAPHIC_DATA], [GEOG…" at bounding box center [745, 483] width 815 height 241
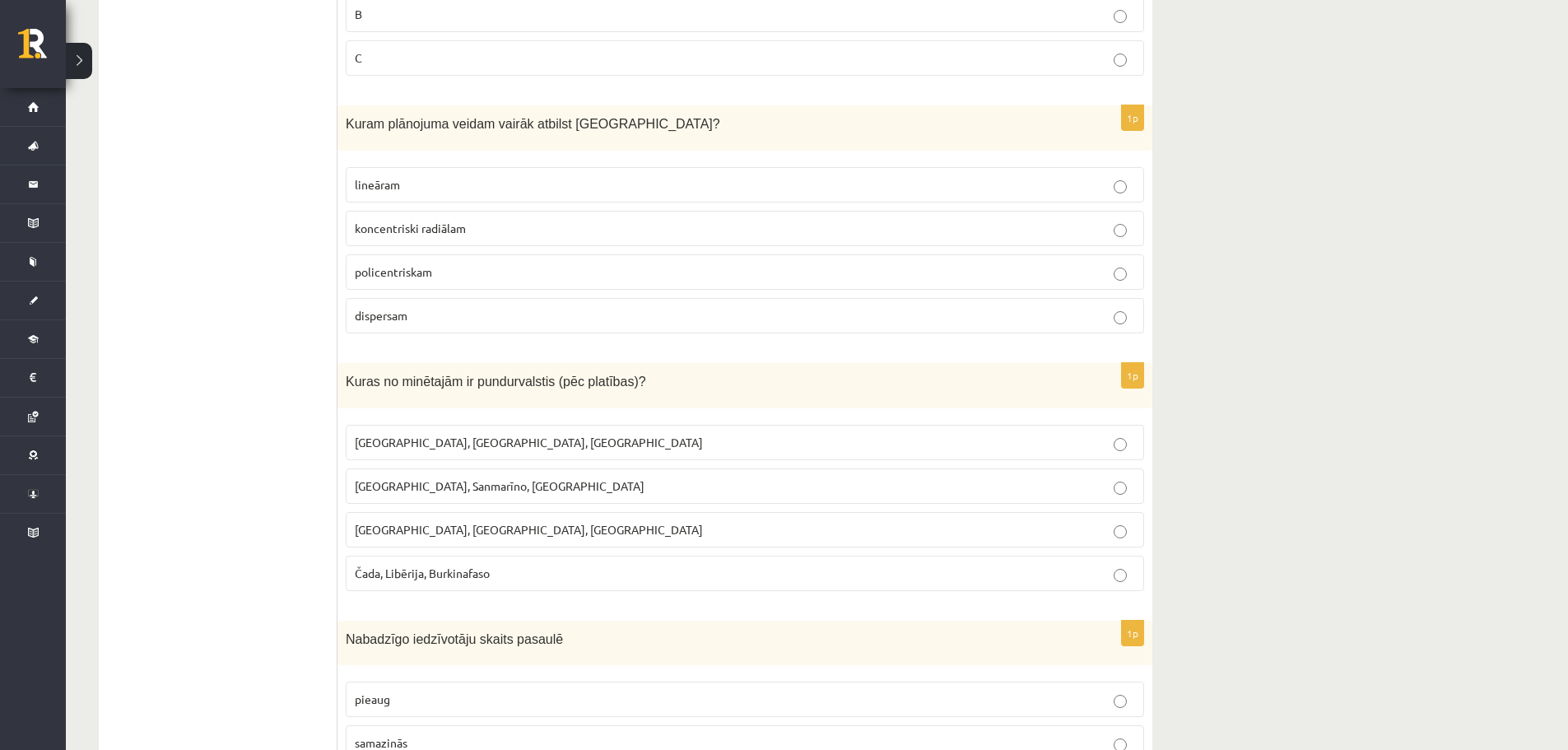
click at [440, 220] on p "koncentriski radiālam" at bounding box center [744, 227] width 780 height 17
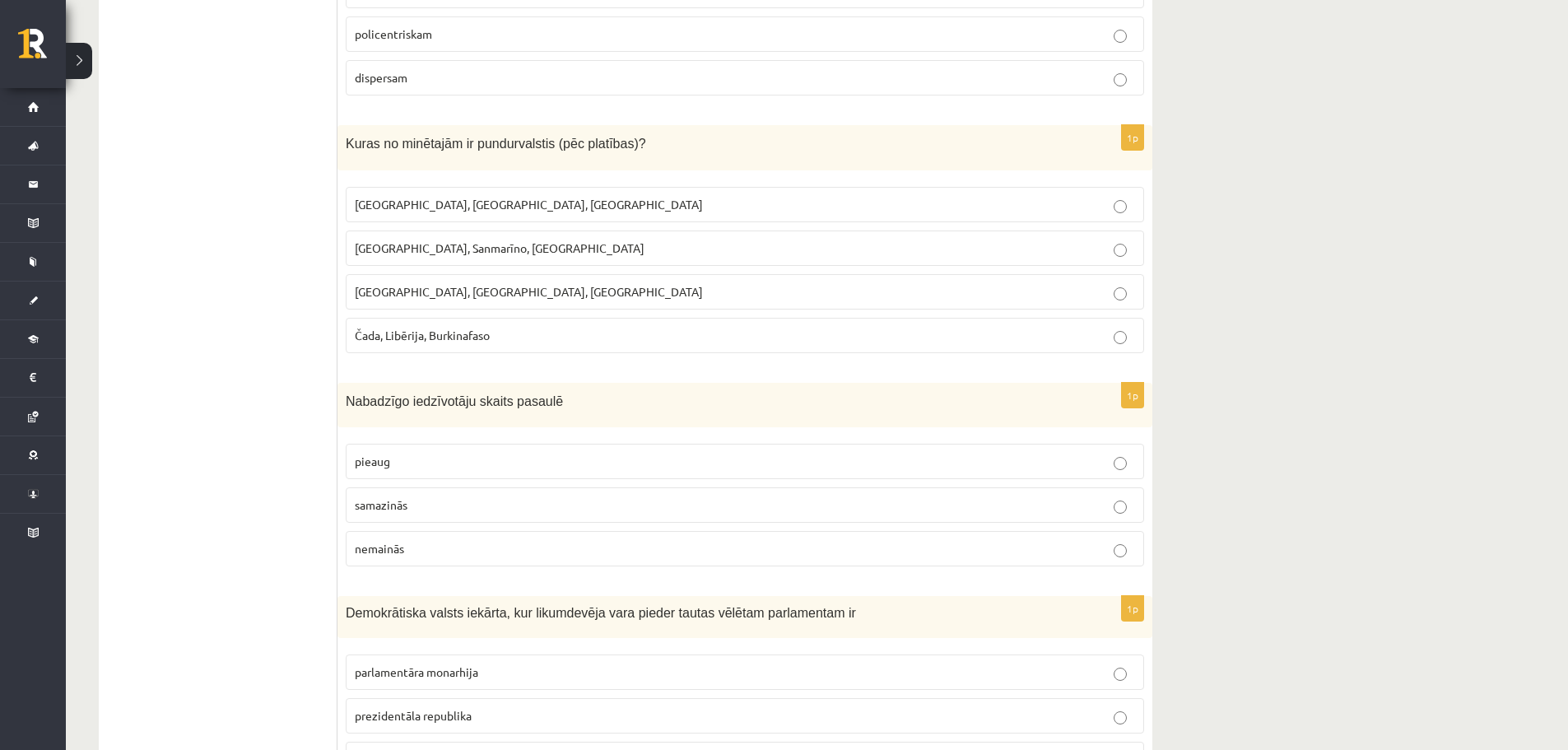
scroll to position [6340, 0]
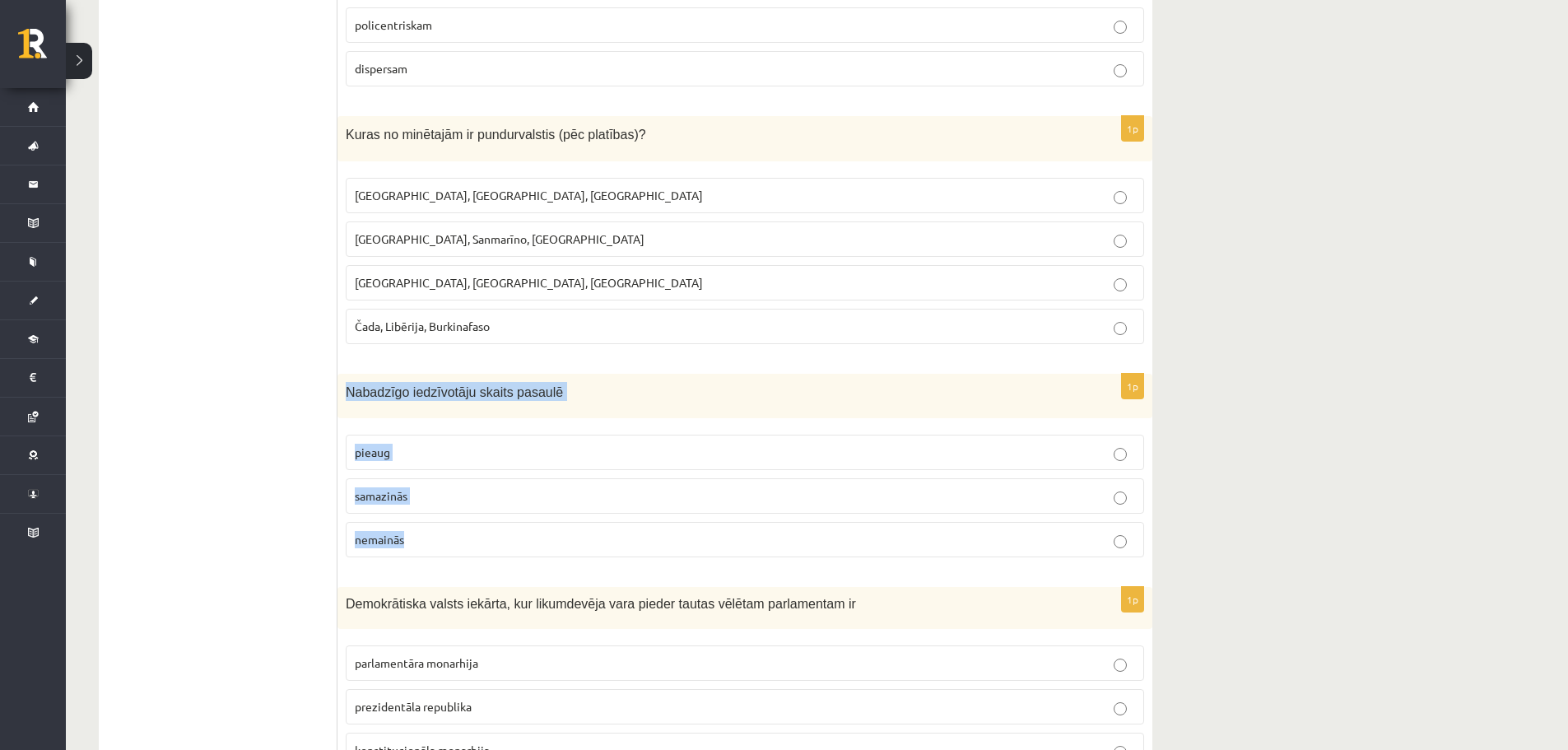
drag, startPoint x: 362, startPoint y: 397, endPoint x: 479, endPoint y: 517, distance: 167.6
click at [479, 517] on div "1p Nabadzīgo iedzīvotāju skaits pasaulē [GEOGRAPHIC_DATA] [DEMOGRAPHIC_DATA] ne…" at bounding box center [745, 473] width 815 height 198
click at [440, 243] on span "[GEOGRAPHIC_DATA], Sanmarīno, [GEOGRAPHIC_DATA]" at bounding box center [499, 238] width 290 height 15
click at [394, 492] on span "samazinās" at bounding box center [381, 495] width 53 height 15
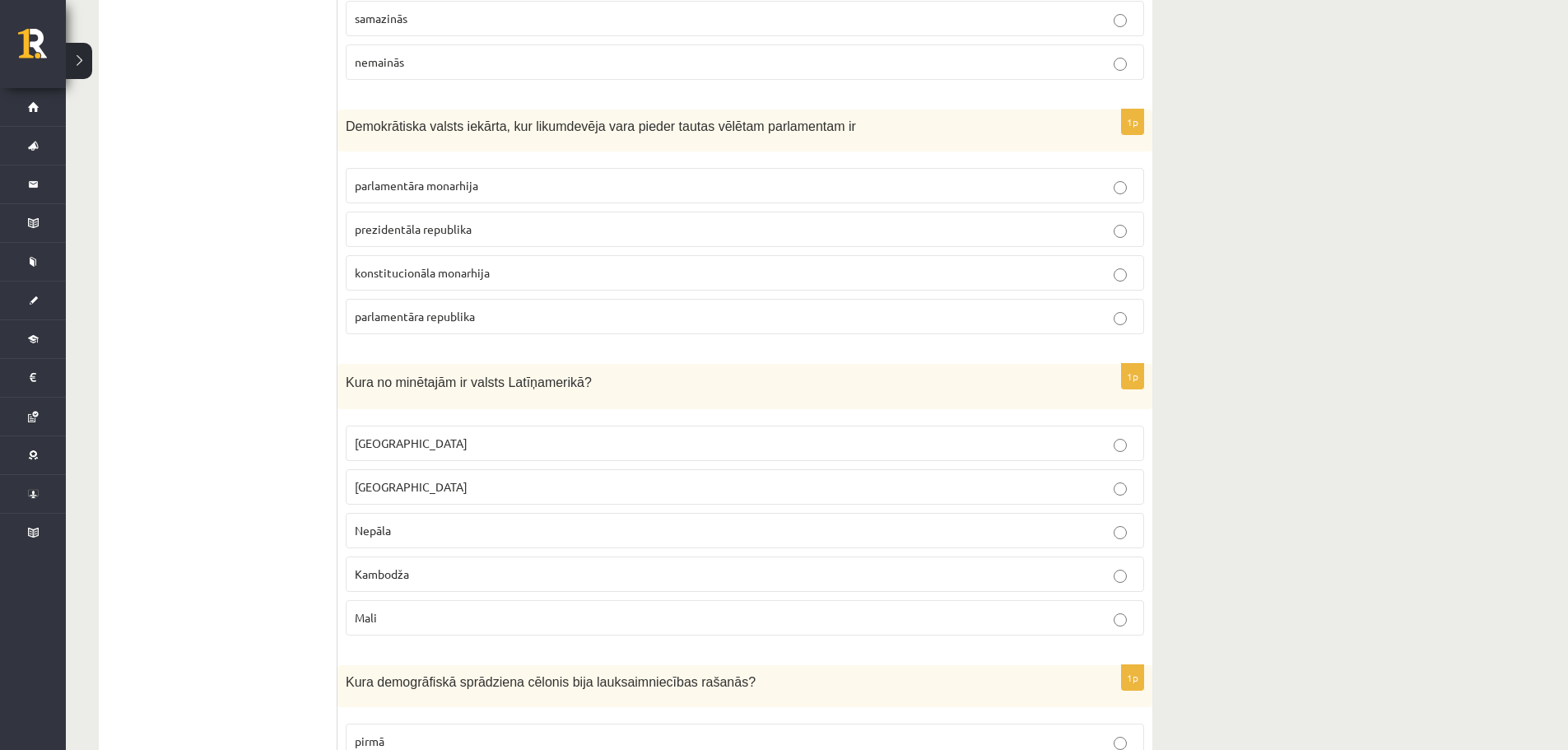
scroll to position [6834, 0]
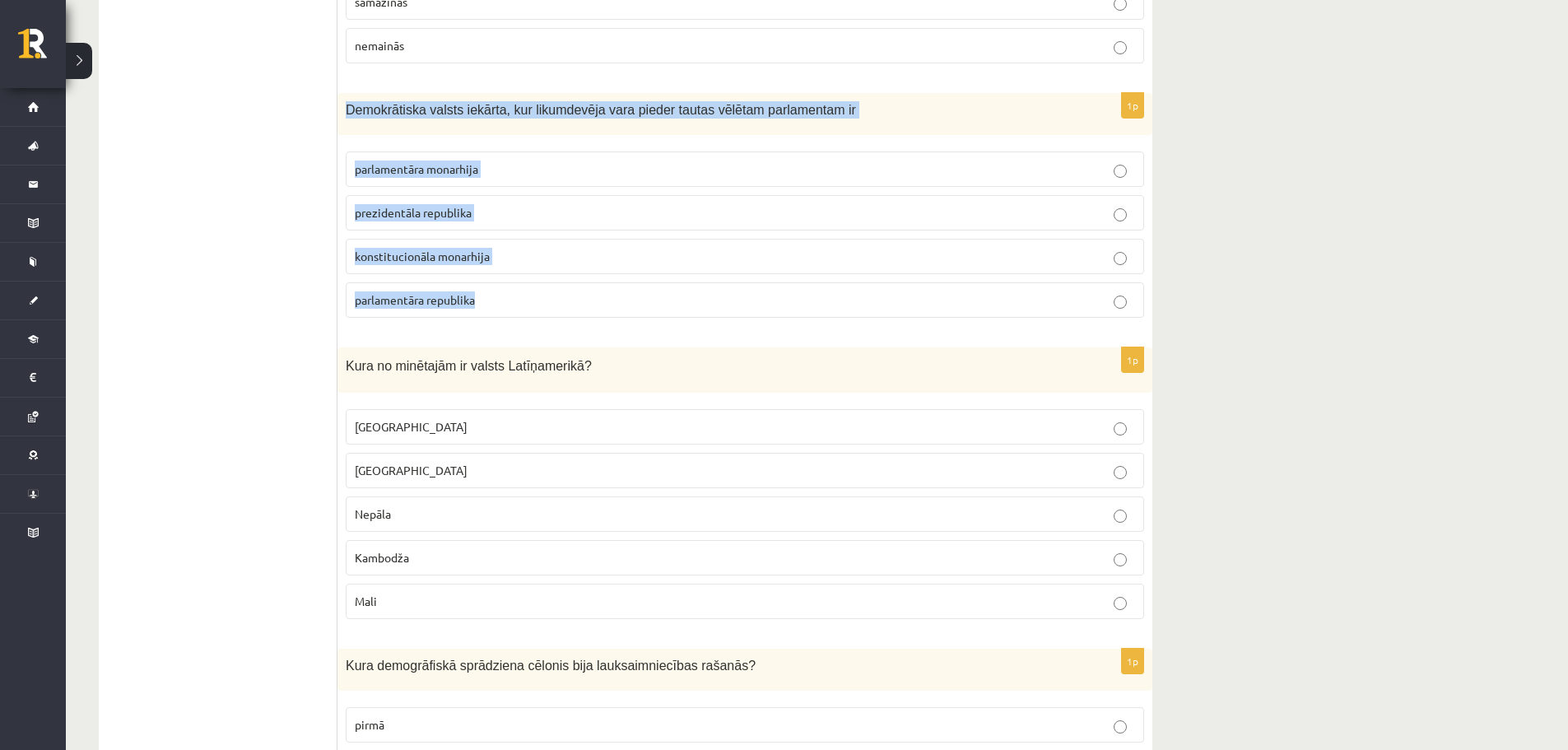
drag, startPoint x: 341, startPoint y: 110, endPoint x: 527, endPoint y: 281, distance: 252.7
click at [530, 283] on div "1p Demokrātiska valsts iekārta, kur likumdevēja vara pieder tautas vēlētam parl…" at bounding box center [745, 211] width 815 height 238
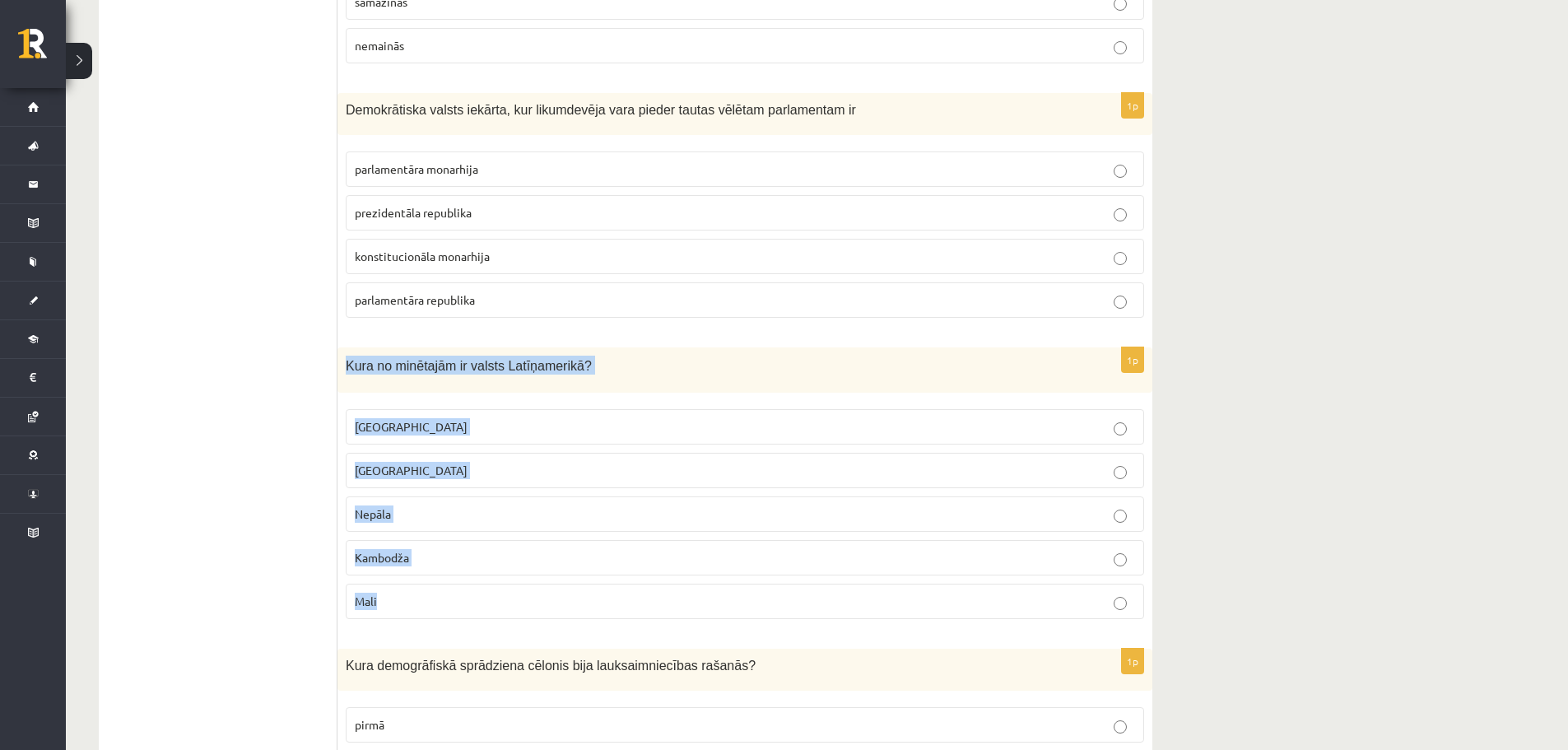
drag, startPoint x: 342, startPoint y: 366, endPoint x: 527, endPoint y: 596, distance: 295.2
click at [527, 598] on div "1p Kura no minētajām ir valsts Latīņamerikā? [GEOGRAPHIC_DATA] [GEOGRAPHIC_DATA…" at bounding box center [745, 490] width 815 height 284
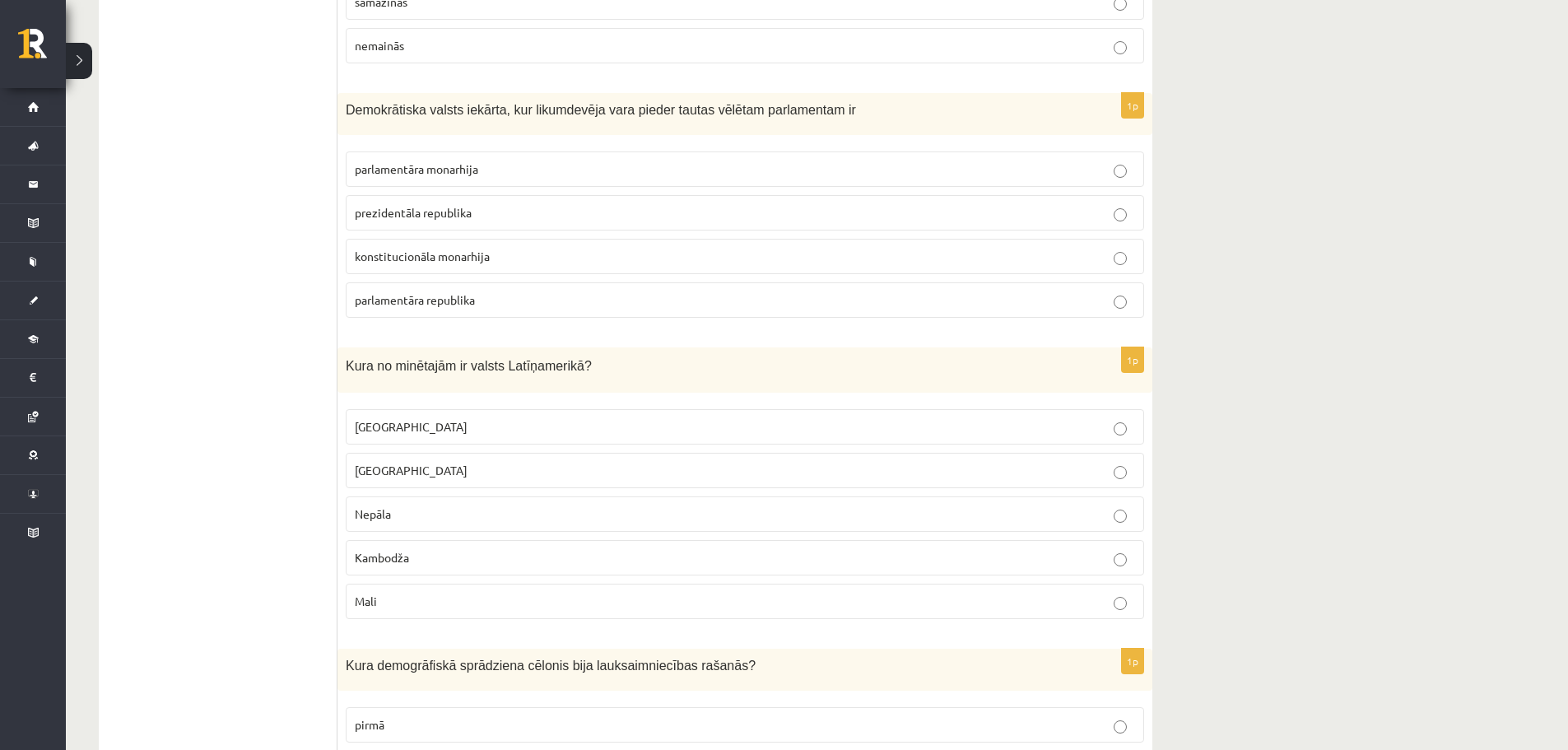
click at [474, 167] on span "parlamentāra monarhija" at bounding box center [416, 169] width 123 height 15
click at [408, 297] on span "parlamentāra republika" at bounding box center [415, 300] width 120 height 15
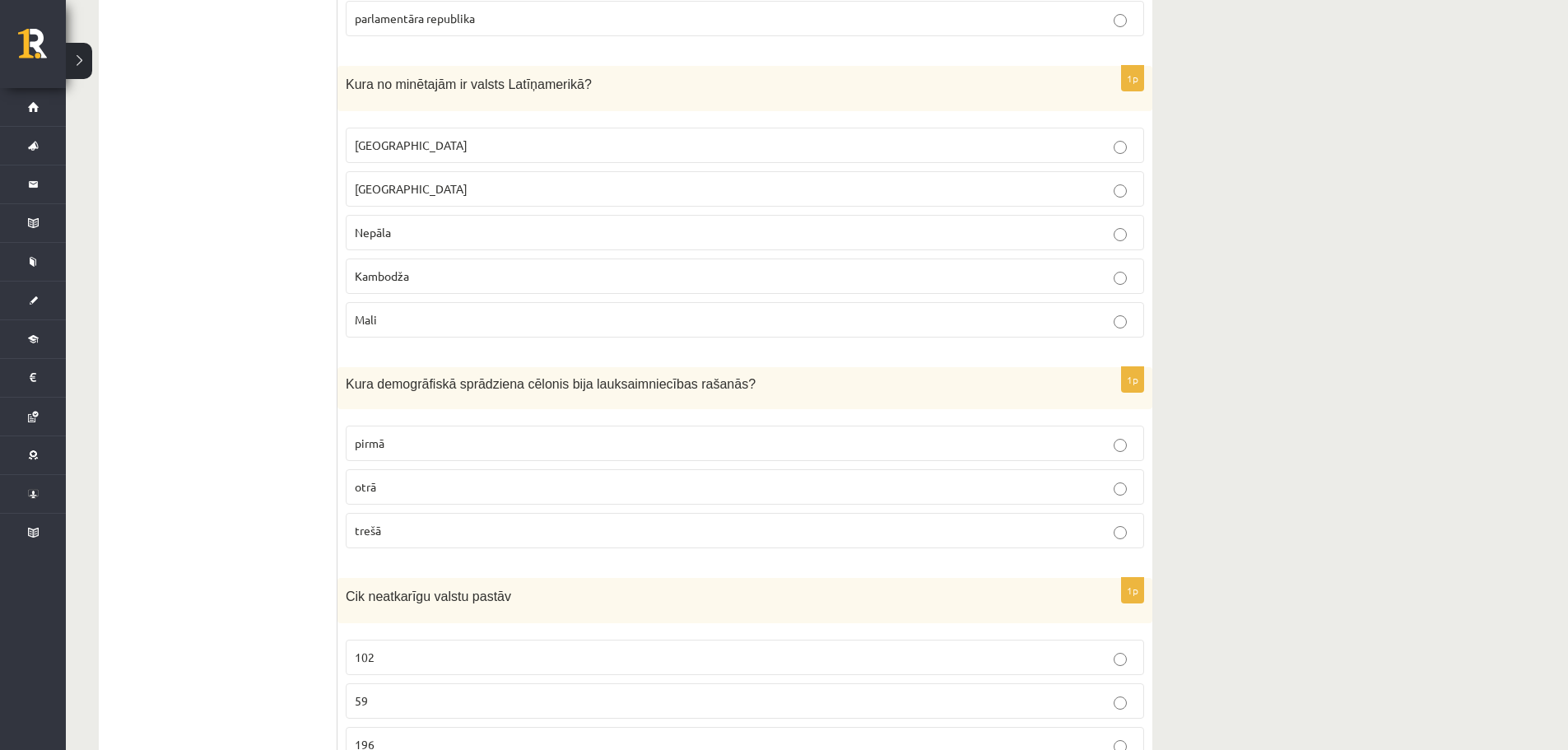
scroll to position [7163, 0]
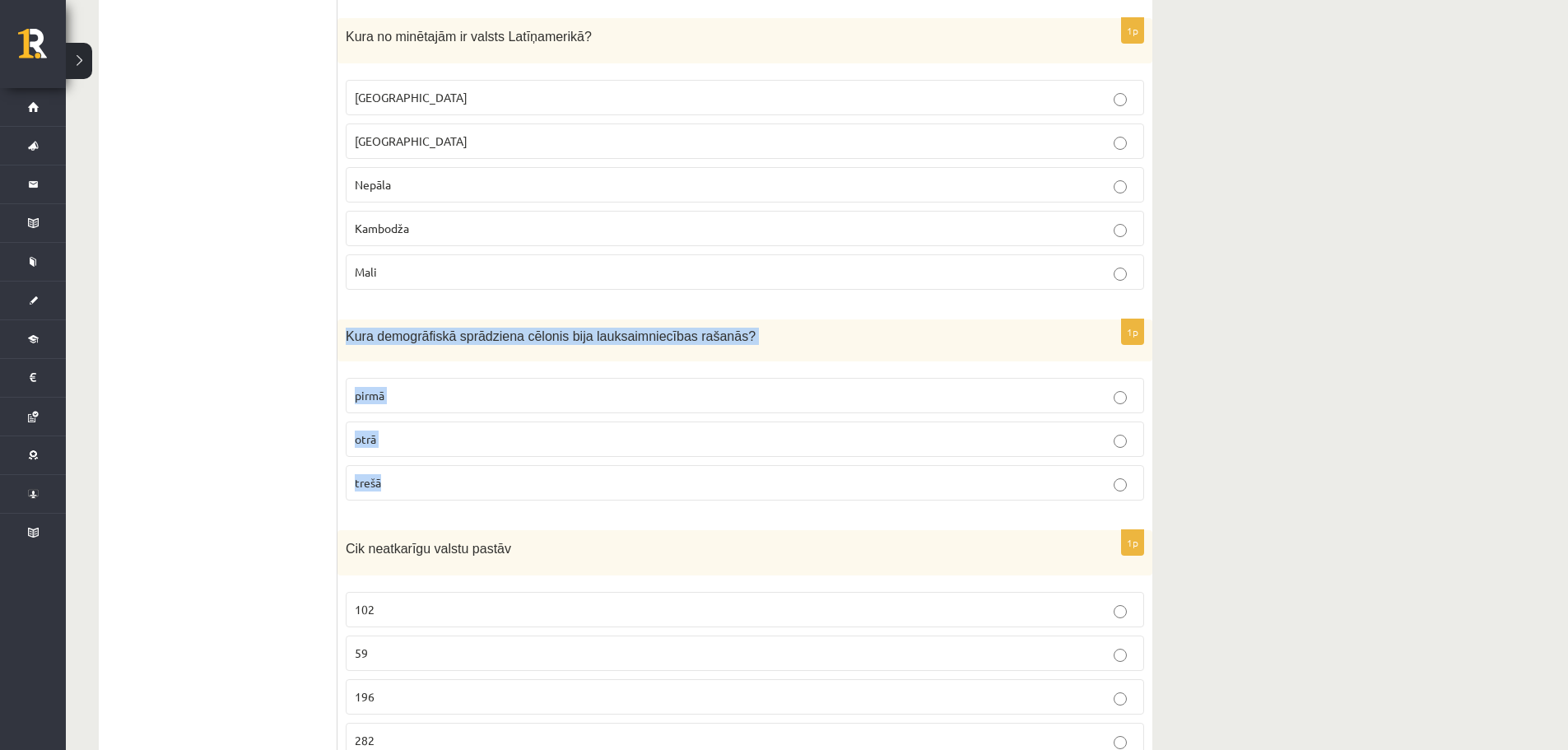
drag, startPoint x: 341, startPoint y: 336, endPoint x: 497, endPoint y: 492, distance: 220.6
click at [497, 492] on div "1p Kura demogrāfiskā sprādziena cēlonis bija lauksaimniecības rašanās? pirmā ot…" at bounding box center [745, 416] width 815 height 194
click at [391, 95] on span "[GEOGRAPHIC_DATA]" at bounding box center [411, 97] width 112 height 15
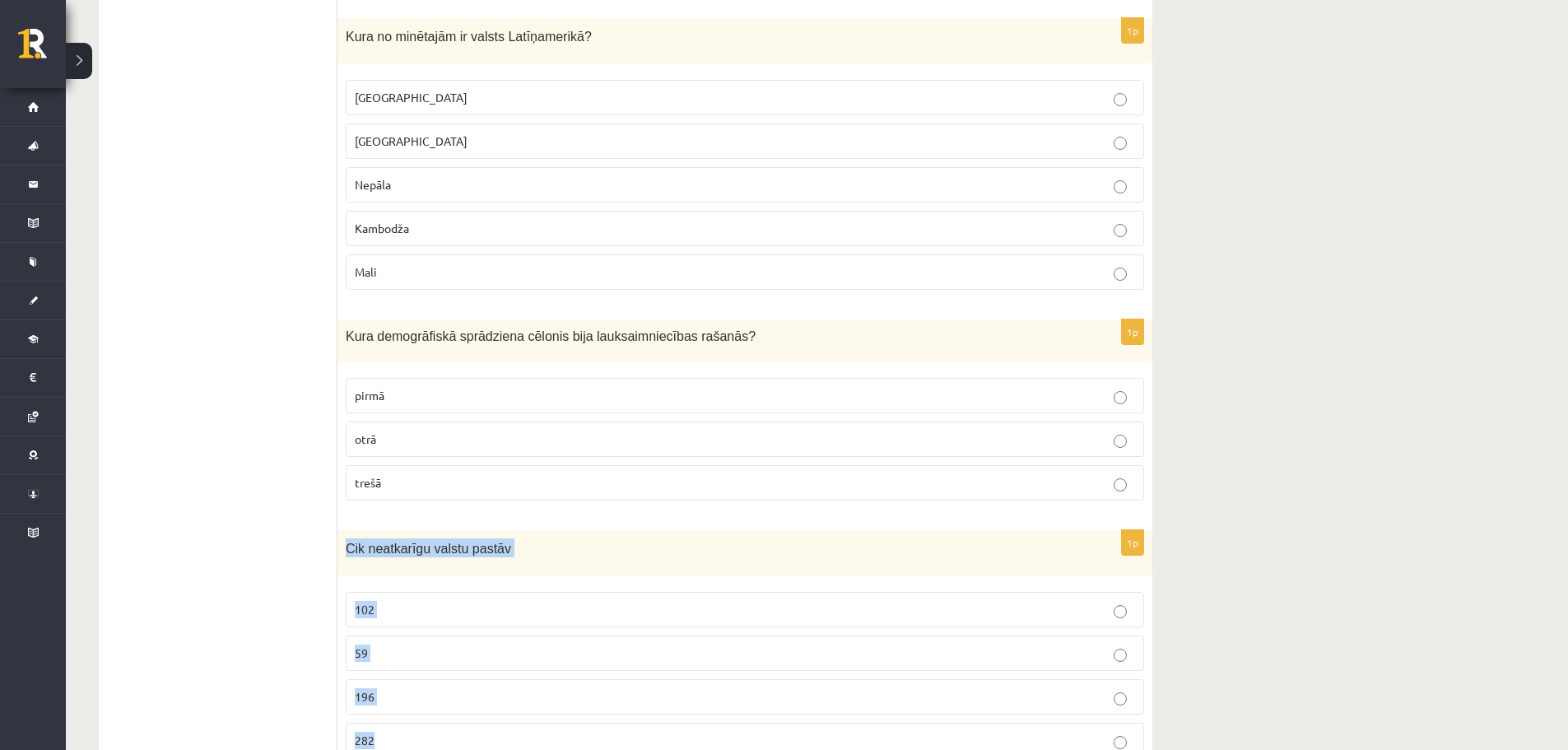
drag, startPoint x: 348, startPoint y: 552, endPoint x: 507, endPoint y: 716, distance: 228.4
click at [507, 716] on div "1p Cik neatkarīgu valstu pastāv 102 59 196 282" at bounding box center [745, 651] width 815 height 241
click at [402, 382] on label "pirmā" at bounding box center [745, 396] width 799 height 36
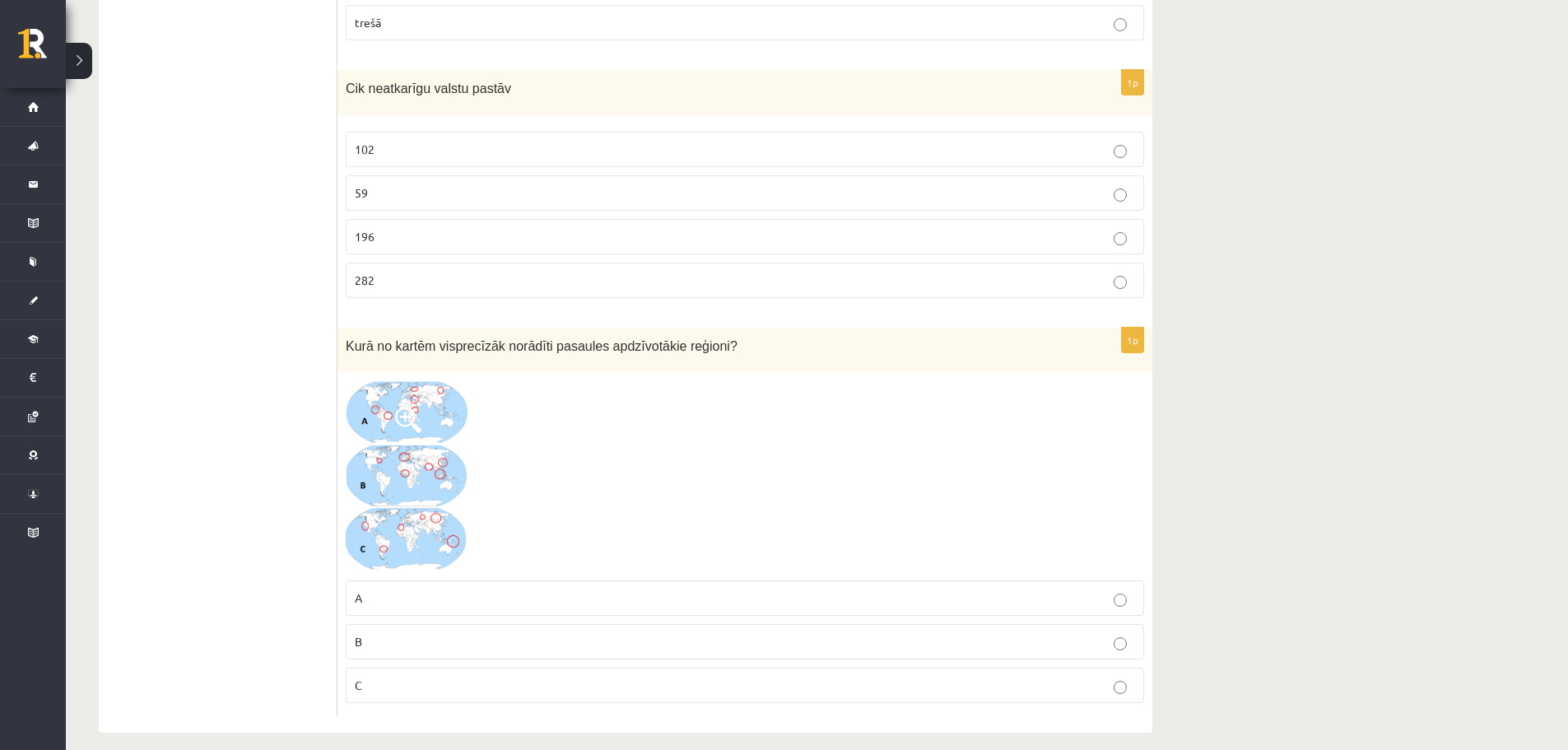
scroll to position [7639, 0]
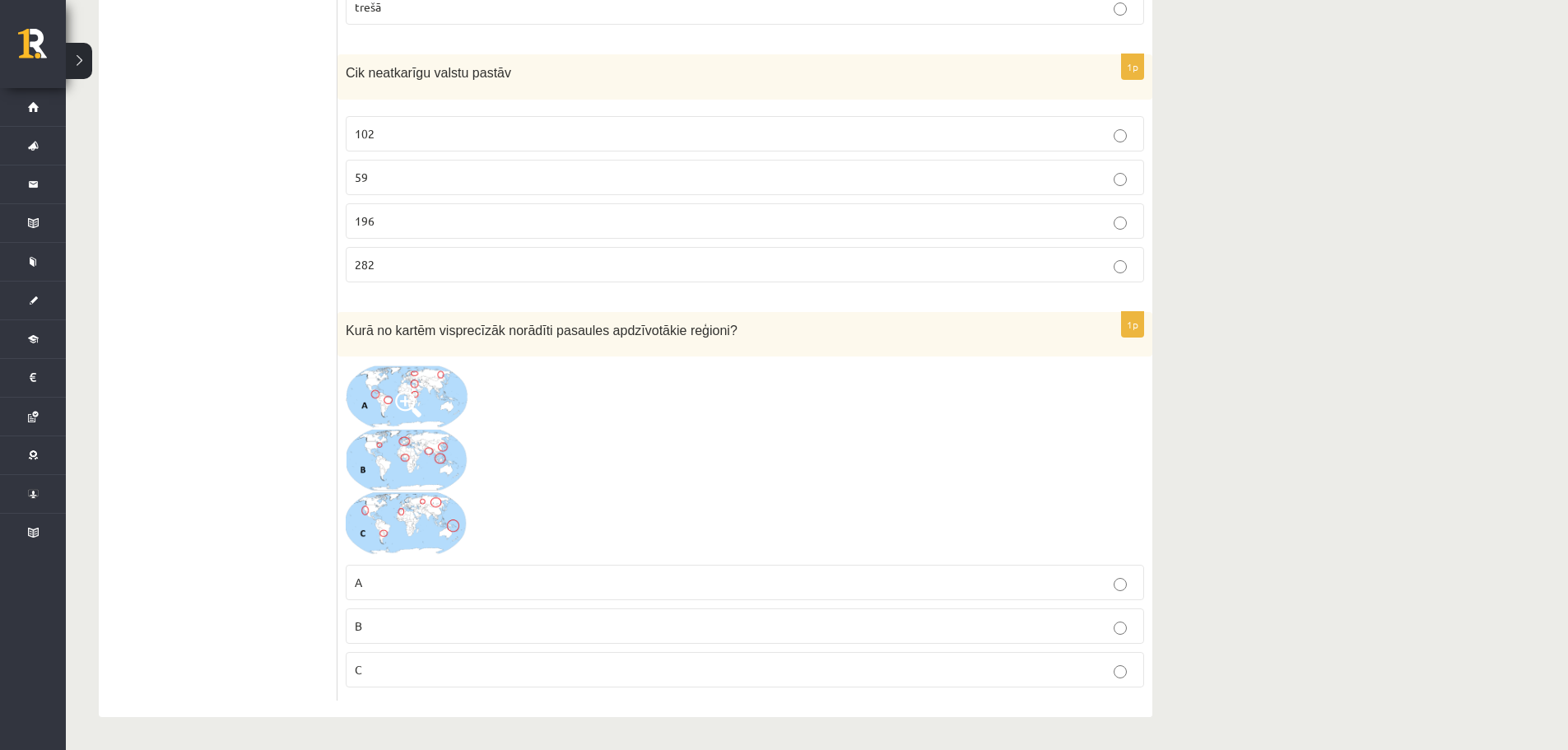
click at [388, 218] on p "196" at bounding box center [744, 220] width 780 height 17
click at [408, 396] on span at bounding box center [408, 405] width 27 height 27
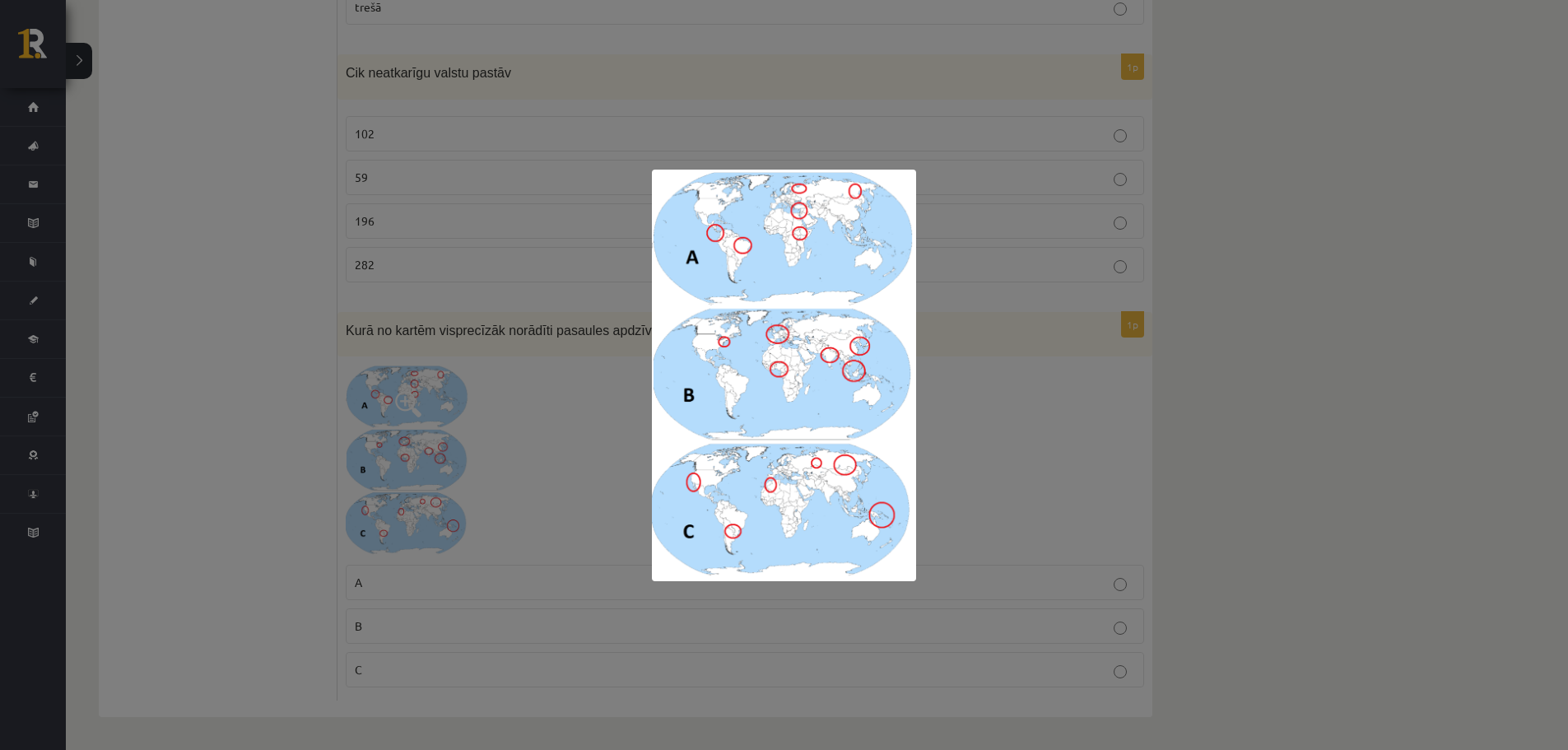
drag, startPoint x: 538, startPoint y: 359, endPoint x: 496, endPoint y: 499, distance: 146.2
click at [538, 359] on div at bounding box center [784, 375] width 1568 height 750
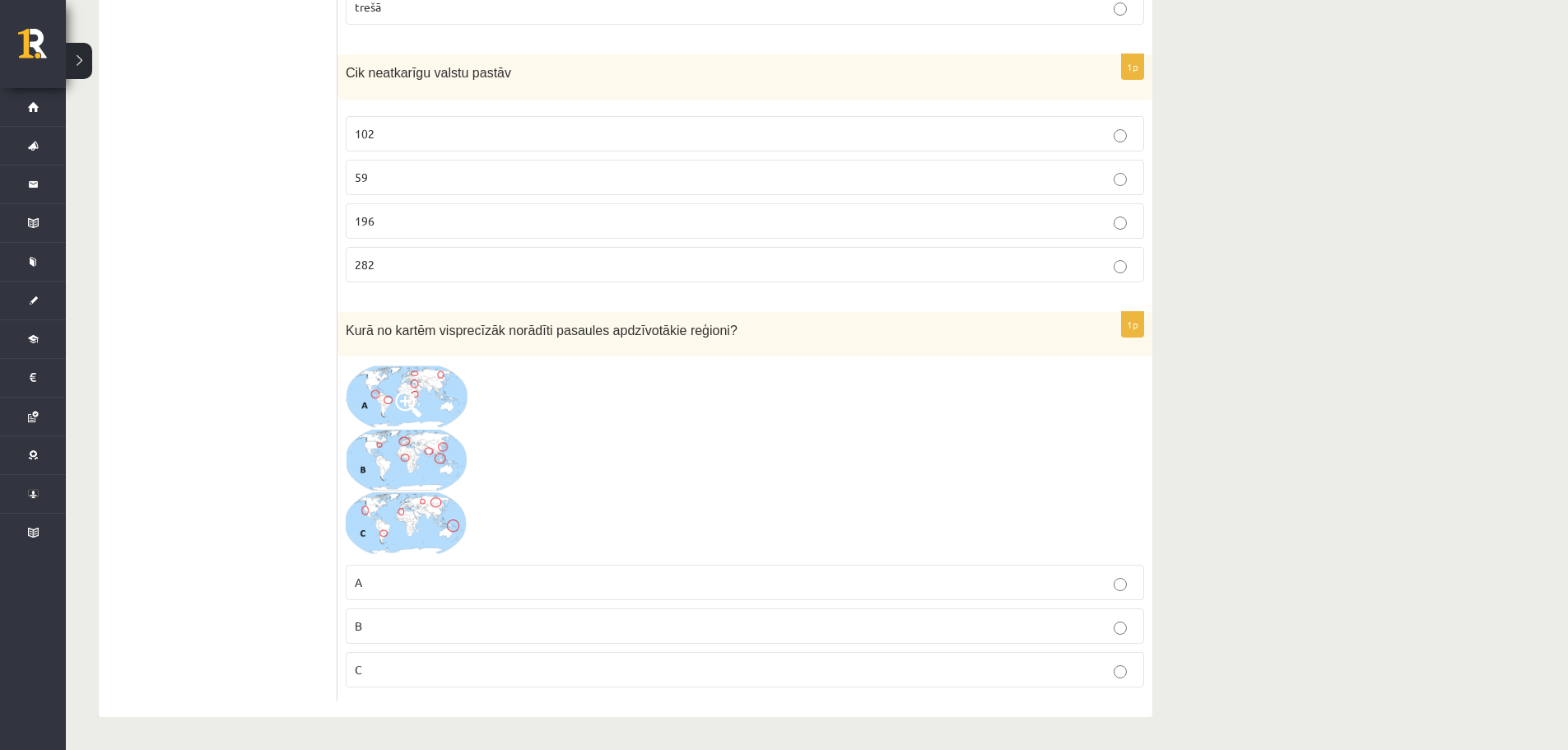
drag, startPoint x: 415, startPoint y: 585, endPoint x: 412, endPoint y: 577, distance: 8.5
click at [413, 585] on p "A" at bounding box center [744, 581] width 780 height 17
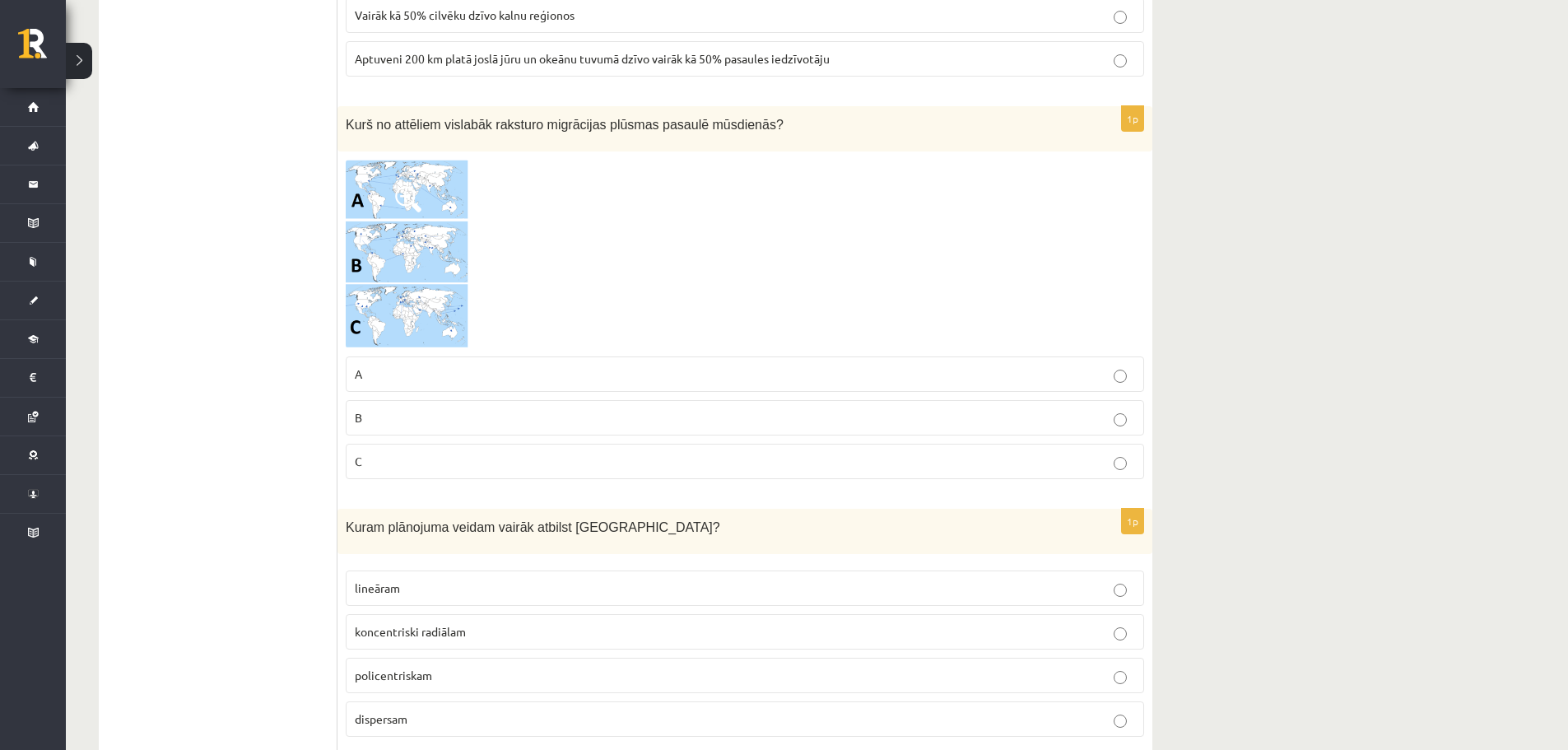
scroll to position [5499, 0]
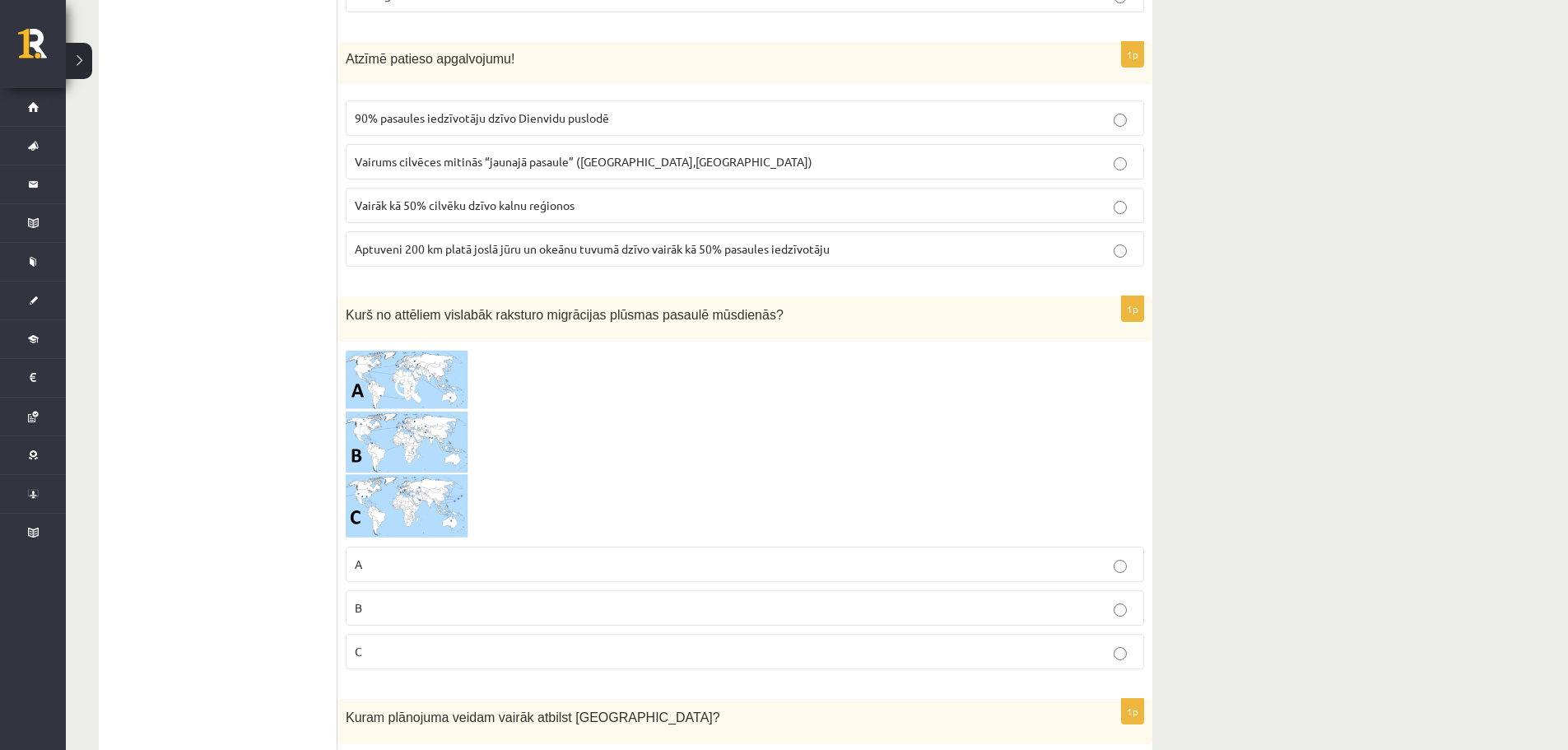
click at [389, 378] on img at bounding box center [407, 444] width 123 height 189
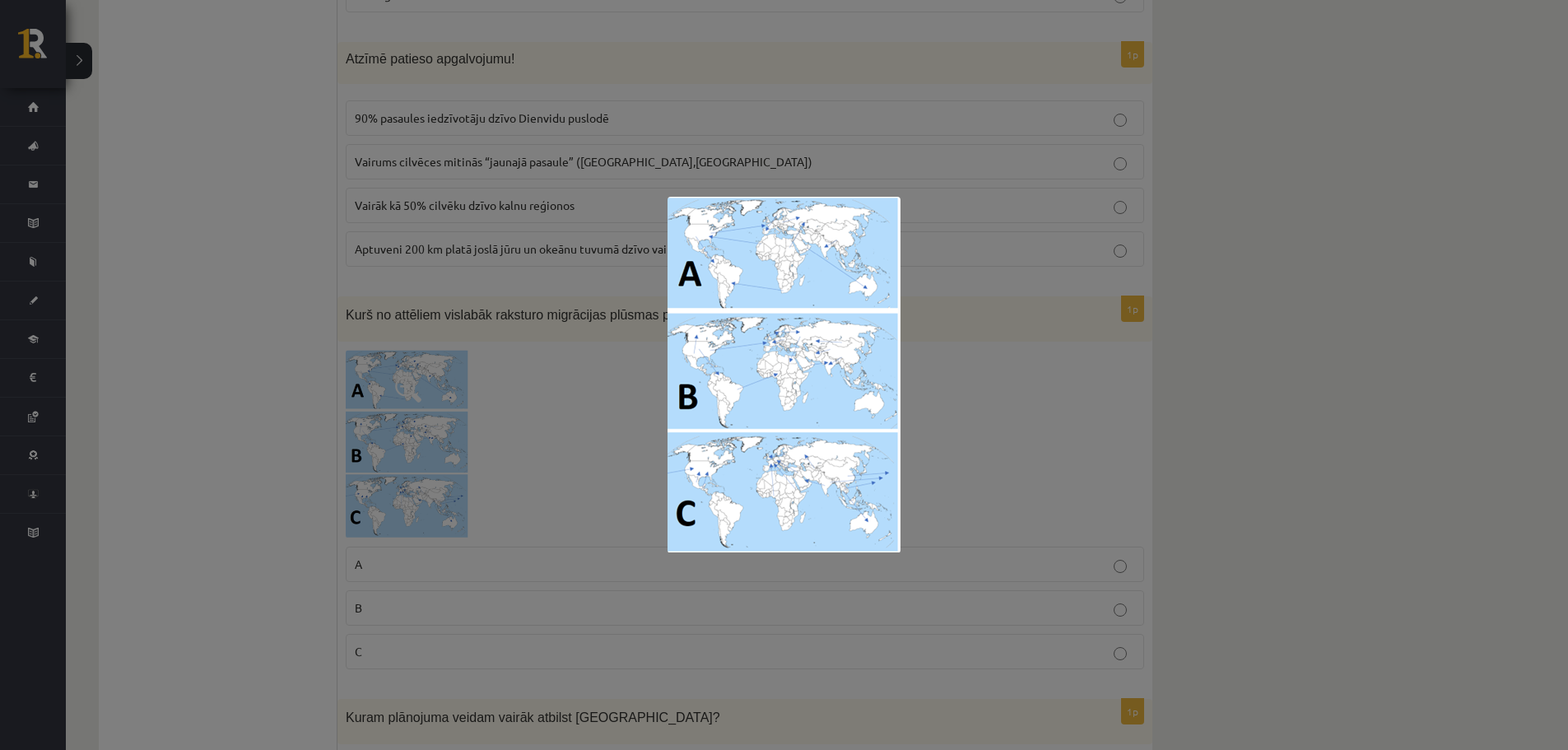
click at [759, 442] on img at bounding box center [784, 375] width 233 height 357
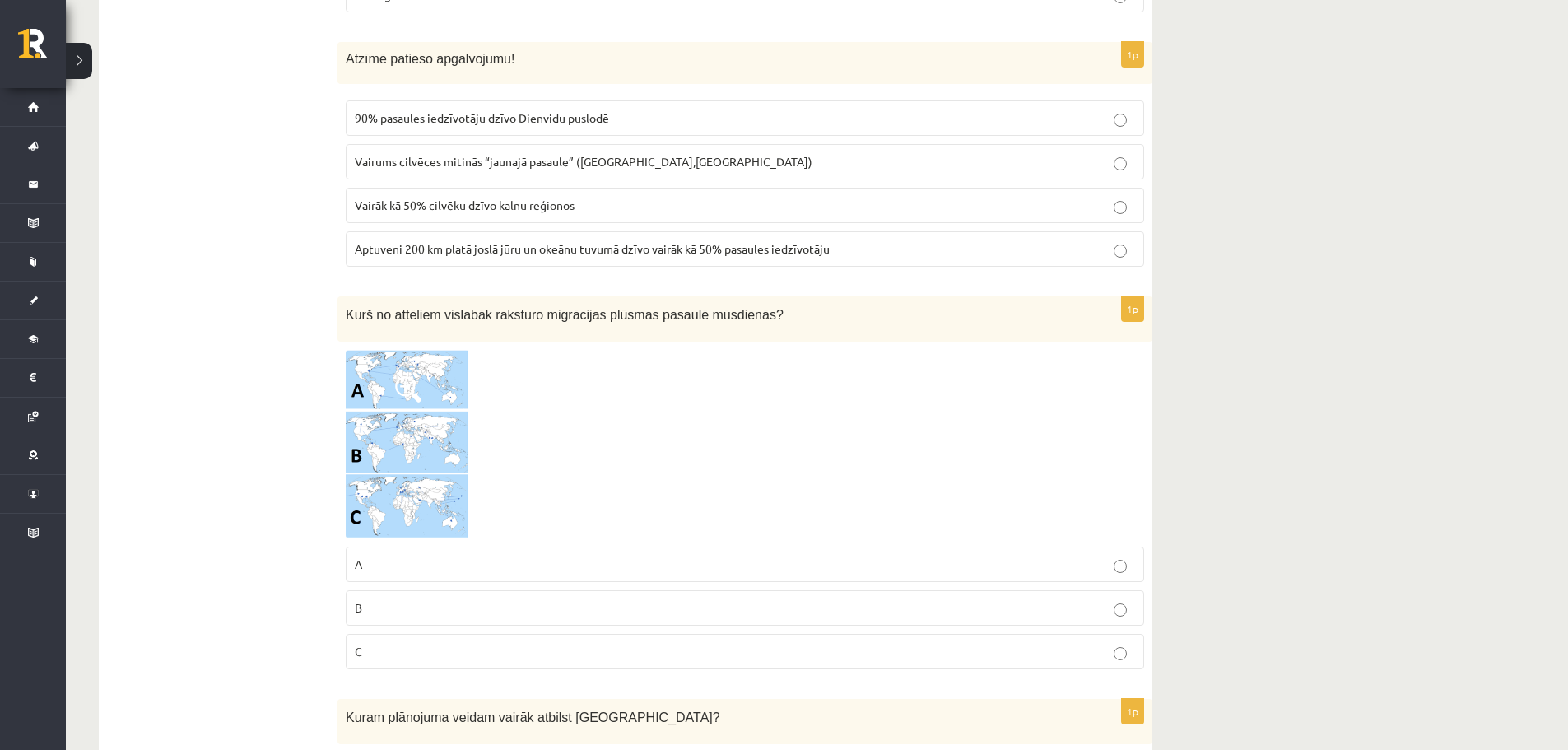
click at [442, 422] on img at bounding box center [407, 444] width 123 height 189
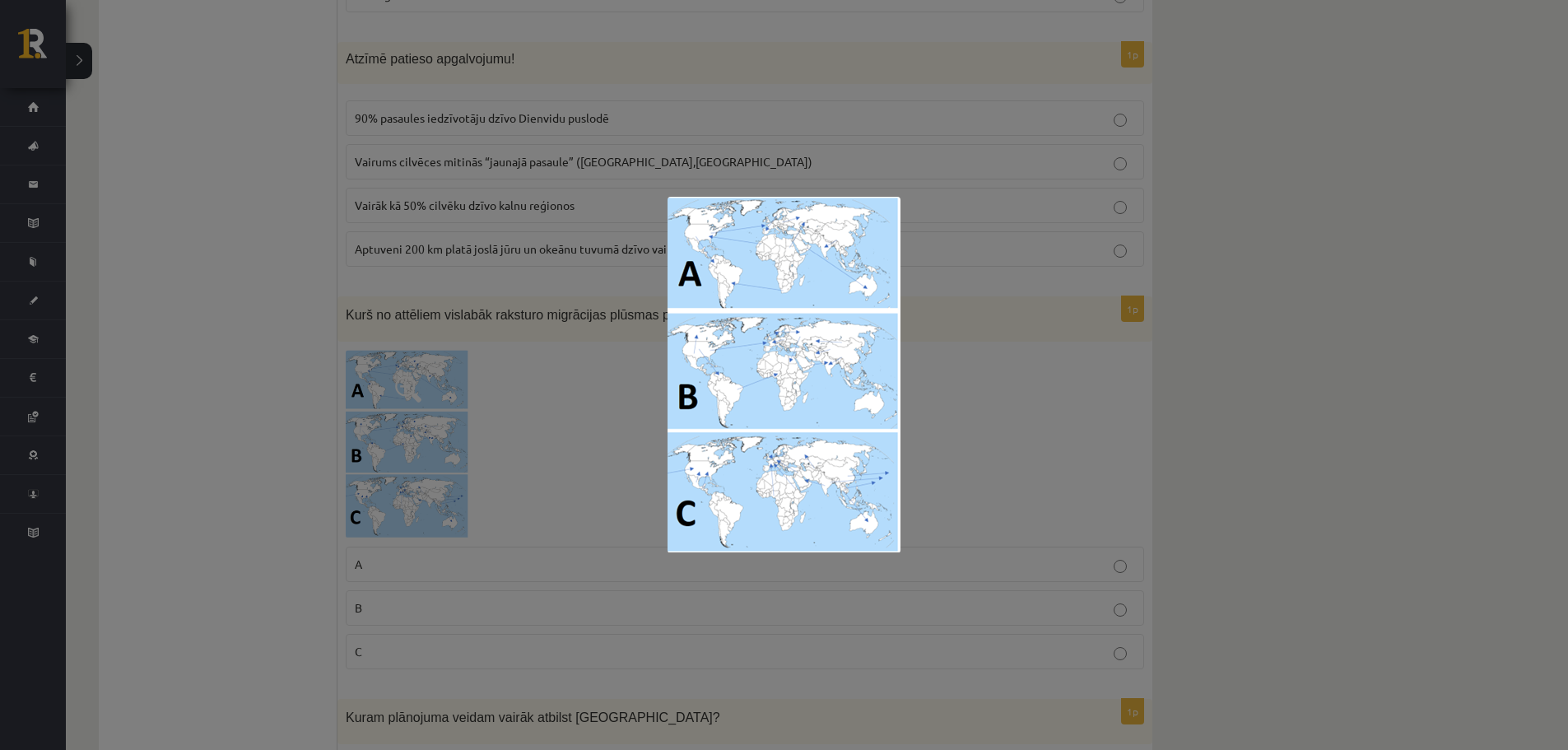
click at [586, 466] on div at bounding box center [784, 375] width 1568 height 750
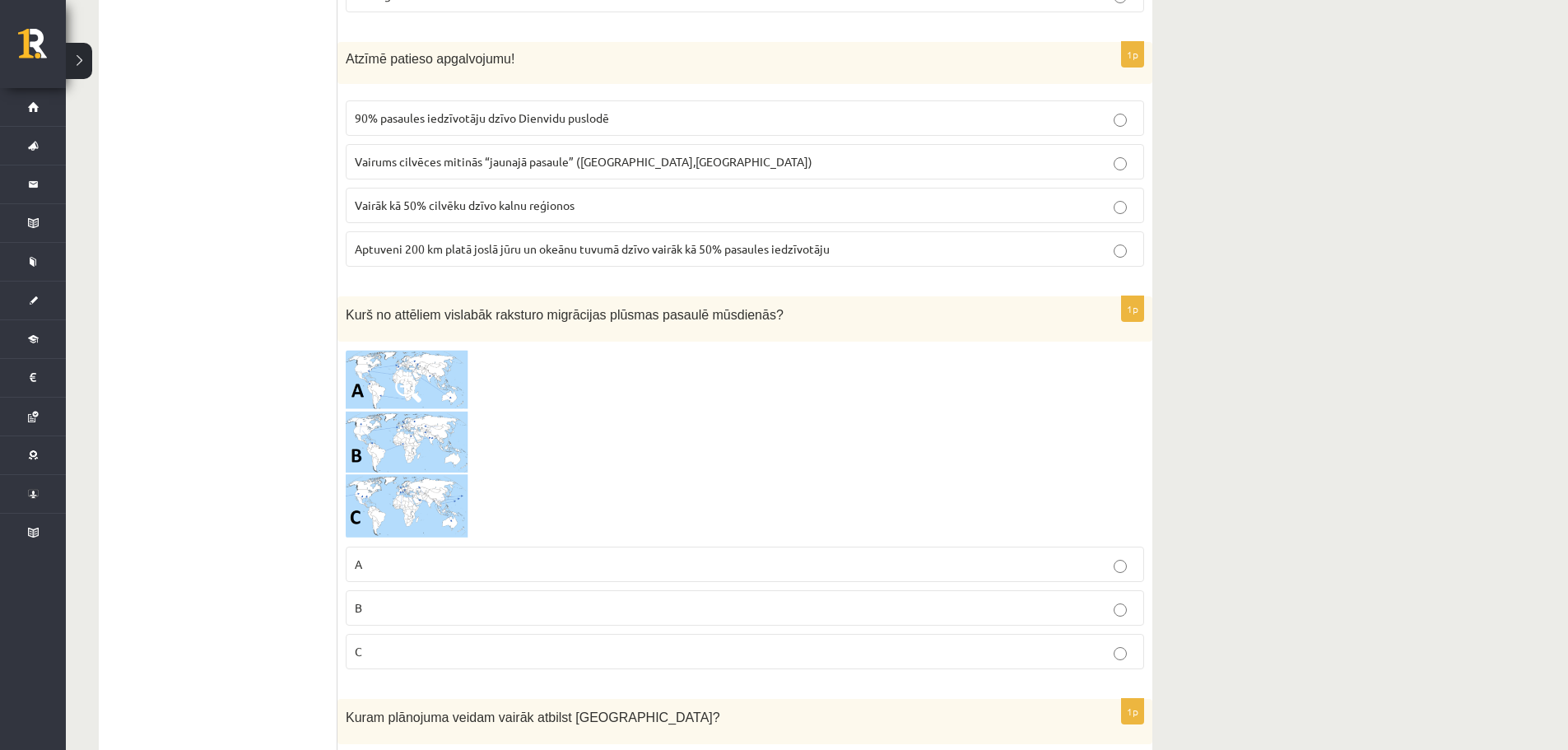
click at [479, 647] on p "C" at bounding box center [744, 651] width 780 height 17
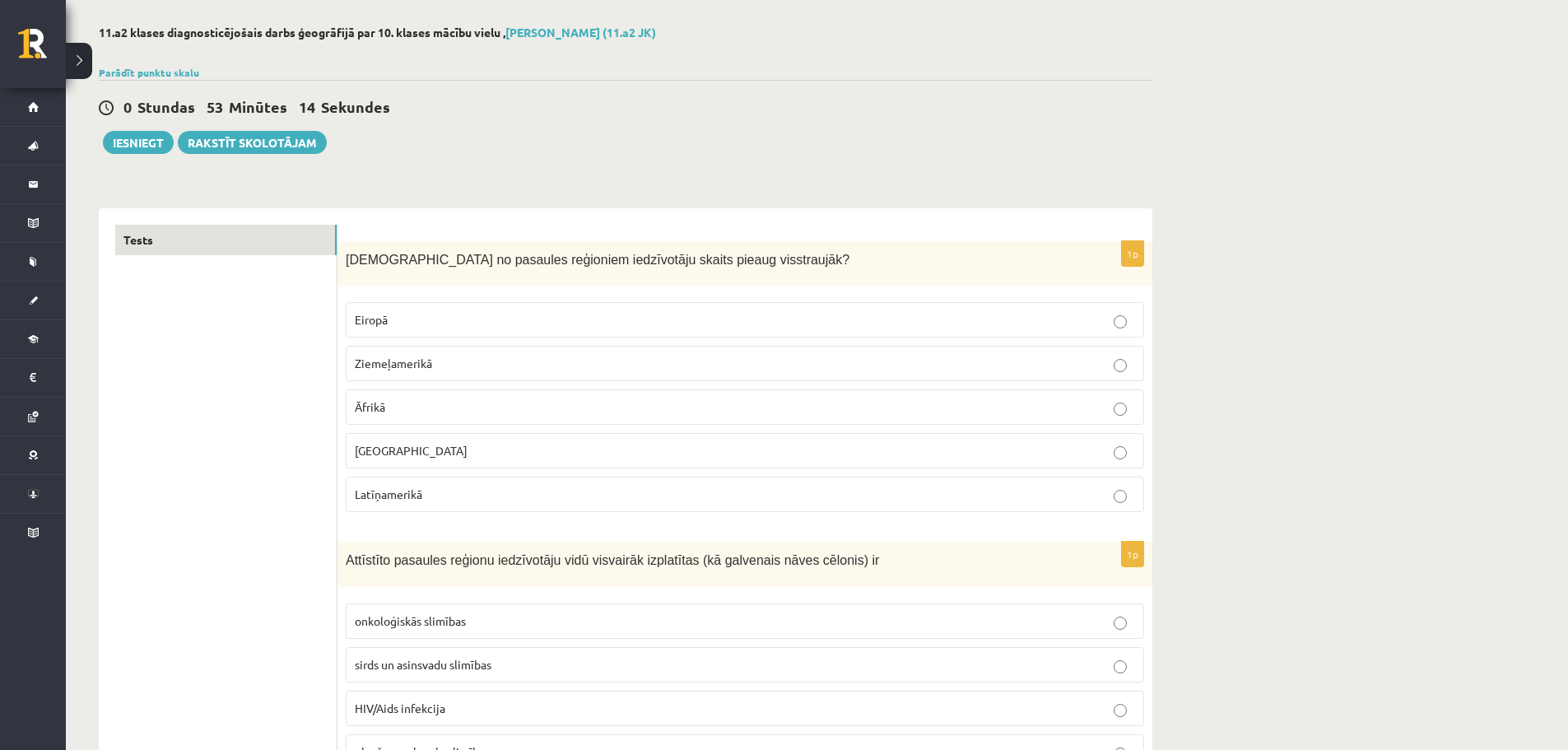
scroll to position [0, 0]
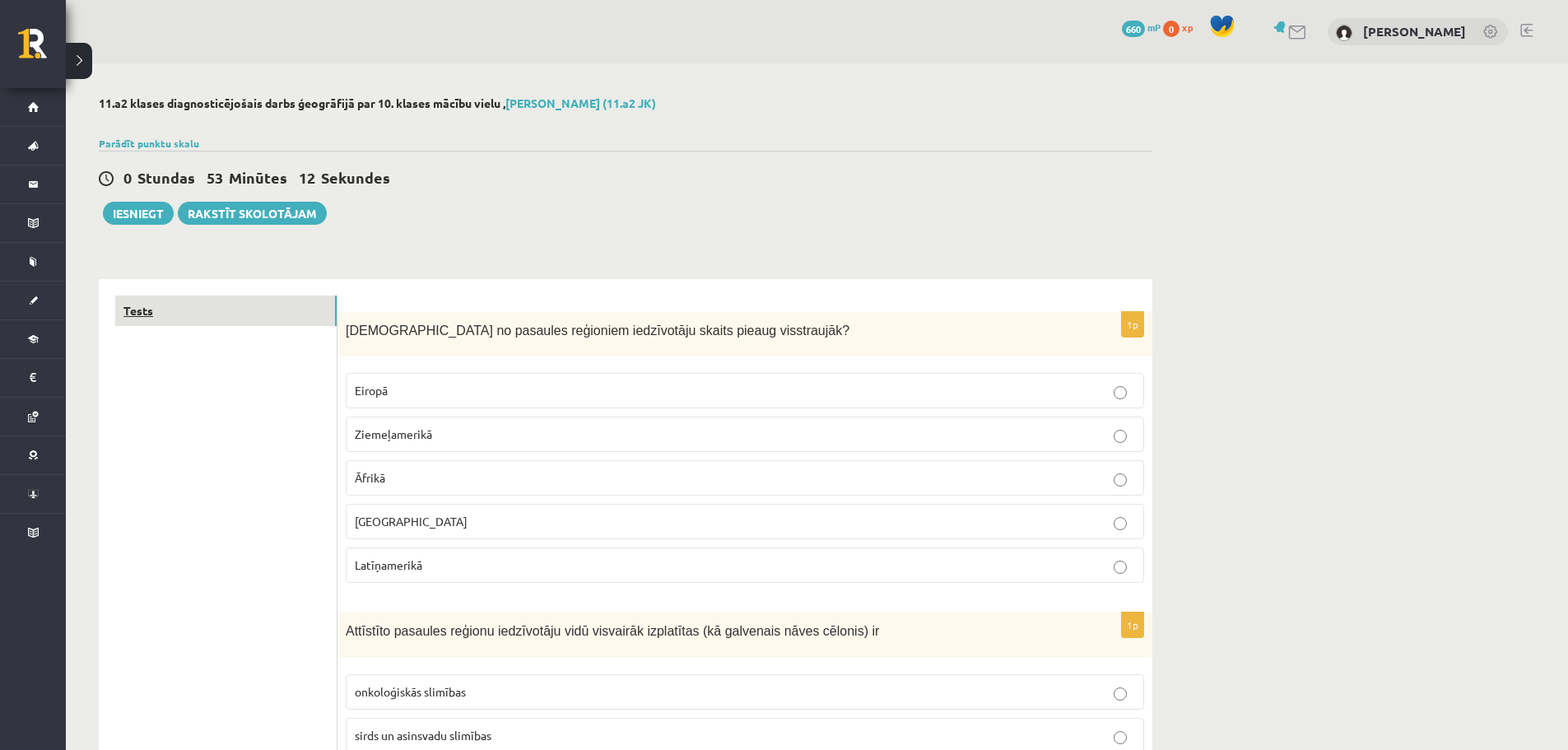
click at [235, 323] on link "Tests" at bounding box center [226, 310] width 221 height 30
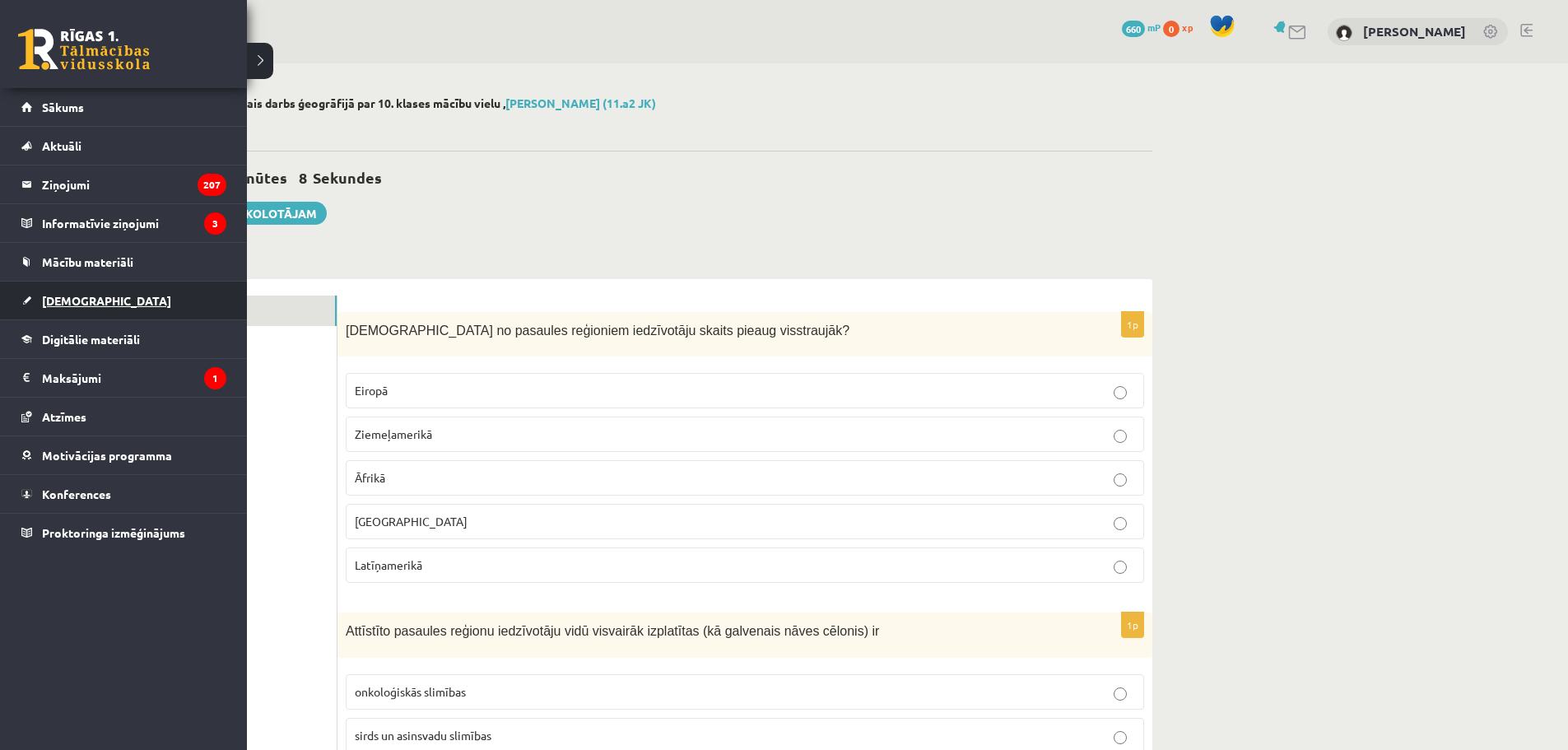
click at [70, 297] on span "[DEMOGRAPHIC_DATA]" at bounding box center [106, 301] width 129 height 15
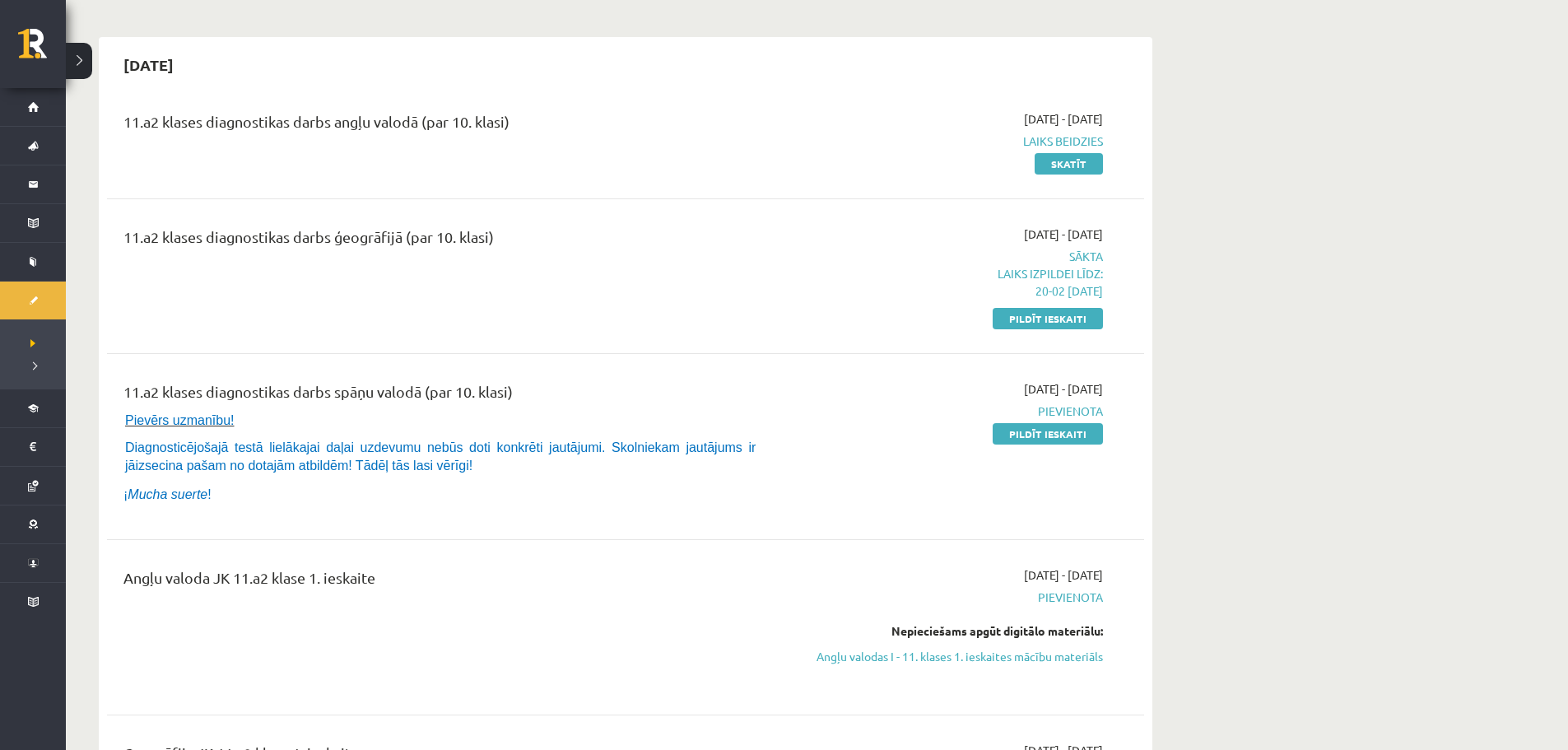
scroll to position [165, 0]
